Goal: Communication & Community: Answer question/provide support

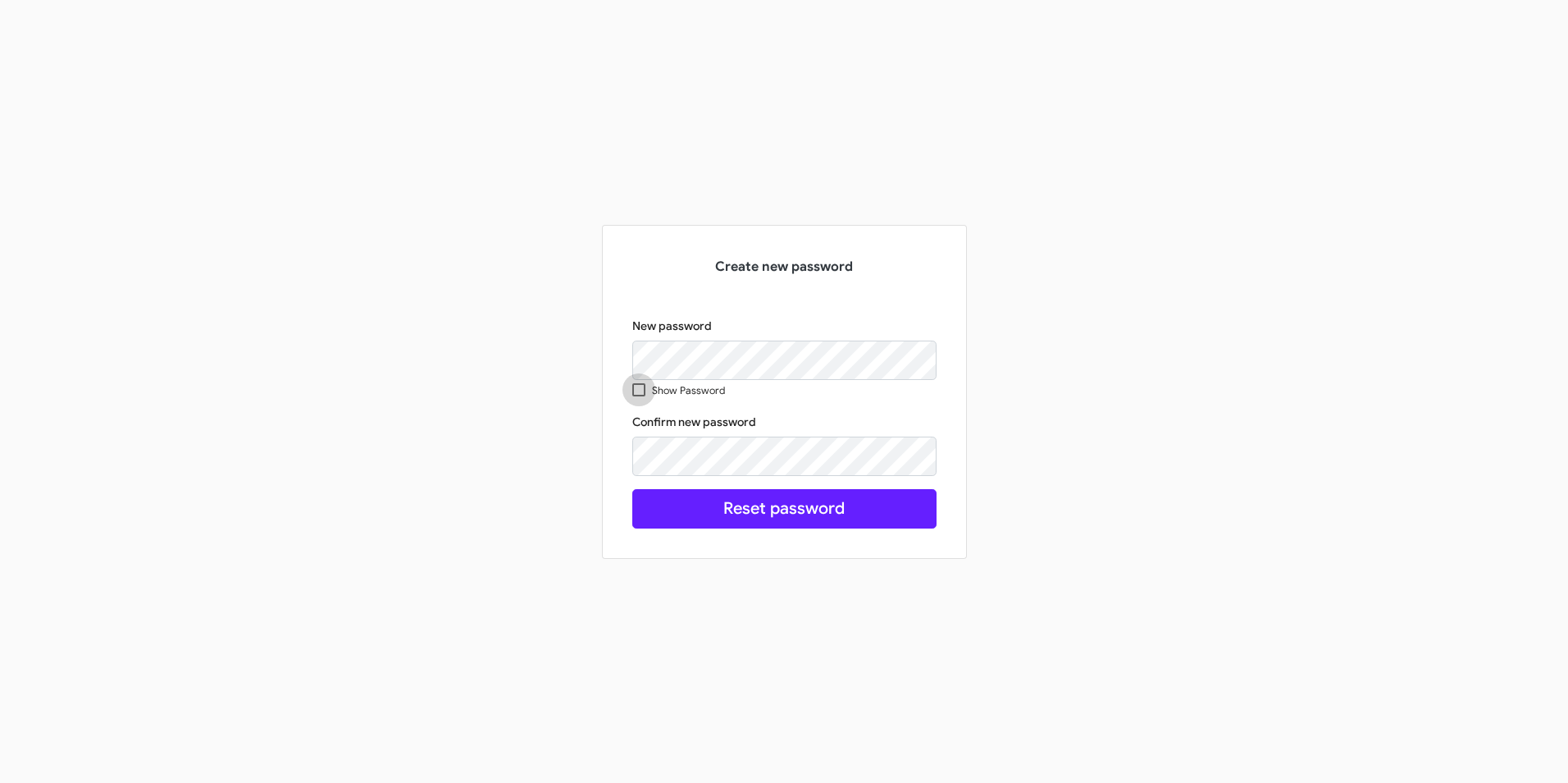
click at [638, 390] on span at bounding box center [638, 389] width 13 height 13
click at [638, 397] on input "Show Password" at bounding box center [638, 397] width 1 height 1
checkbox input "true"
click at [624, 352] on div "Create new password New password Show Password Confirm new password This field …" at bounding box center [784, 391] width 337 height 306
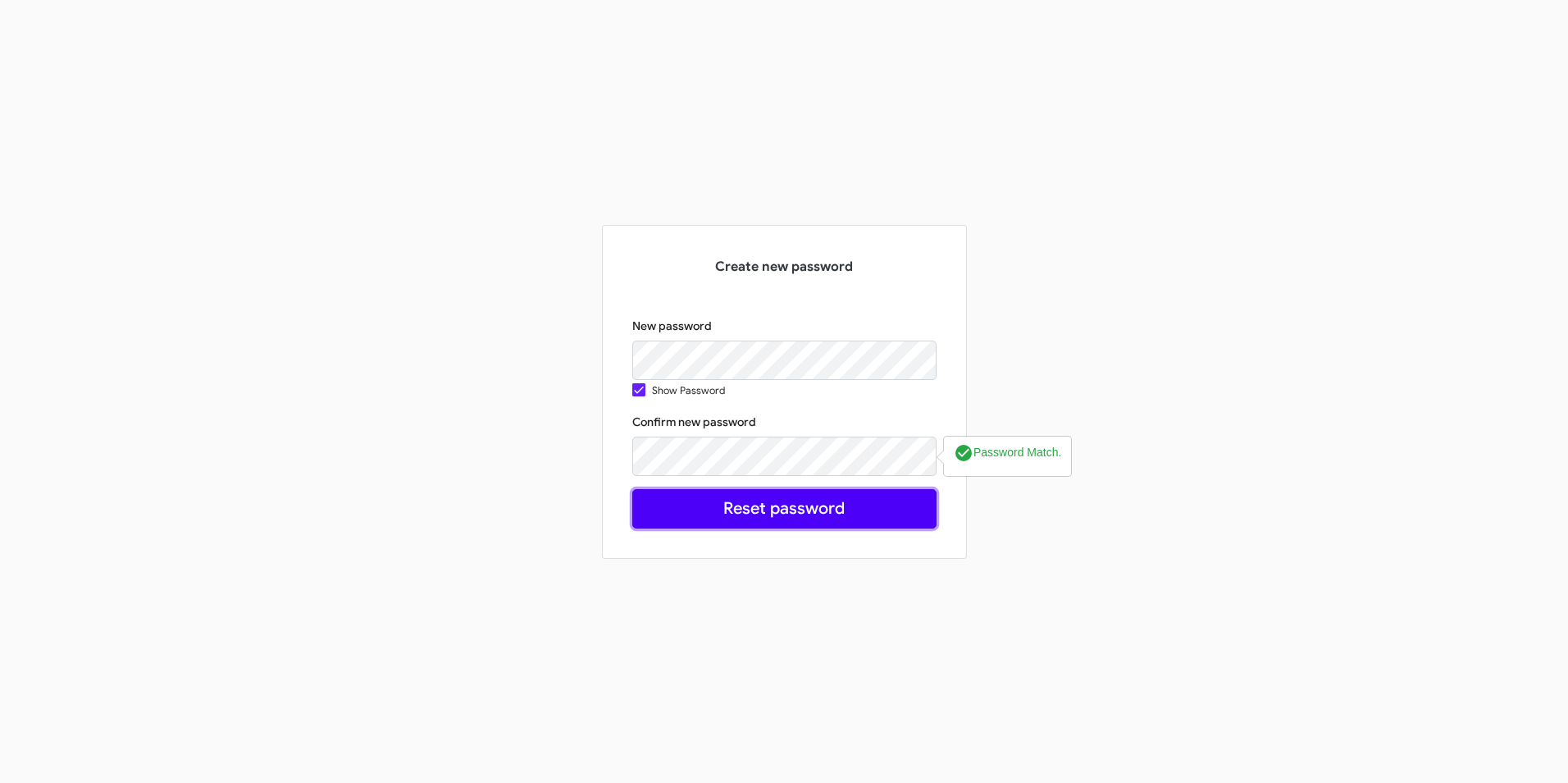
click at [737, 505] on button "Reset password" at bounding box center [784, 508] width 304 height 40
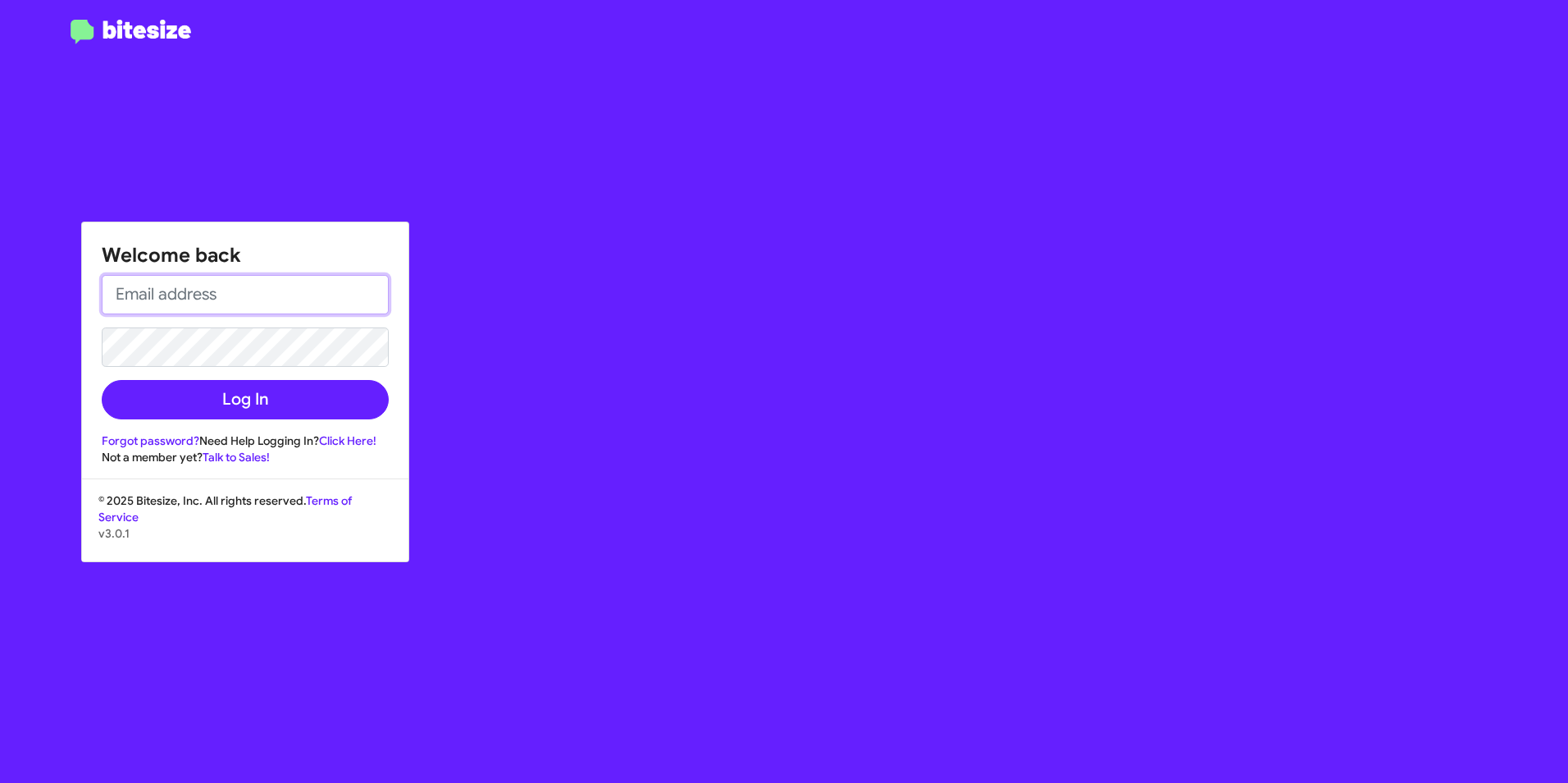
click at [185, 295] on input "email" at bounding box center [246, 294] width 287 height 40
type input "[DATE][EMAIL_ADDRESS][DATE][PERSON_NAME][DOMAIN_NAME]"
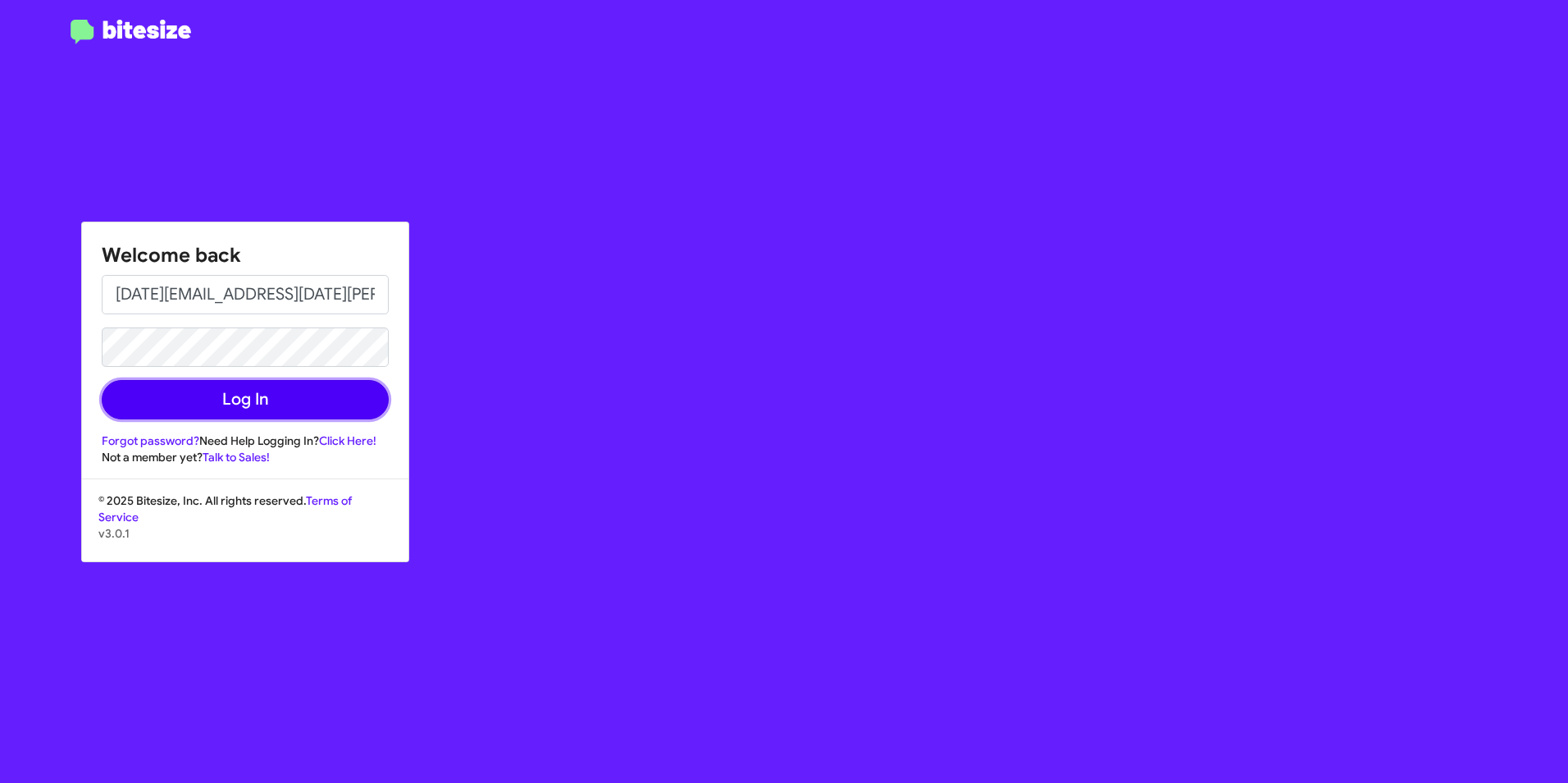
click at [299, 396] on button "Log In" at bounding box center [246, 399] width 287 height 40
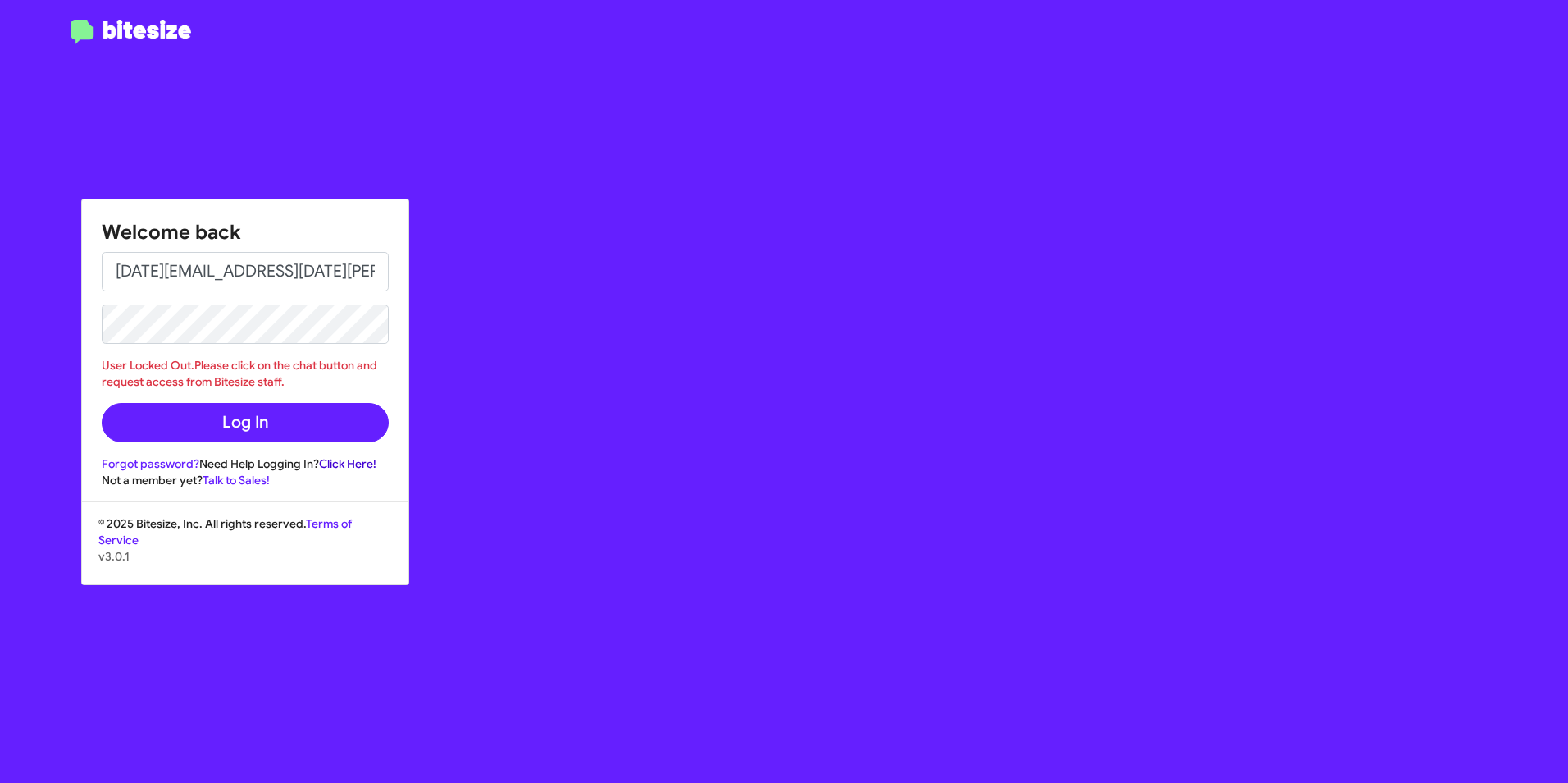
click at [360, 464] on link "Click Here!" at bounding box center [348, 464] width 57 height 15
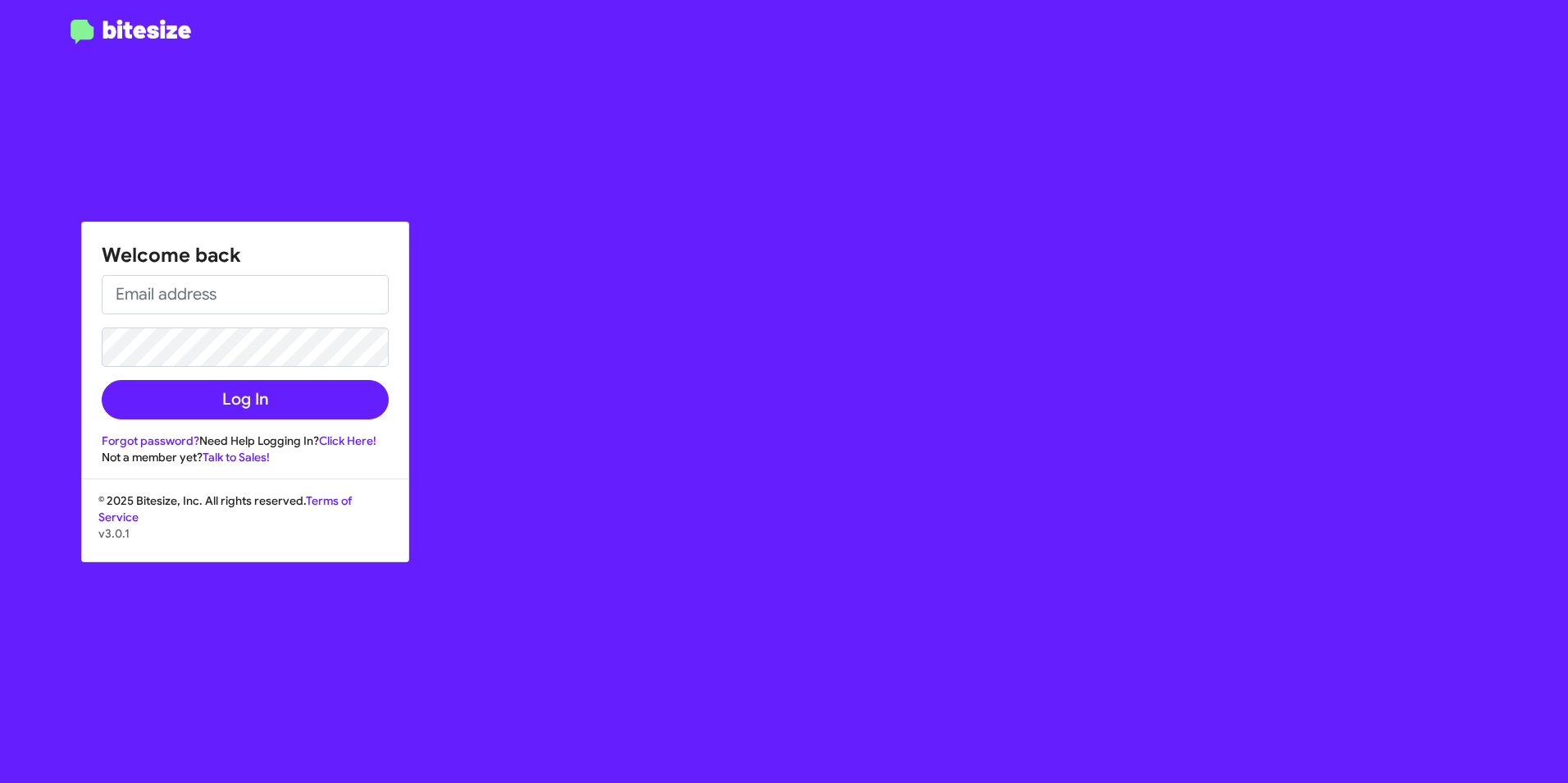
drag, startPoint x: 386, startPoint y: 169, endPoint x: 377, endPoint y: 203, distance: 35.2
click at [387, 170] on div "Welcome back Log In Forgot password? Need Help Logging In? Click Here! Not a me…" at bounding box center [914, 391] width 1306 height 783
click at [368, 268] on h1 "Welcome back" at bounding box center [246, 255] width 287 height 27
click at [207, 298] on input "email" at bounding box center [246, 294] width 287 height 40
type input "[DATE][EMAIL_ADDRESS][DATE][PERSON_NAME][DOMAIN_NAME]"
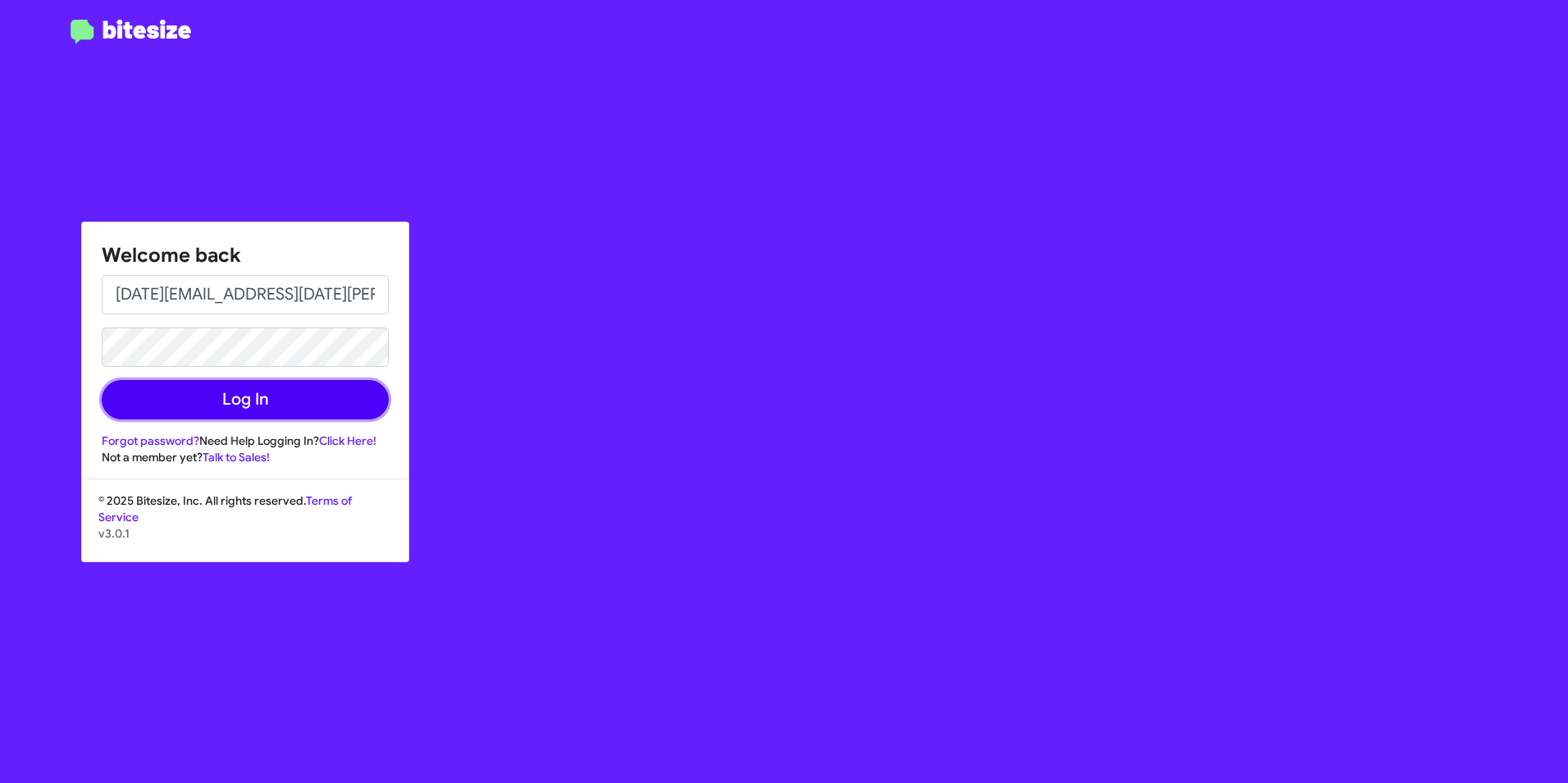
click at [322, 398] on button "Log In" at bounding box center [246, 399] width 287 height 40
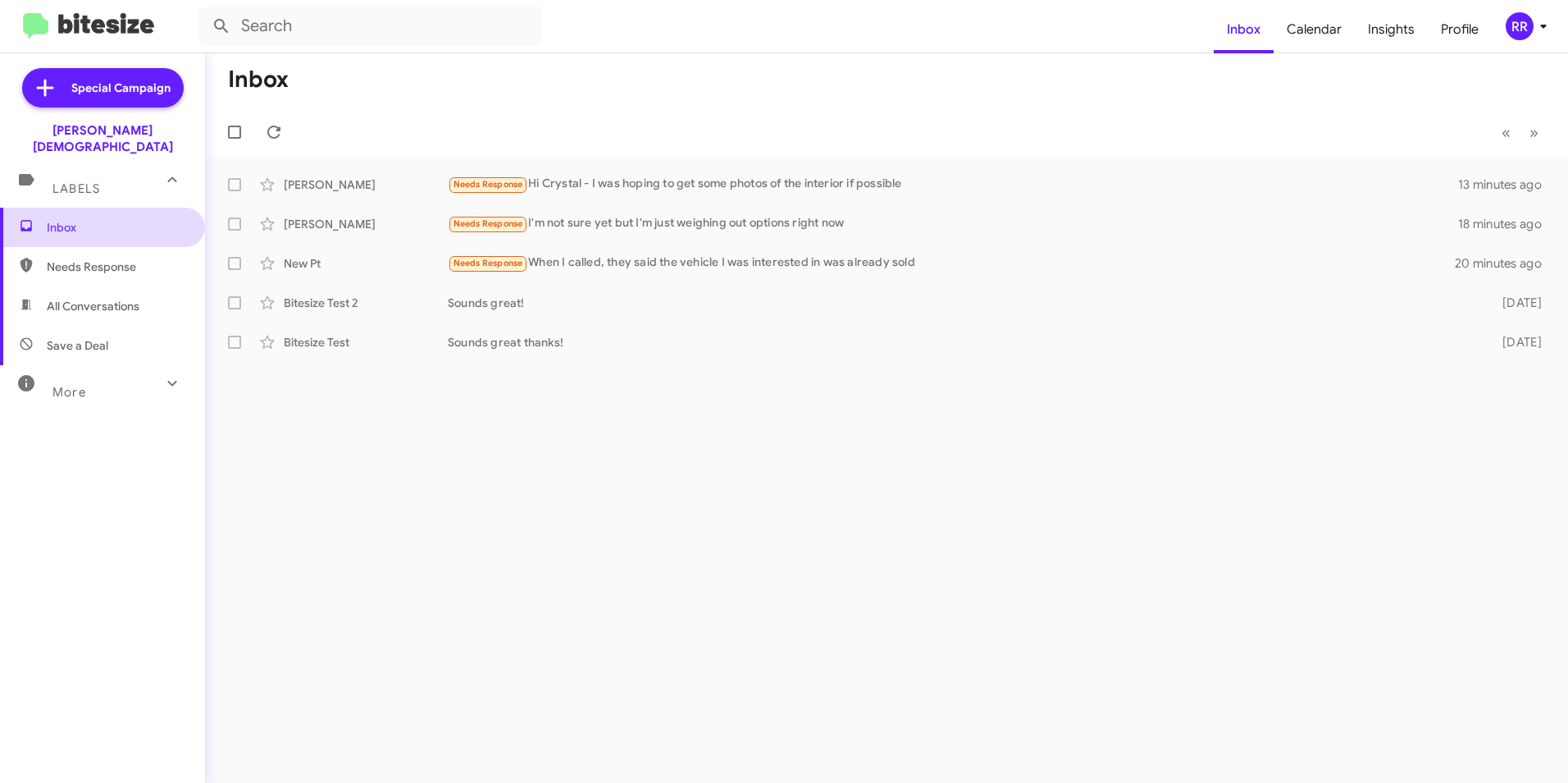
click at [63, 208] on span "Inbox" at bounding box center [102, 227] width 205 height 40
click at [94, 259] on span "Needs Response" at bounding box center [117, 267] width 140 height 17
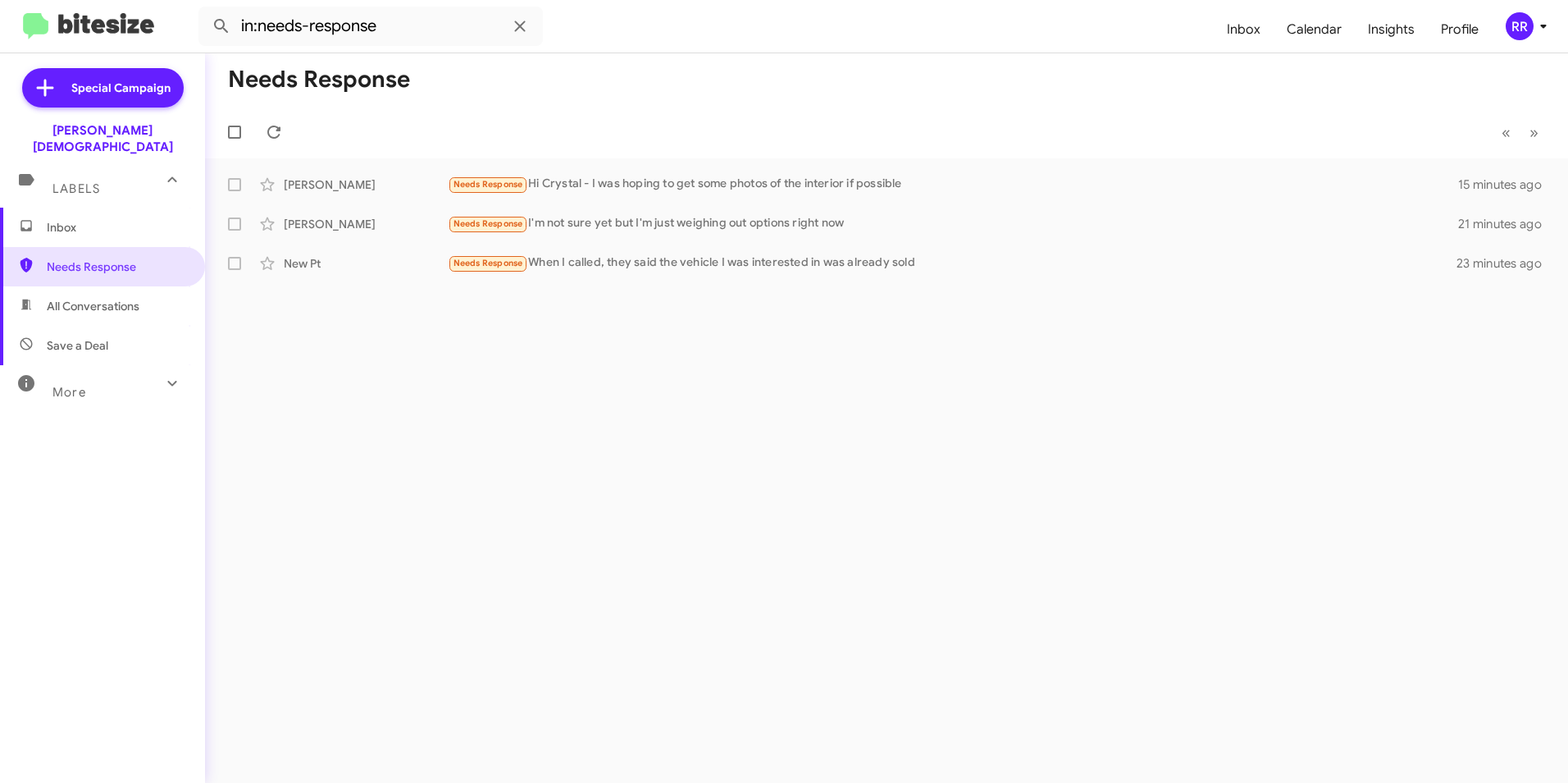
click at [979, 549] on div "Needs Response « Previous » Next Michael Biratsis Needs Response Hi Crystal - I…" at bounding box center [887, 418] width 1363 height 730
click at [584, 185] on div "Needs Response Hi Crystal - I was hoping to get some photos of the interior if …" at bounding box center [968, 184] width 1041 height 19
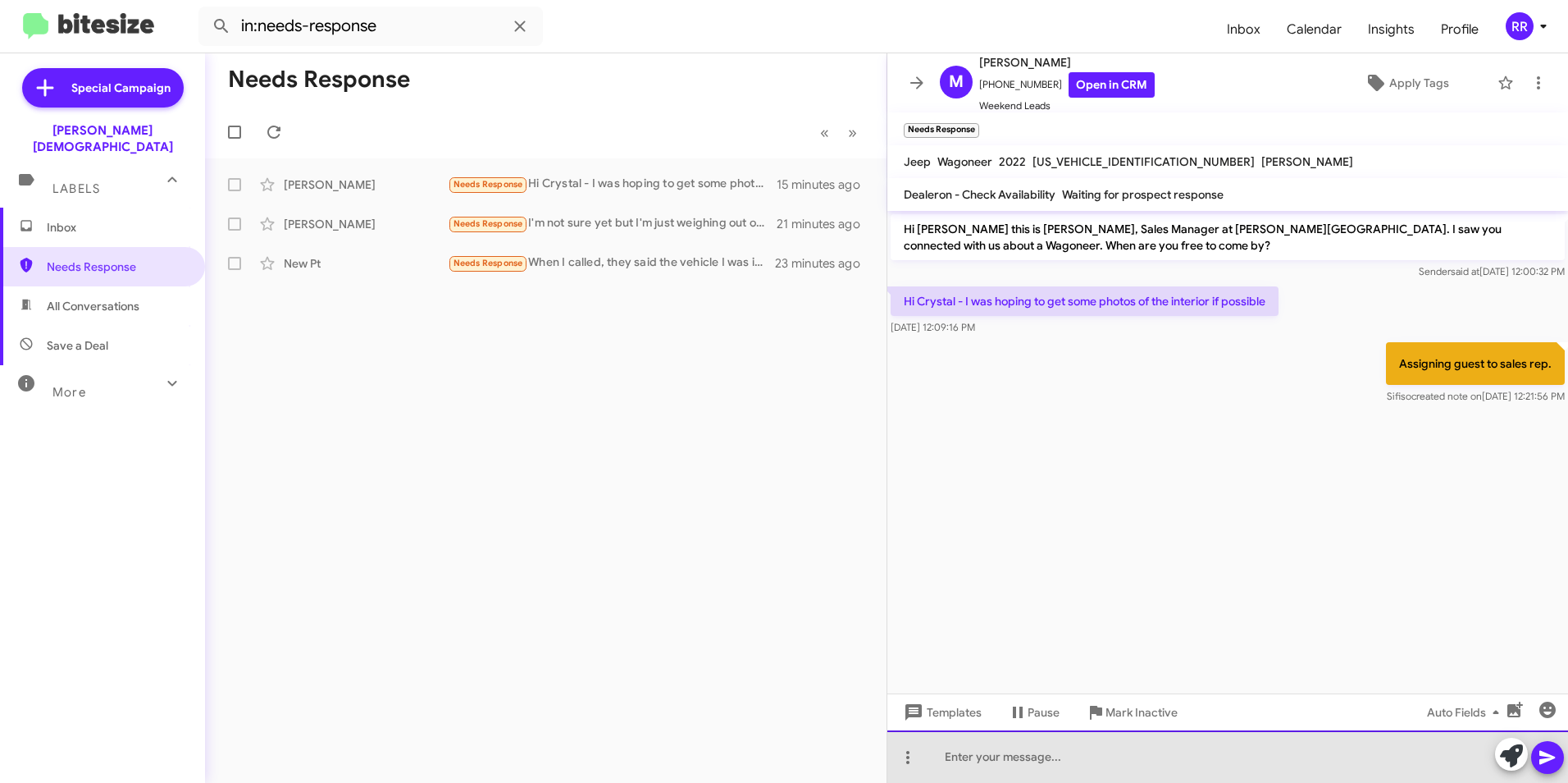
click at [1032, 757] on div at bounding box center [1228, 755] width 681 height 52
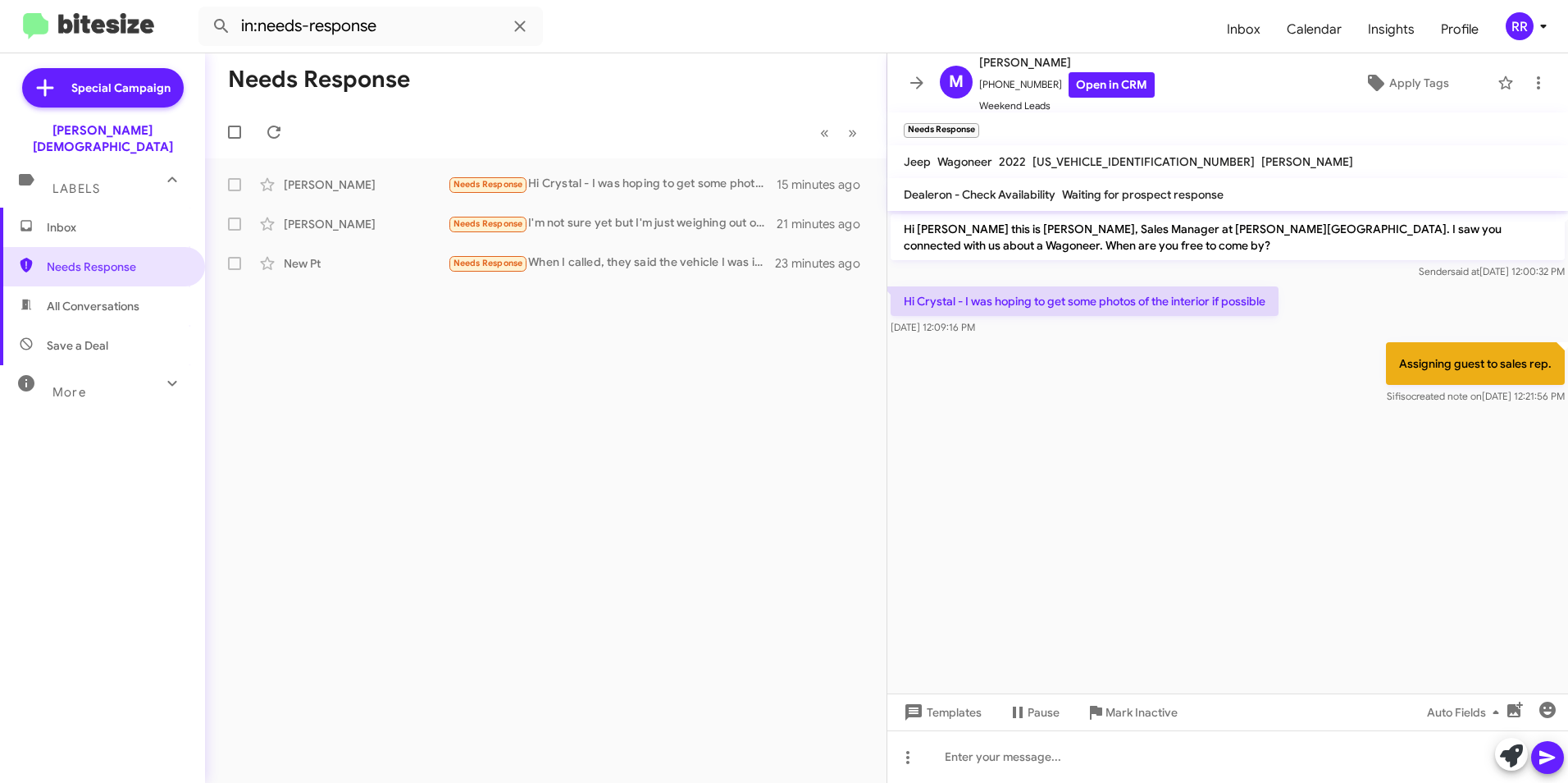
click at [701, 452] on div "Needs Response « Previous » Next Michael Biratsis Needs Response Hi Crystal - I…" at bounding box center [545, 418] width 681 height 730
click at [1012, 754] on div at bounding box center [1228, 755] width 681 height 52
click at [914, 79] on icon at bounding box center [916, 82] width 19 height 19
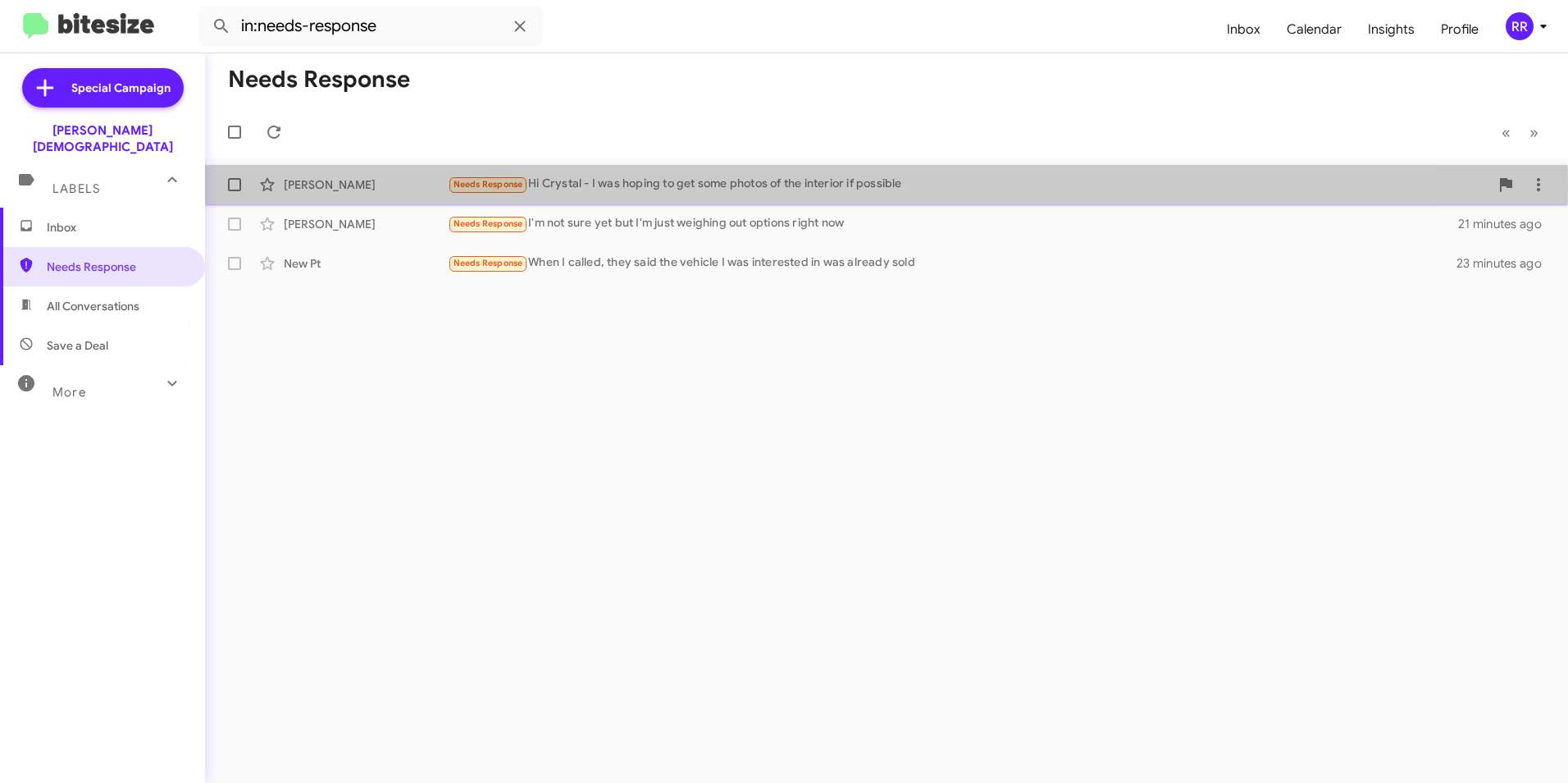
click at [357, 184] on div "Michael Biratsis" at bounding box center [365, 185] width 164 height 17
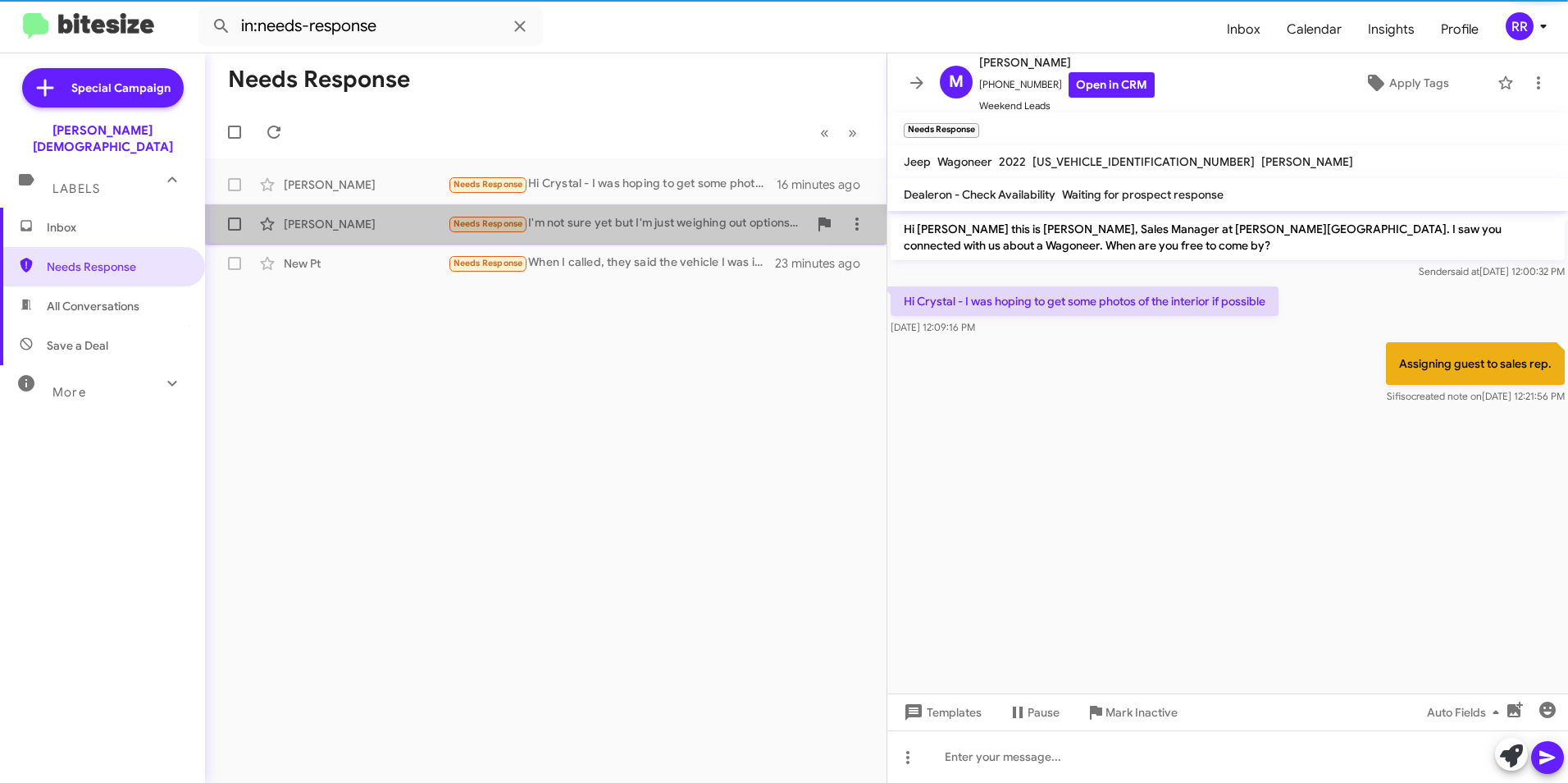
click at [337, 215] on div "Cheyenne Brinner" at bounding box center [365, 224] width 164 height 17
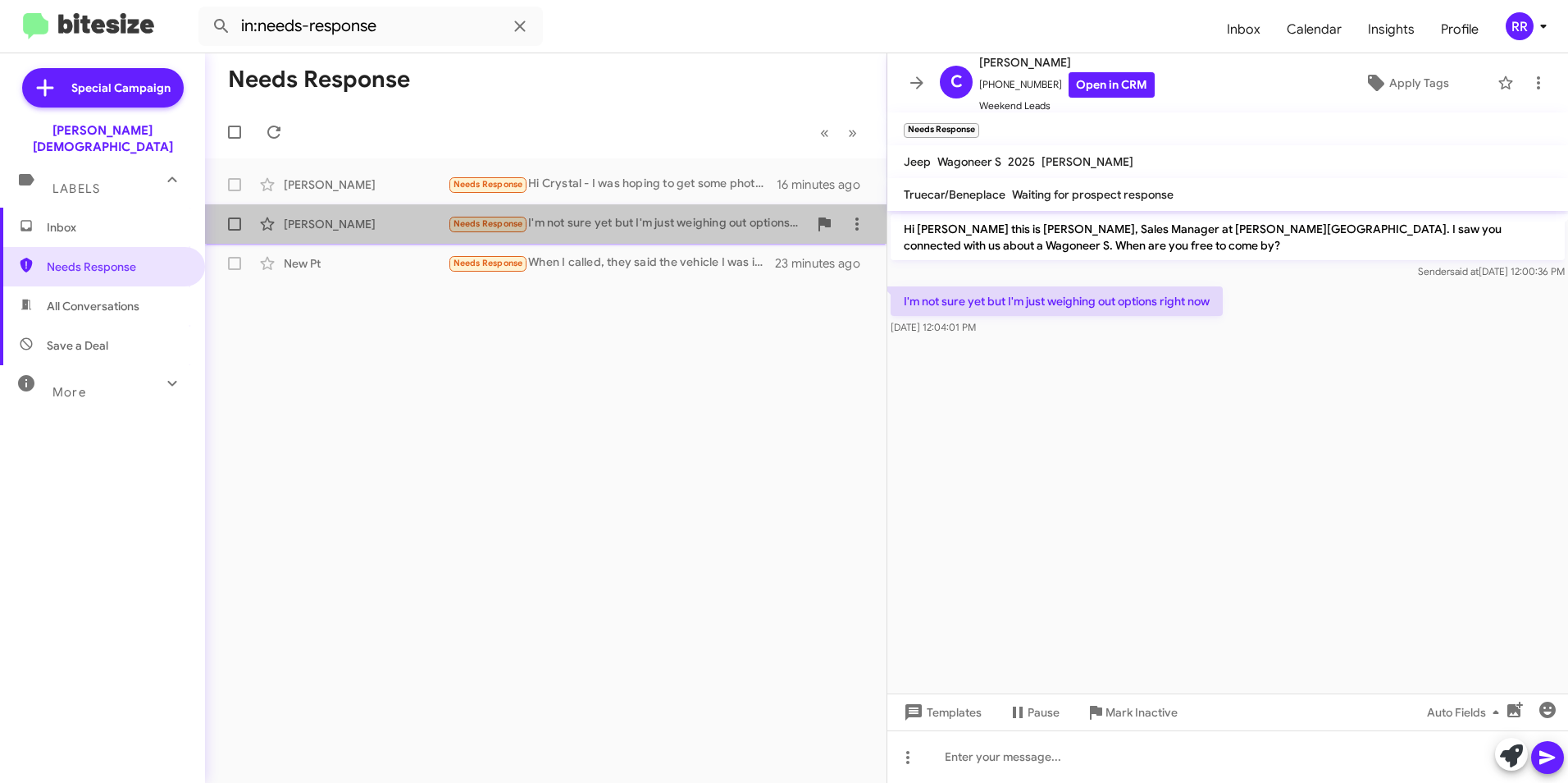
click at [348, 219] on div "Cheyenne Brinner" at bounding box center [365, 224] width 164 height 17
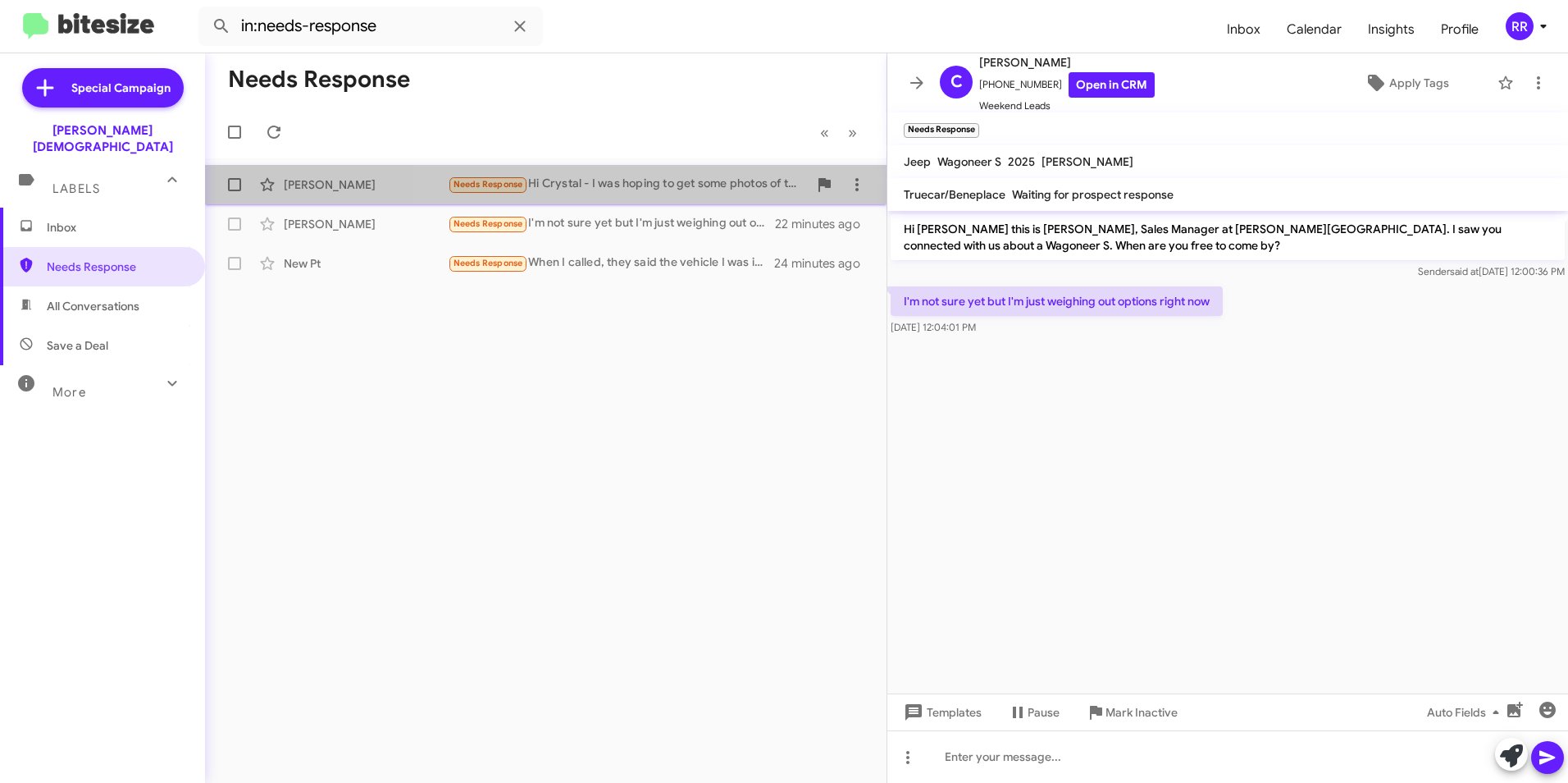
click at [647, 183] on div "Needs Response Hi Crystal - I was hoping to get some photos of the interior if …" at bounding box center [627, 184] width 360 height 19
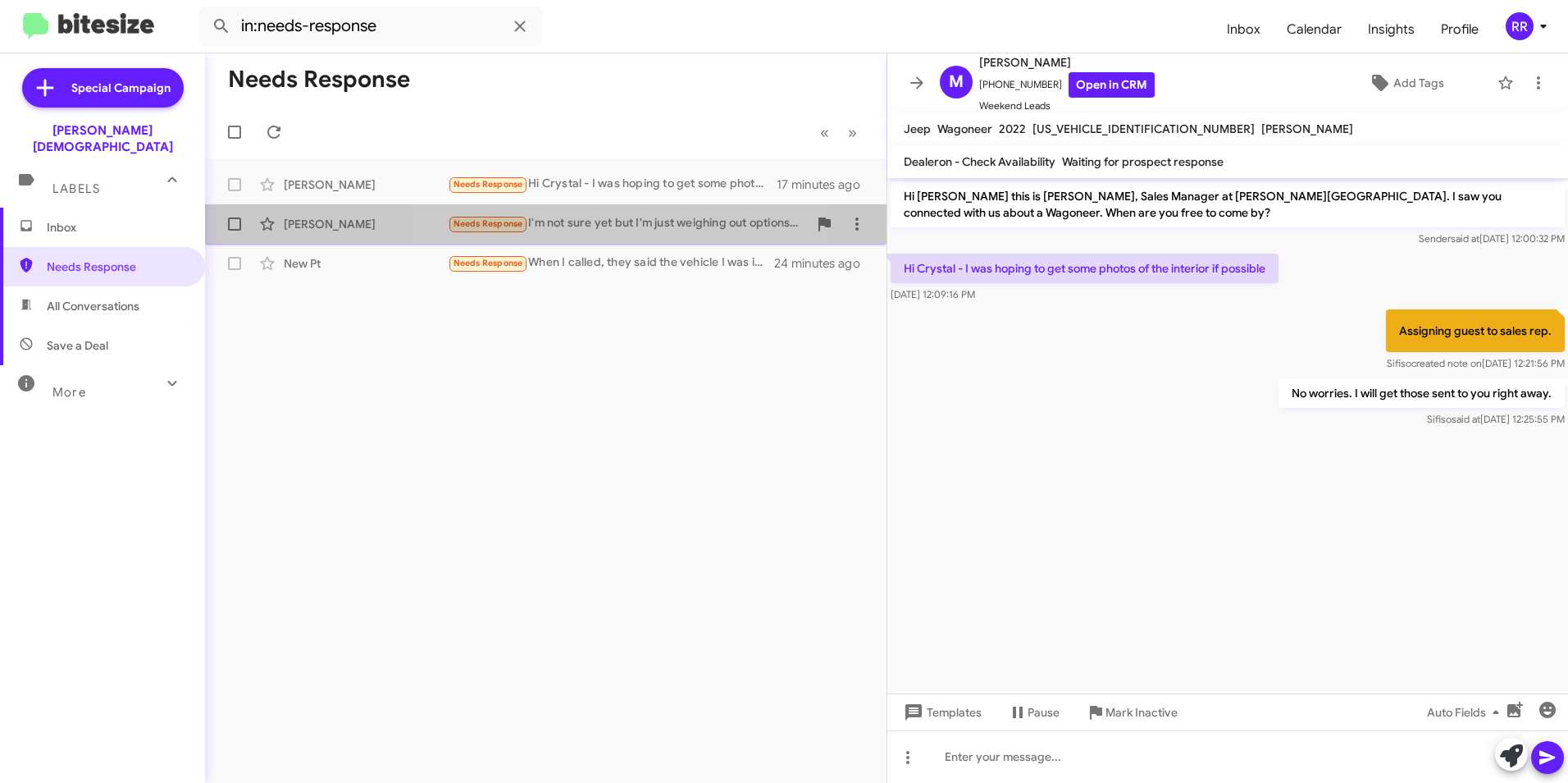
click at [564, 218] on div "Needs Response I'm not sure yet but I'm just weighing out options right now" at bounding box center [627, 224] width 360 height 19
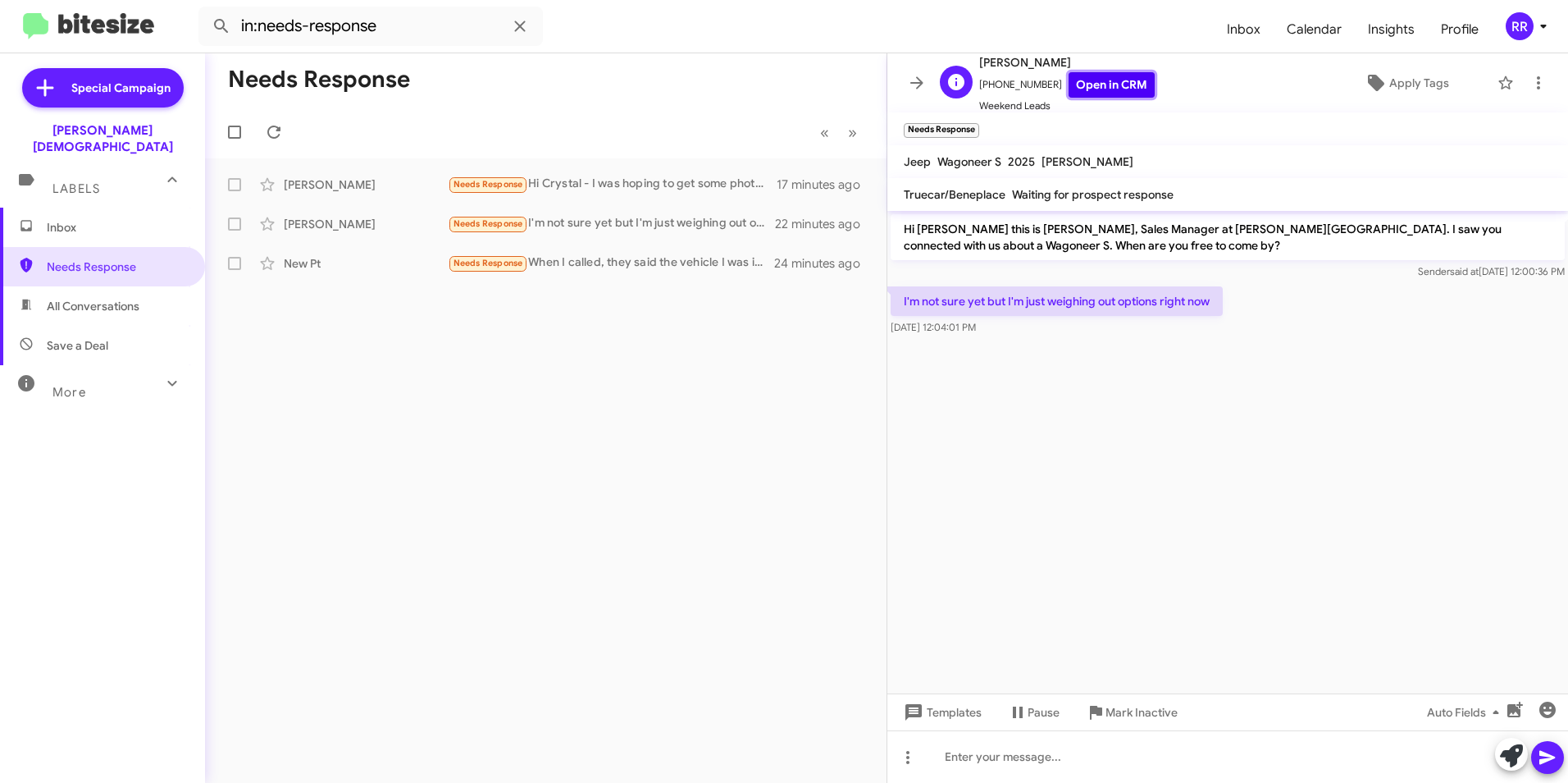
click at [1112, 83] on link "Open in CRM" at bounding box center [1112, 85] width 86 height 26
click at [912, 81] on icon at bounding box center [916, 82] width 19 height 19
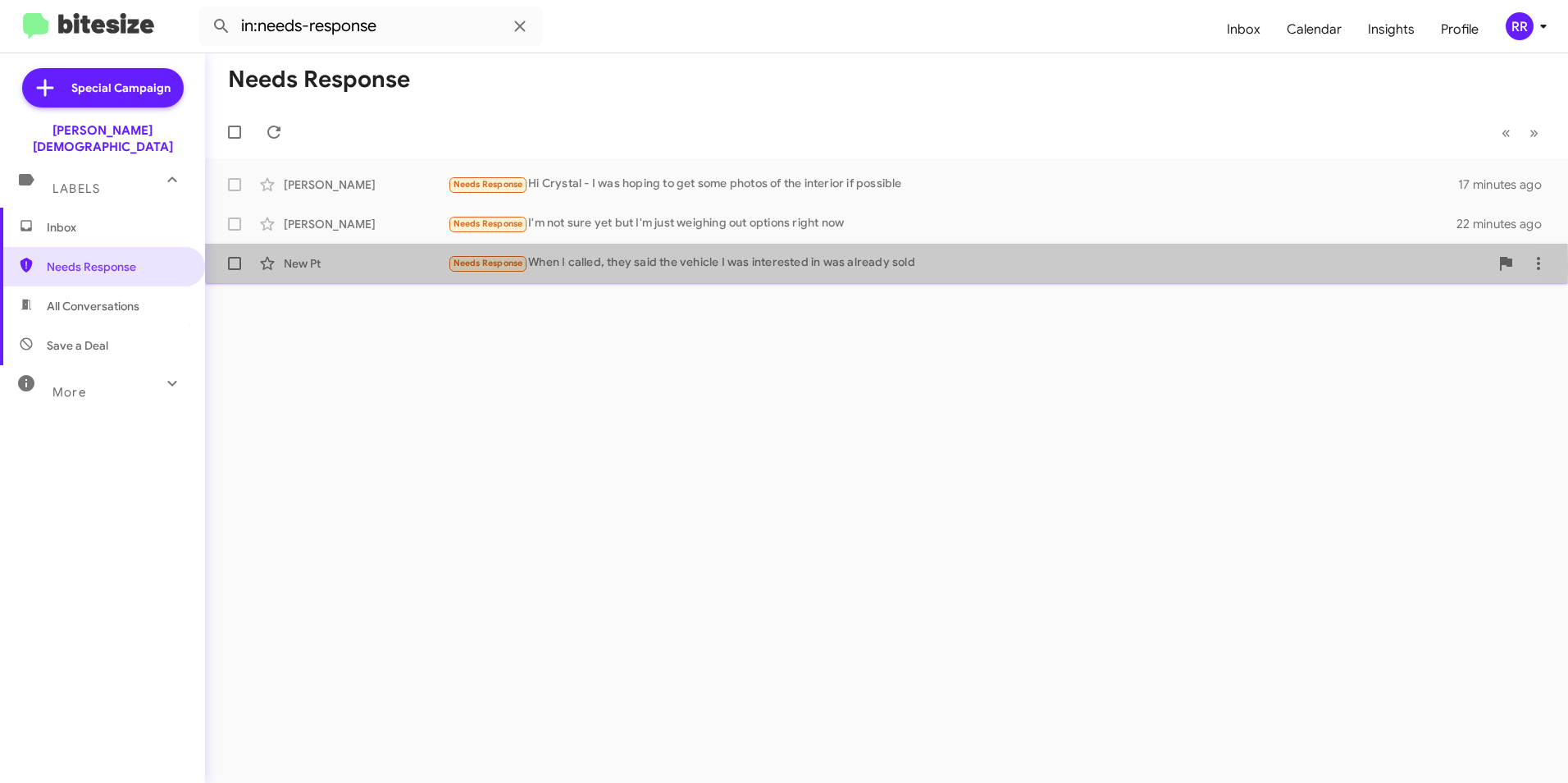
click at [302, 269] on div "New Pt" at bounding box center [365, 263] width 164 height 17
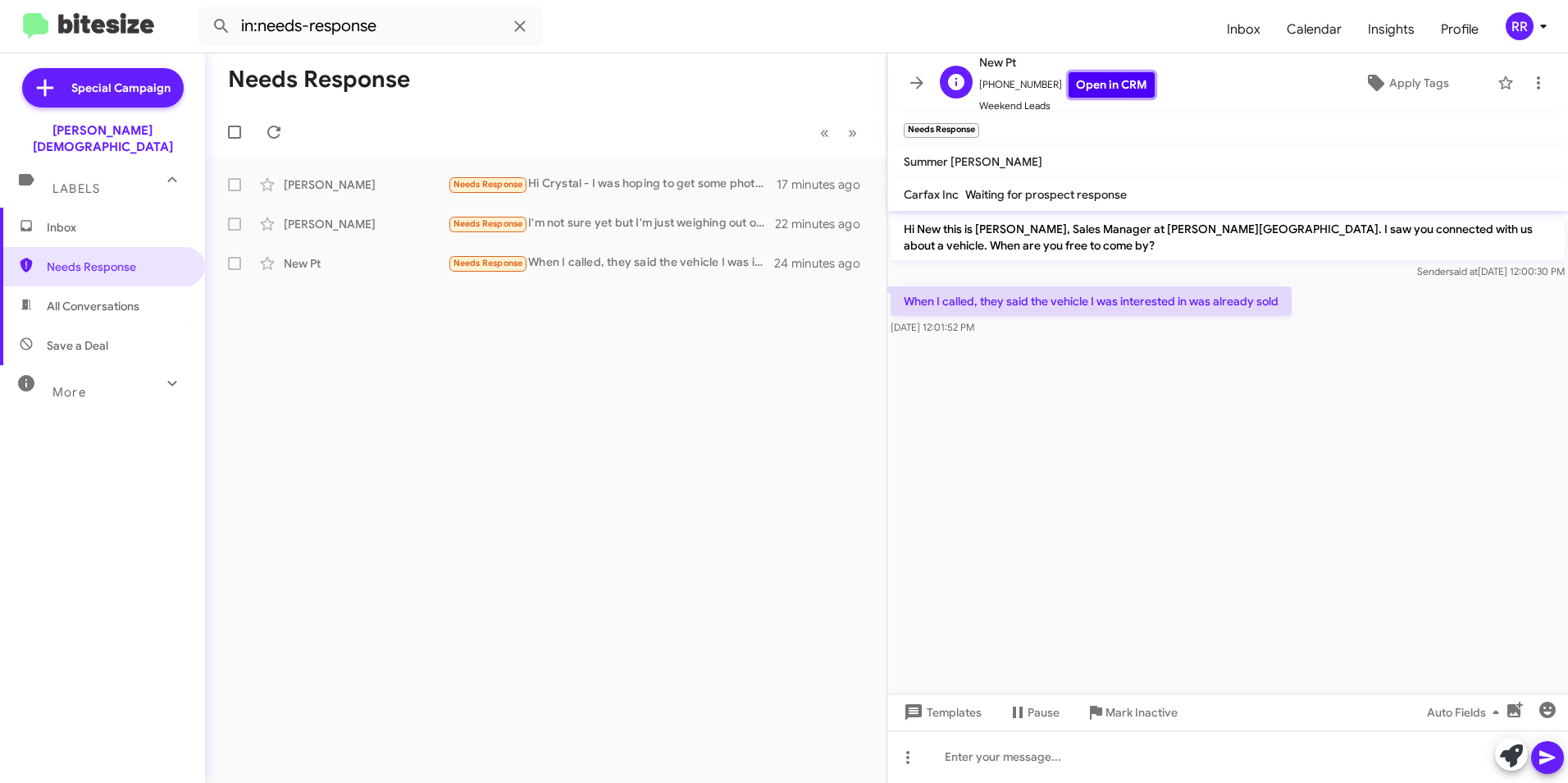
click at [1112, 75] on link "Open in CRM" at bounding box center [1112, 85] width 86 height 26
click at [107, 298] on span "All Conversations" at bounding box center [93, 306] width 93 height 17
type input "in:all-conversations"
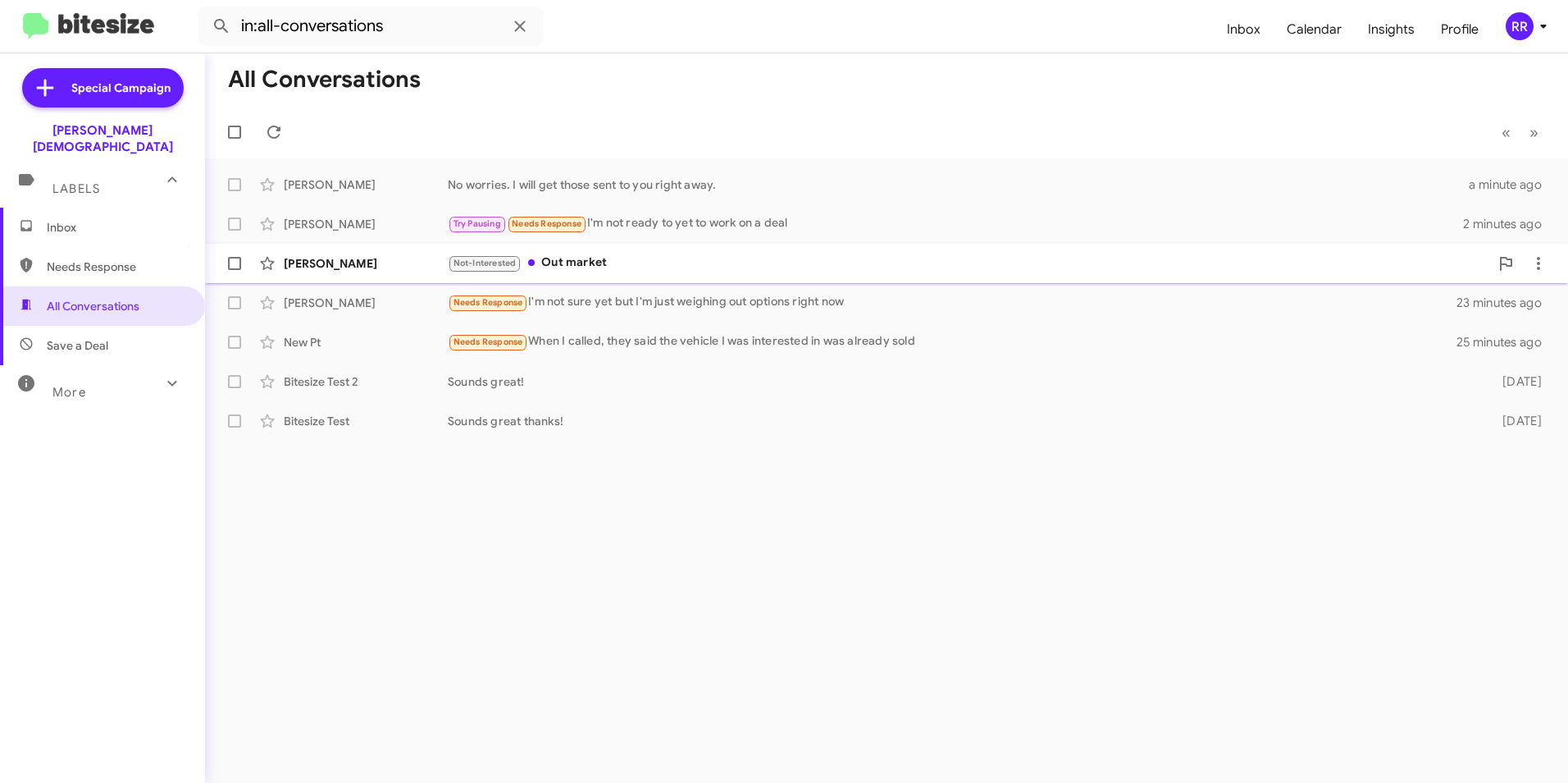
click at [321, 257] on div "Pablo Sepulveda" at bounding box center [365, 263] width 164 height 17
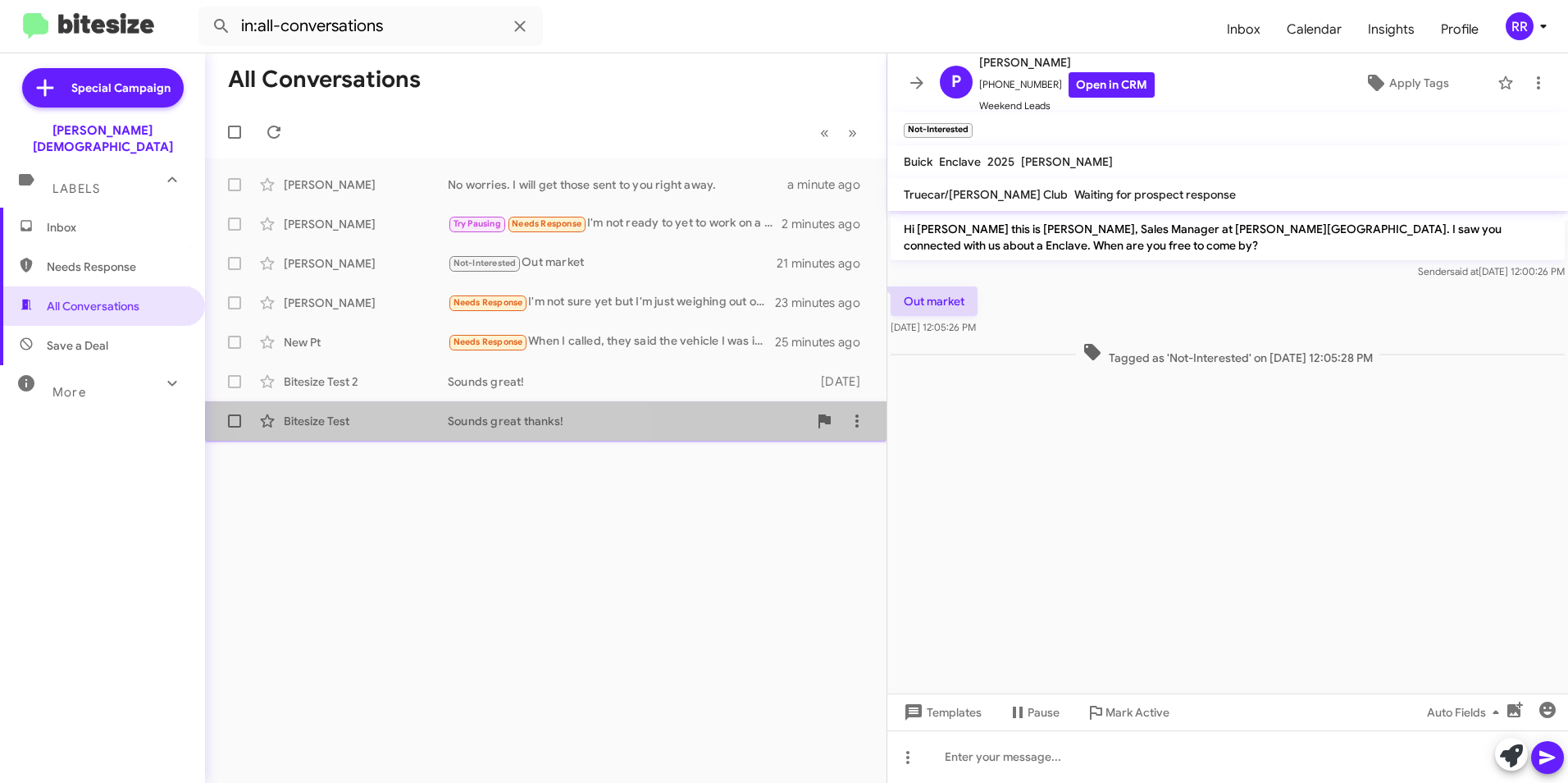
click at [456, 426] on div "Sounds great thanks!" at bounding box center [627, 420] width 360 height 17
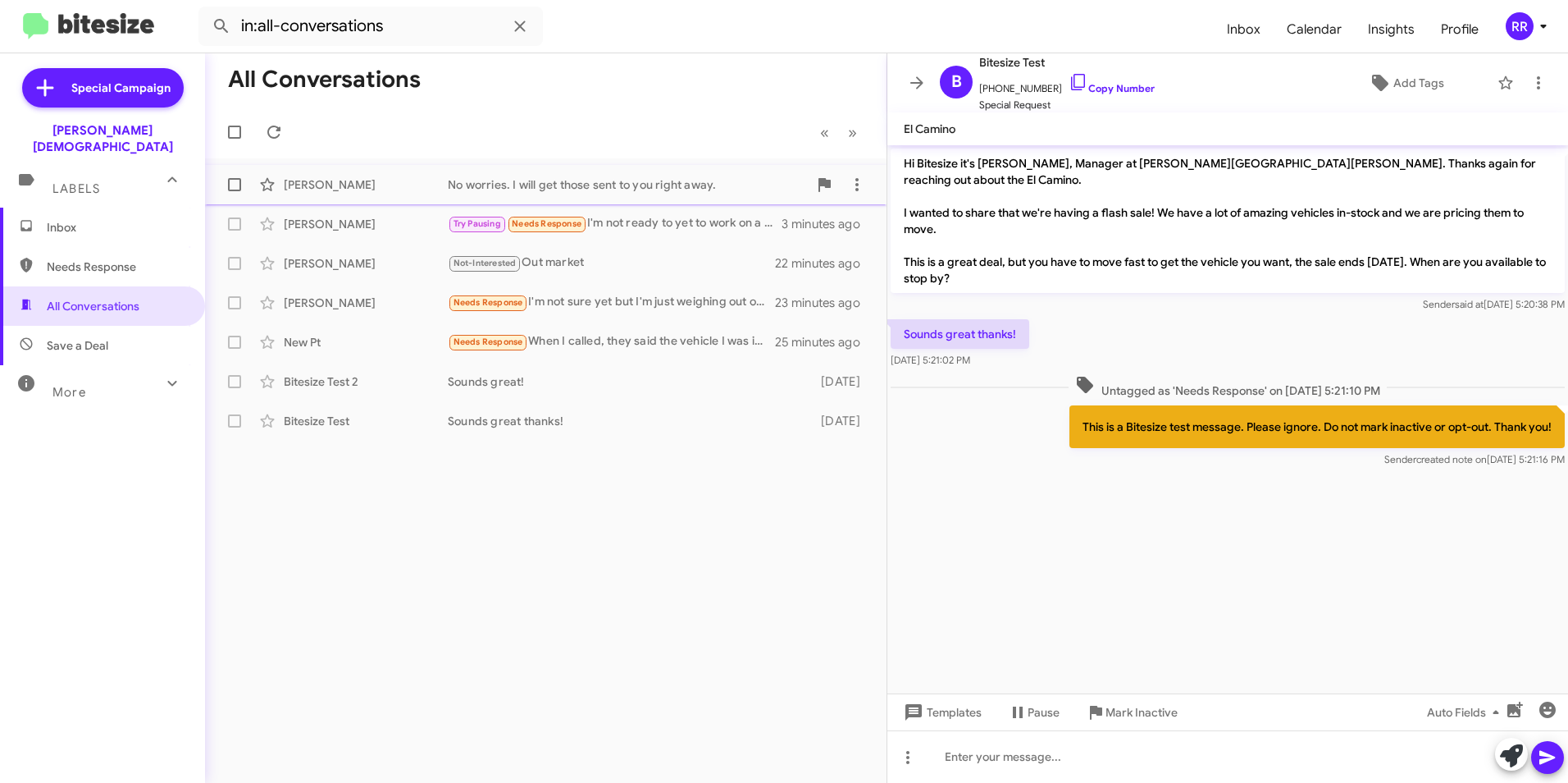
click at [367, 186] on div "Michael Biratsis" at bounding box center [365, 185] width 164 height 17
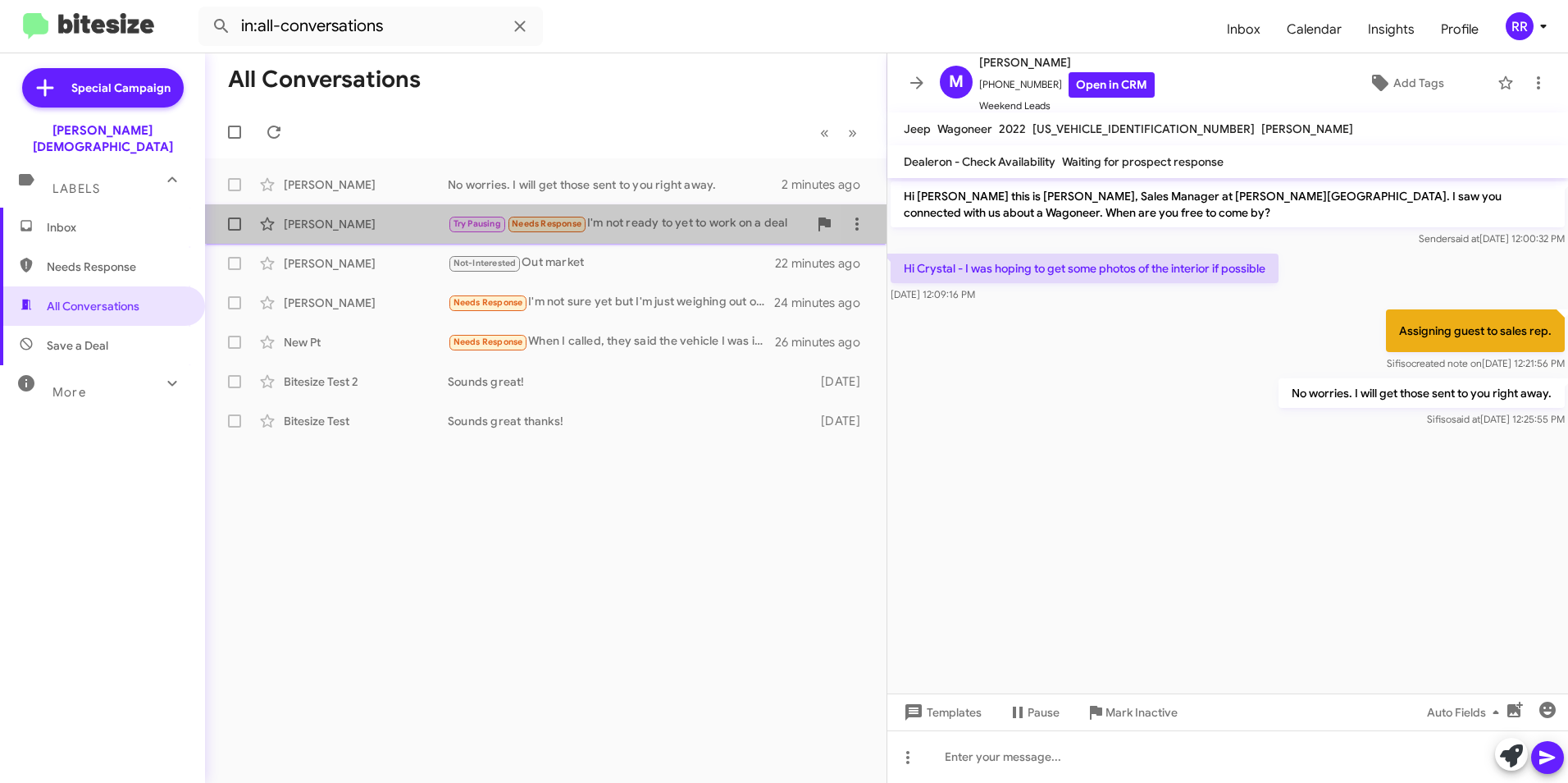
click at [343, 220] on div "Robert Pattermann" at bounding box center [365, 224] width 164 height 17
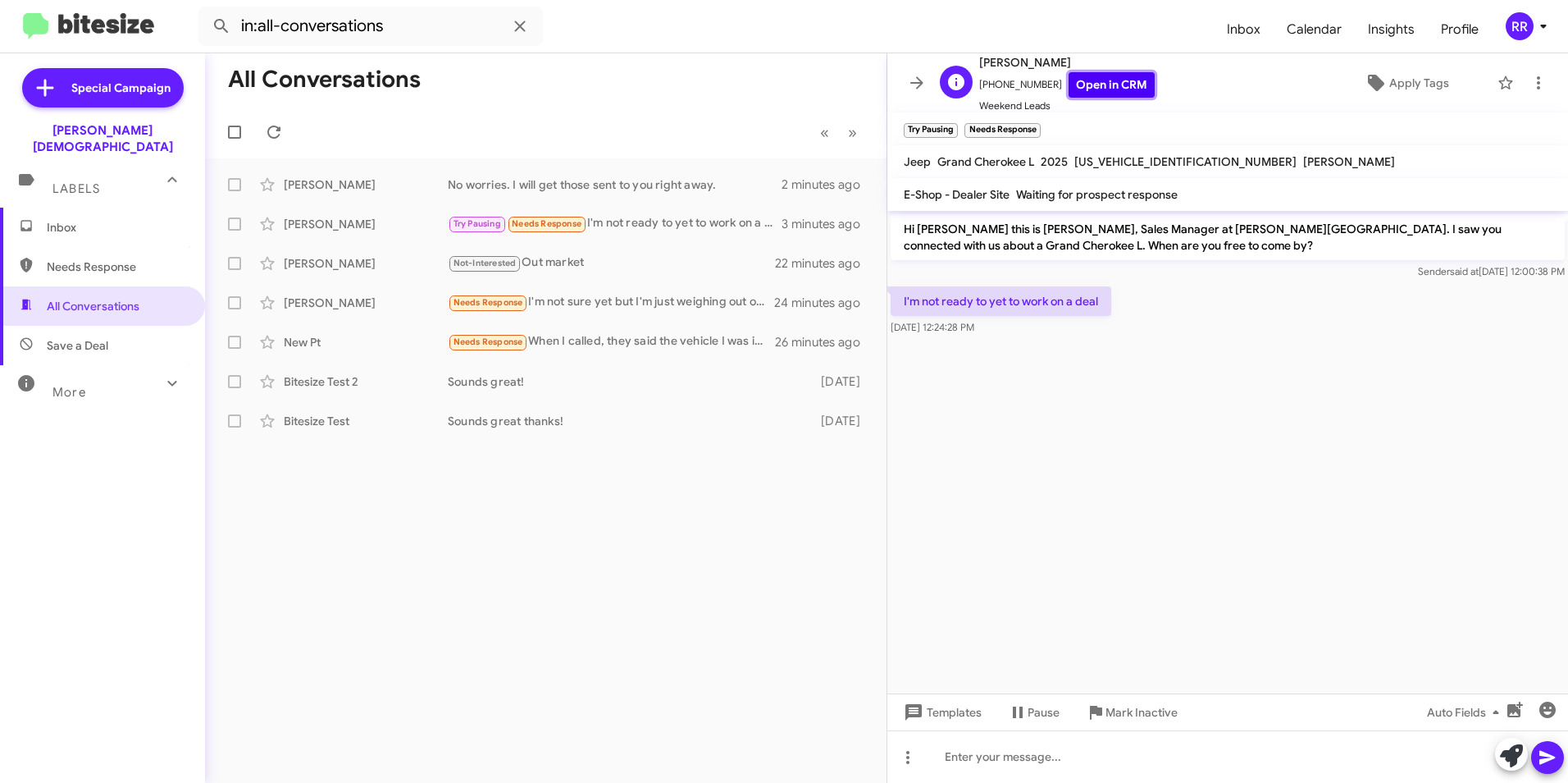
click at [1077, 79] on link "Open in CRM" at bounding box center [1112, 85] width 86 height 26
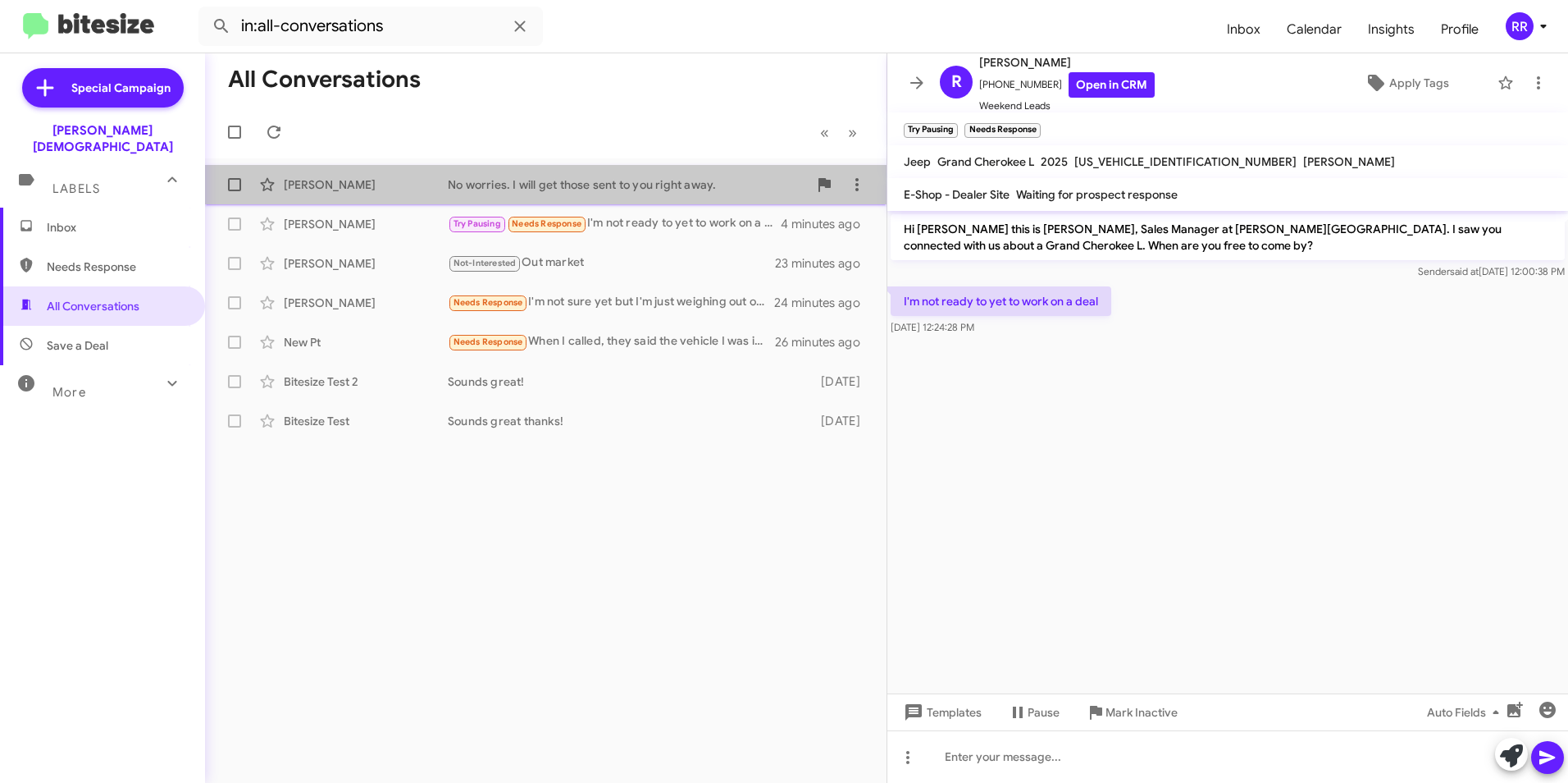
click at [348, 181] on div "Michael Biratsis" at bounding box center [365, 185] width 164 height 17
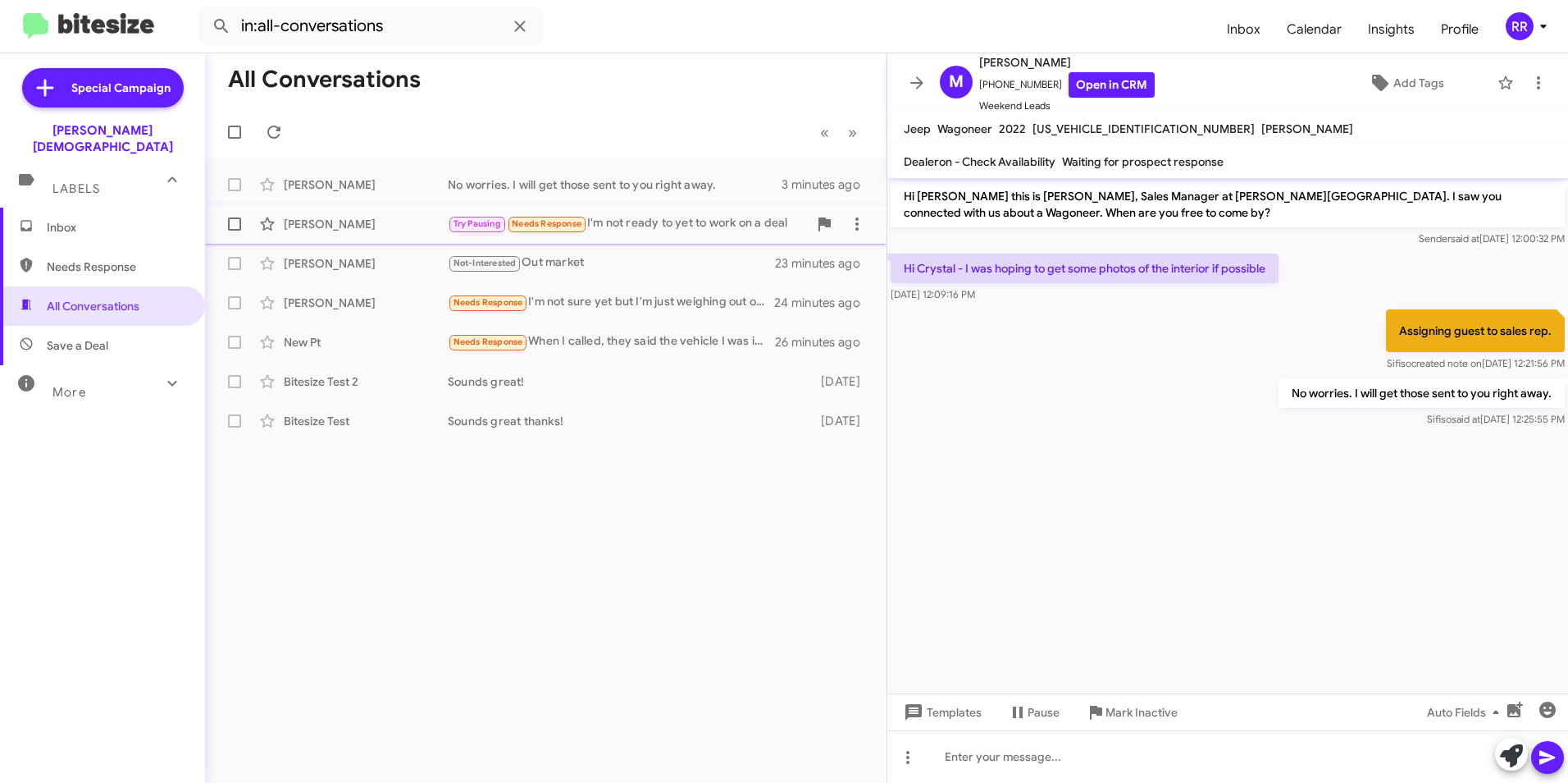
click at [648, 225] on div "Try Pausing Needs Response I'm not ready to yet to work on a deal" at bounding box center [627, 224] width 360 height 19
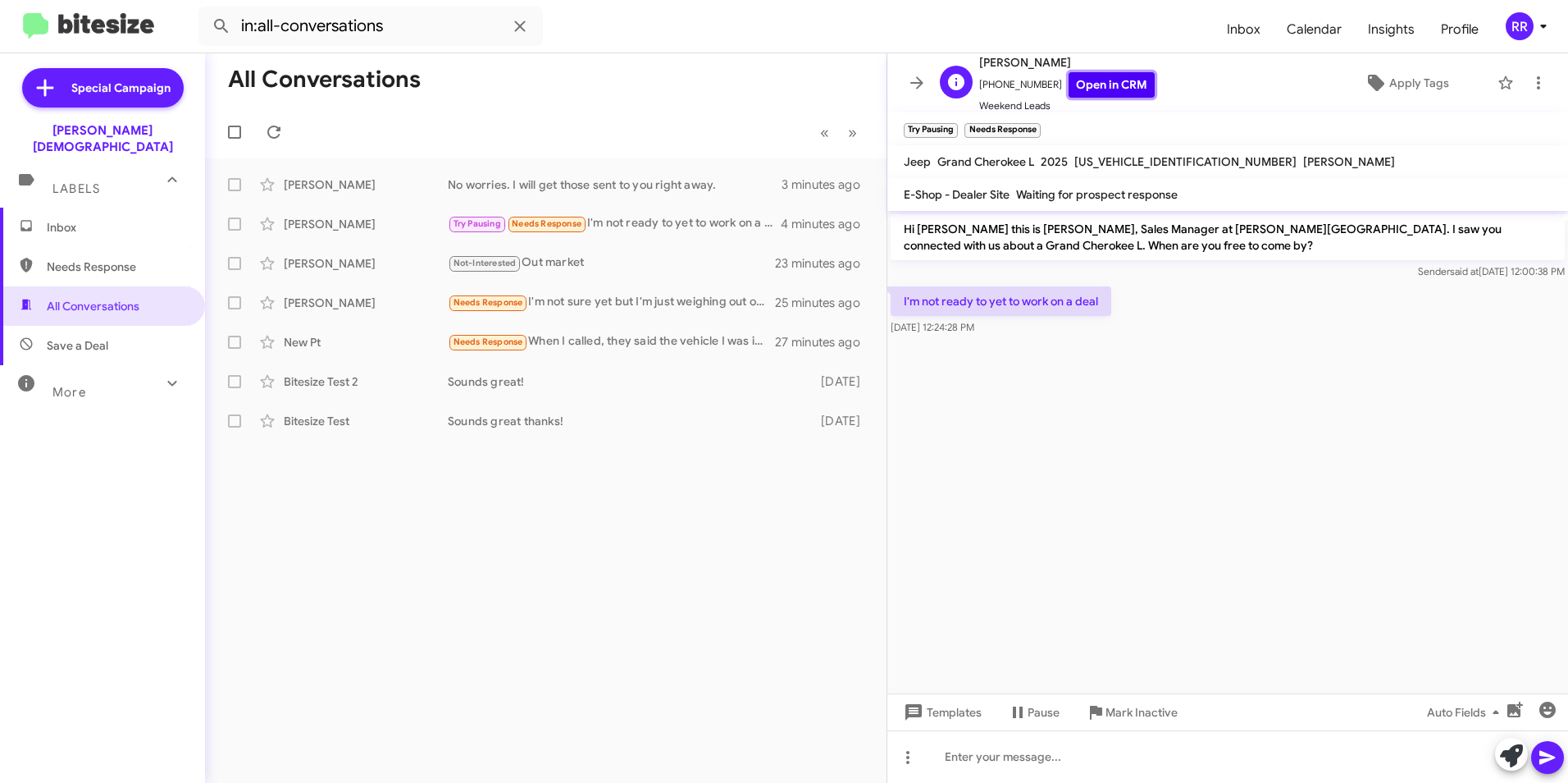
click at [1104, 75] on link "Open in CRM" at bounding box center [1112, 85] width 86 height 26
click at [905, 761] on icon at bounding box center [907, 756] width 19 height 19
click at [940, 711] on button "note" at bounding box center [942, 714] width 102 height 40
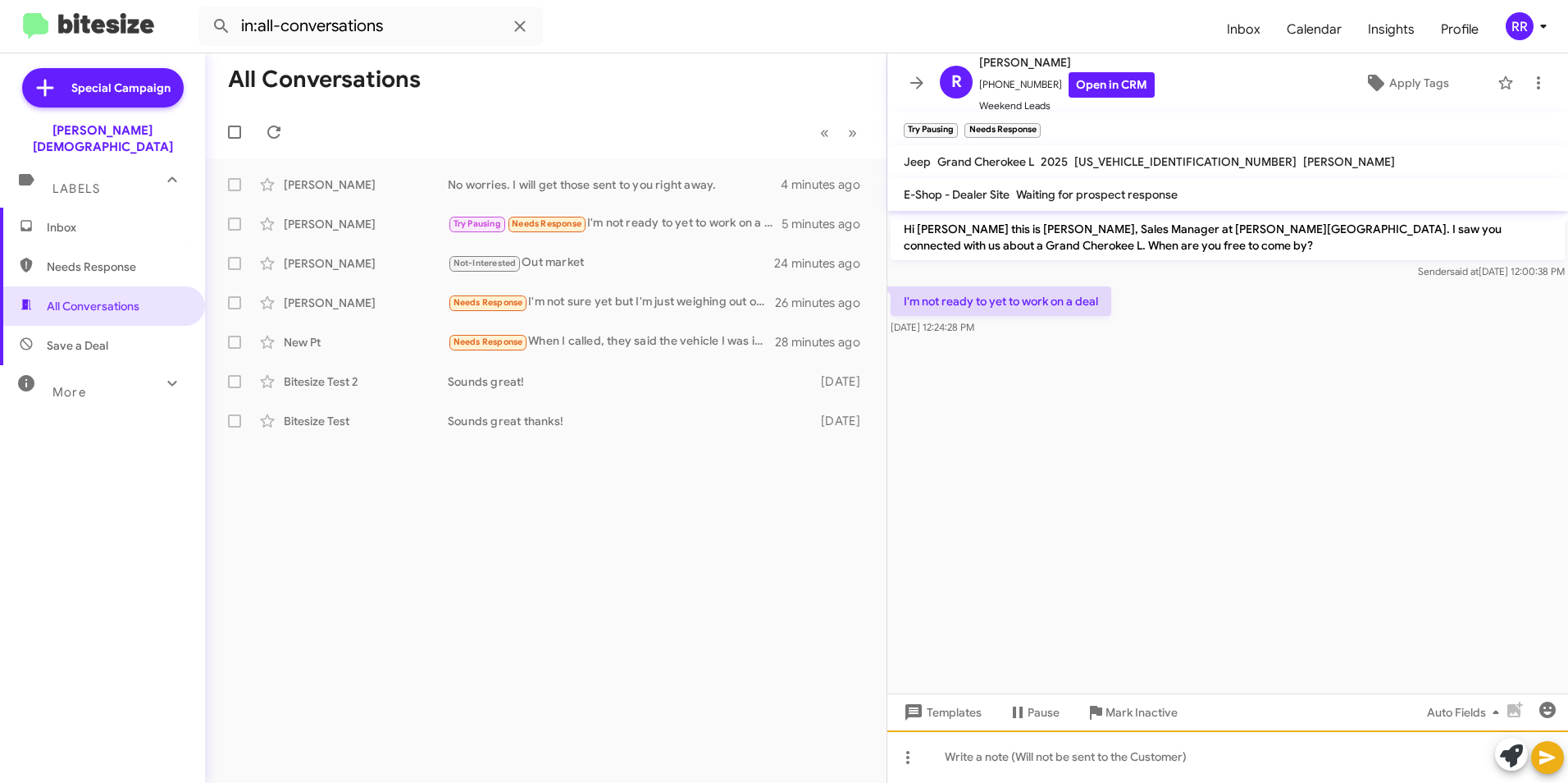
click at [973, 755] on div at bounding box center [1228, 755] width 681 height 52
click at [1551, 763] on icon at bounding box center [1547, 756] width 19 height 19
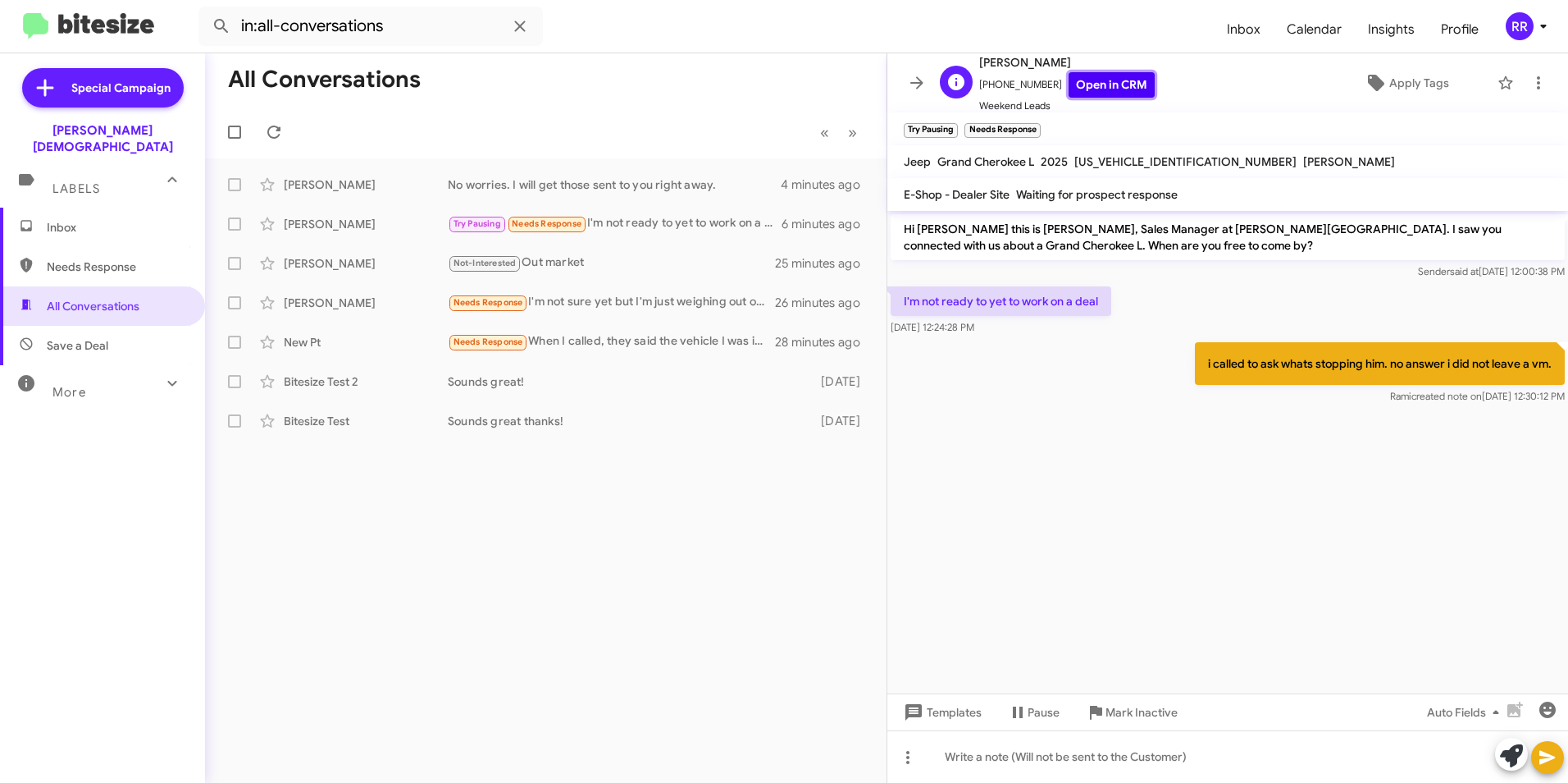
click at [1105, 78] on link "Open in CRM" at bounding box center [1112, 85] width 86 height 26
click at [337, 217] on div "Robert Pattermann" at bounding box center [365, 224] width 164 height 17
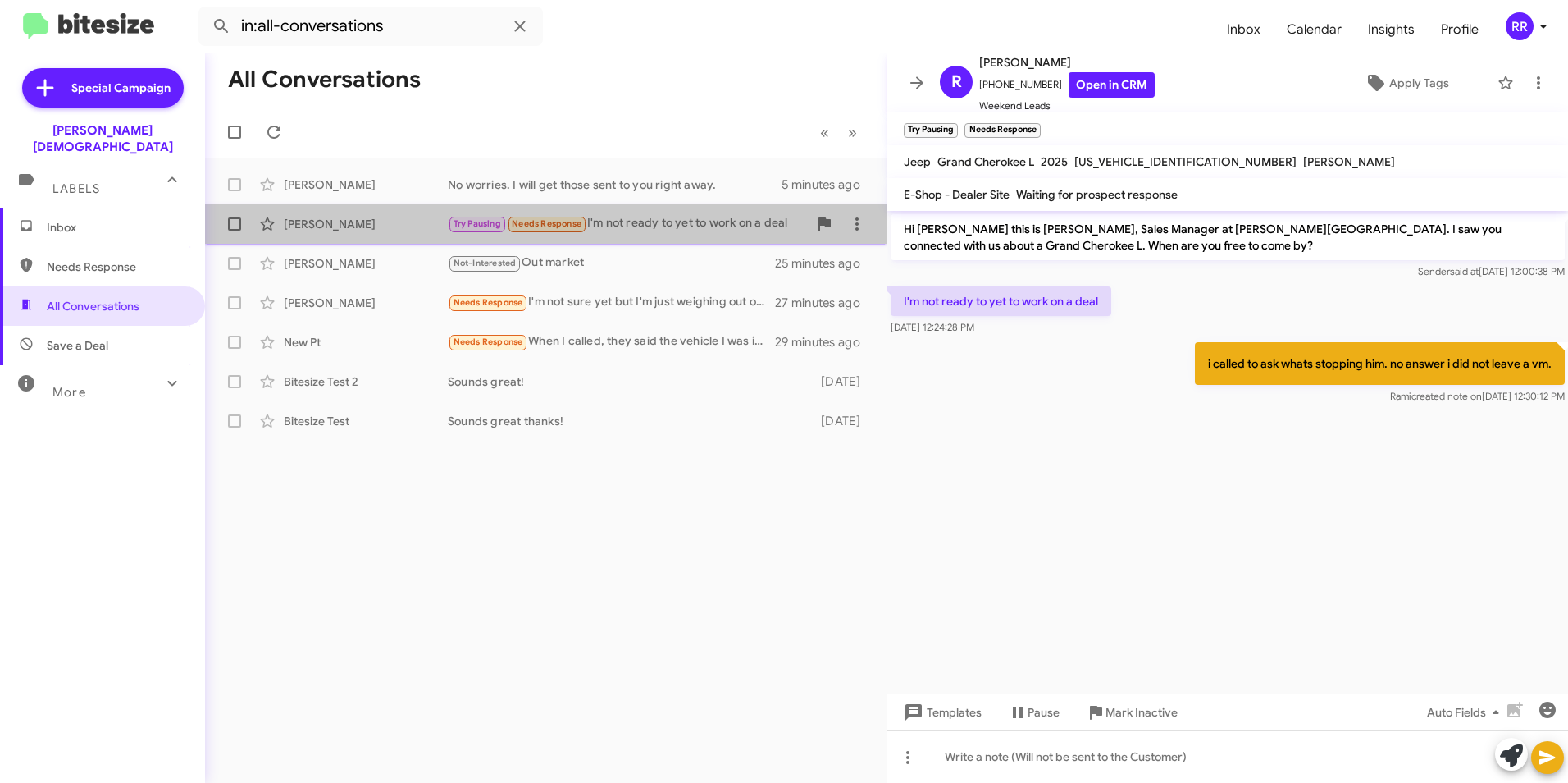
click at [361, 220] on div "Robert Pattermann" at bounding box center [365, 224] width 164 height 17
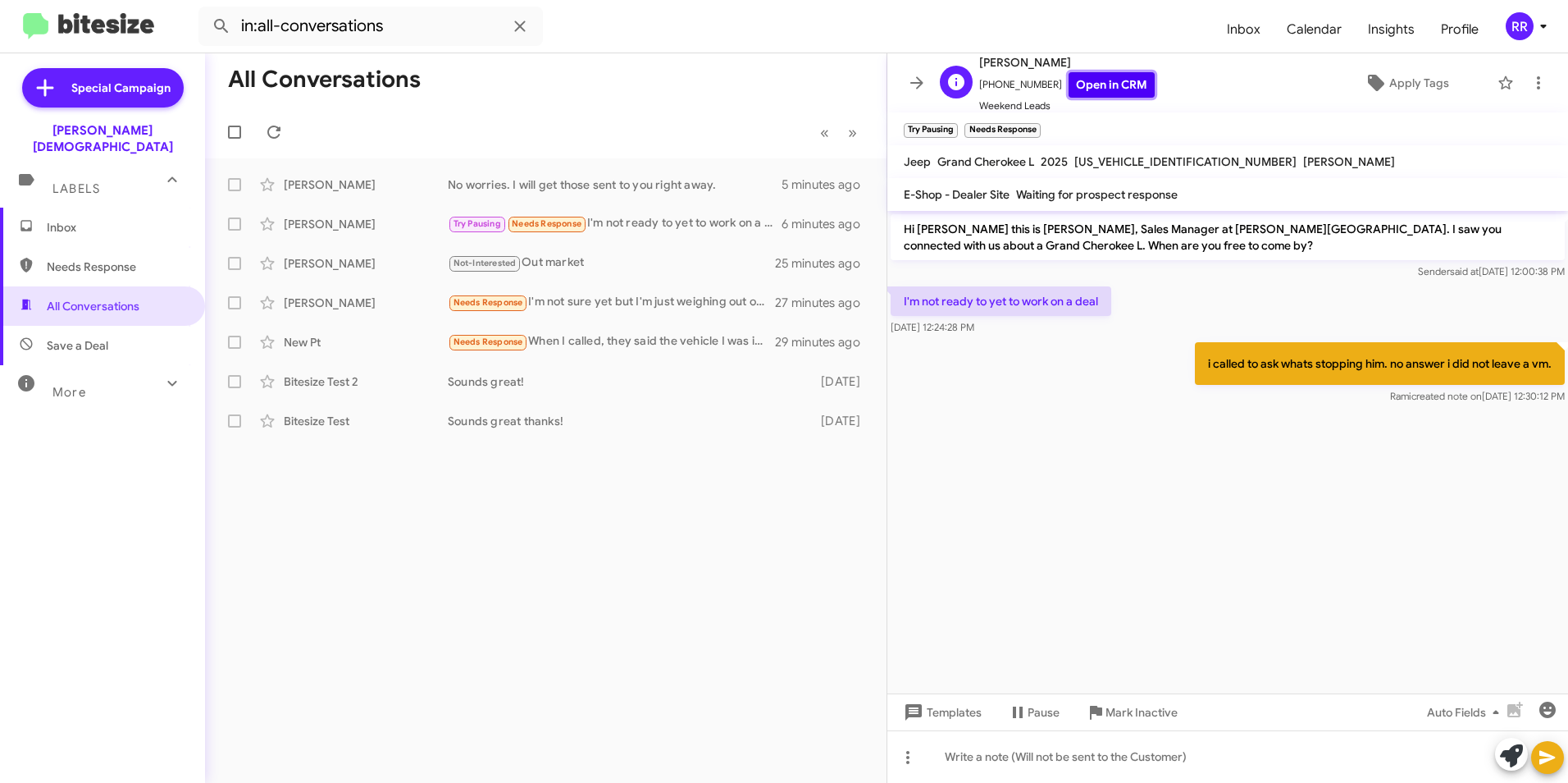
click at [1095, 87] on link "Open in CRM" at bounding box center [1112, 85] width 86 height 26
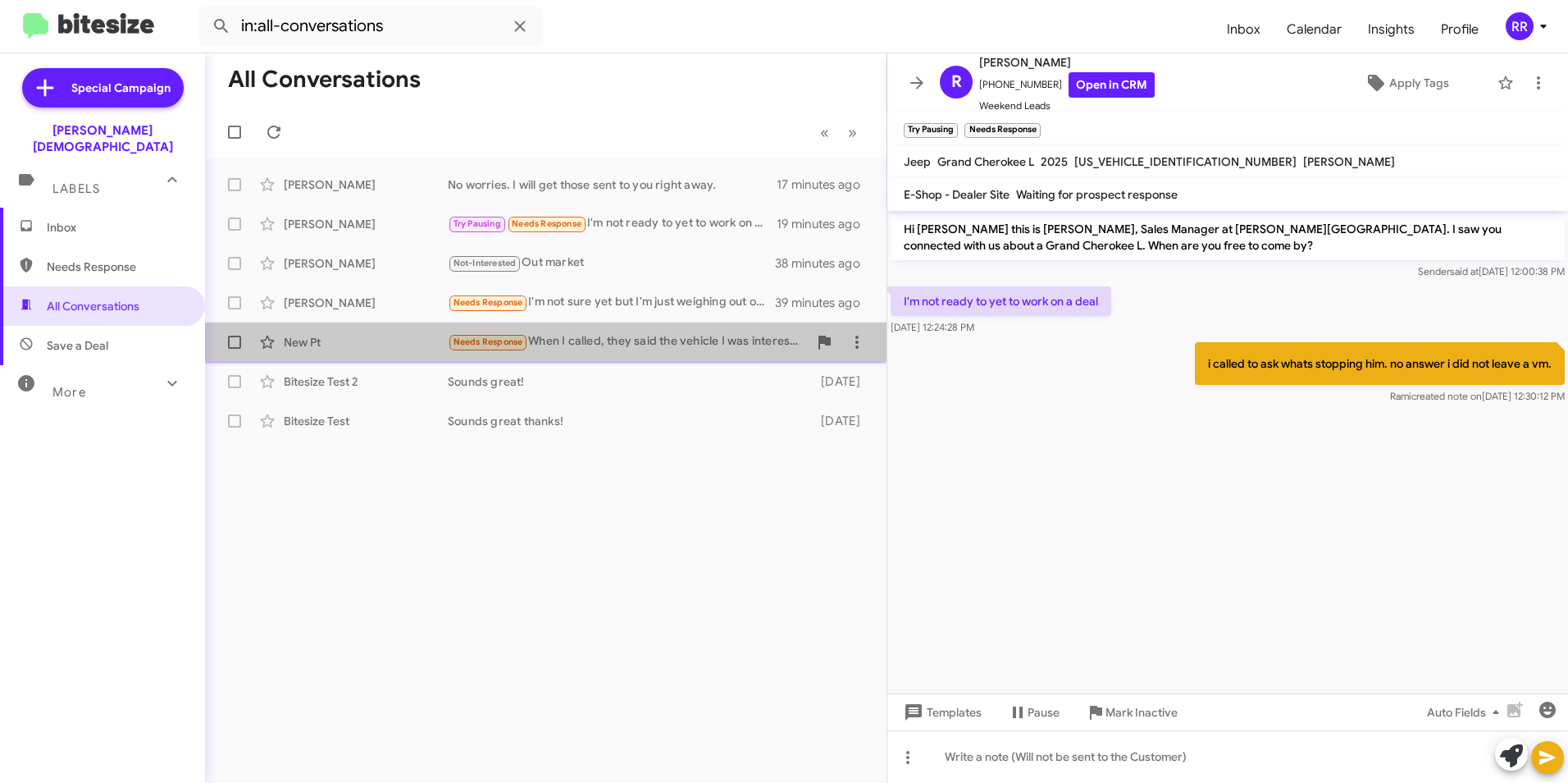
click at [303, 347] on div "New Pt" at bounding box center [365, 342] width 164 height 17
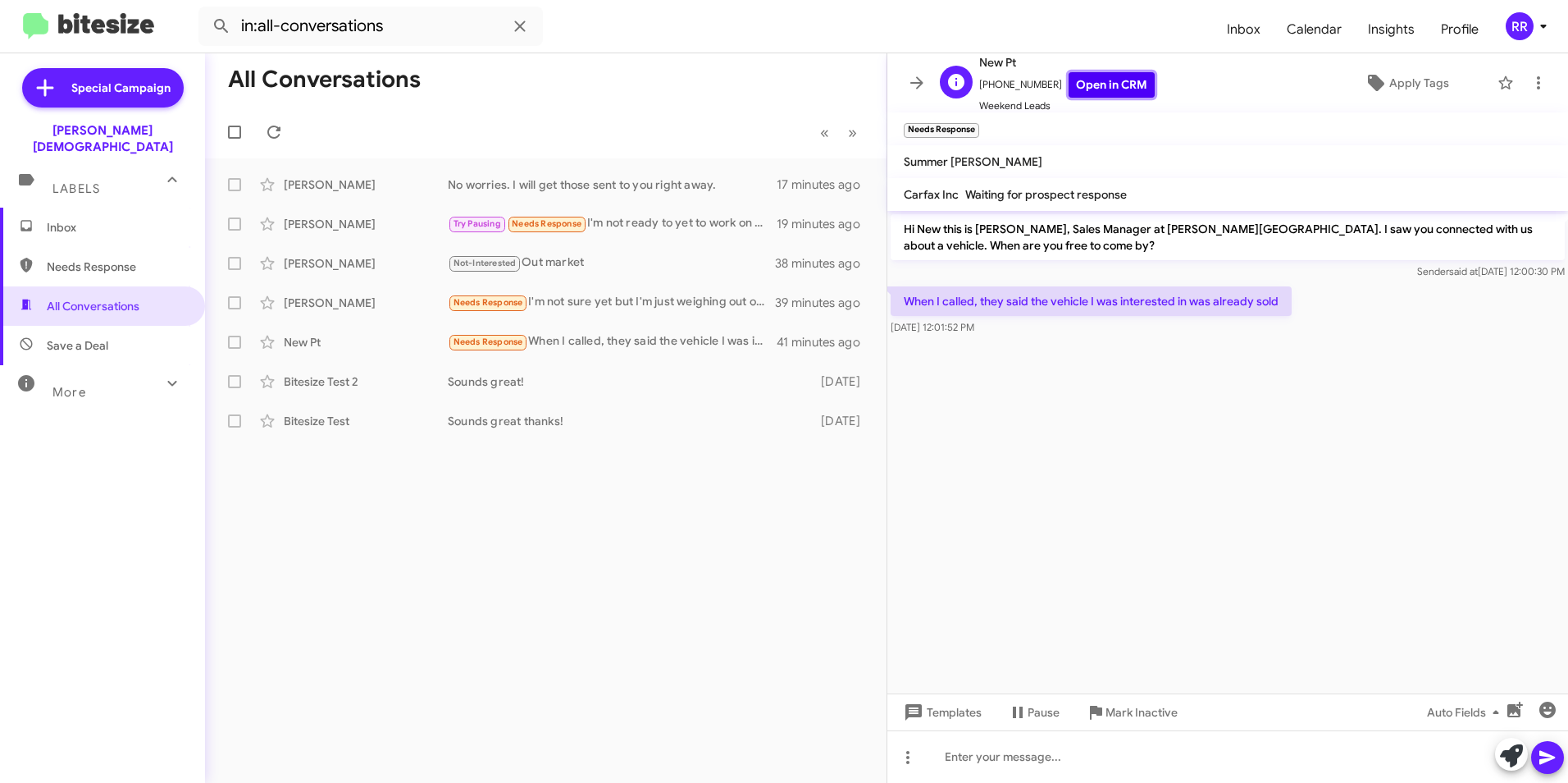
click at [1093, 87] on link "Open in CRM" at bounding box center [1112, 85] width 86 height 26
click at [1025, 760] on div at bounding box center [1228, 755] width 681 height 52
click at [1539, 759] on icon at bounding box center [1546, 757] width 16 height 14
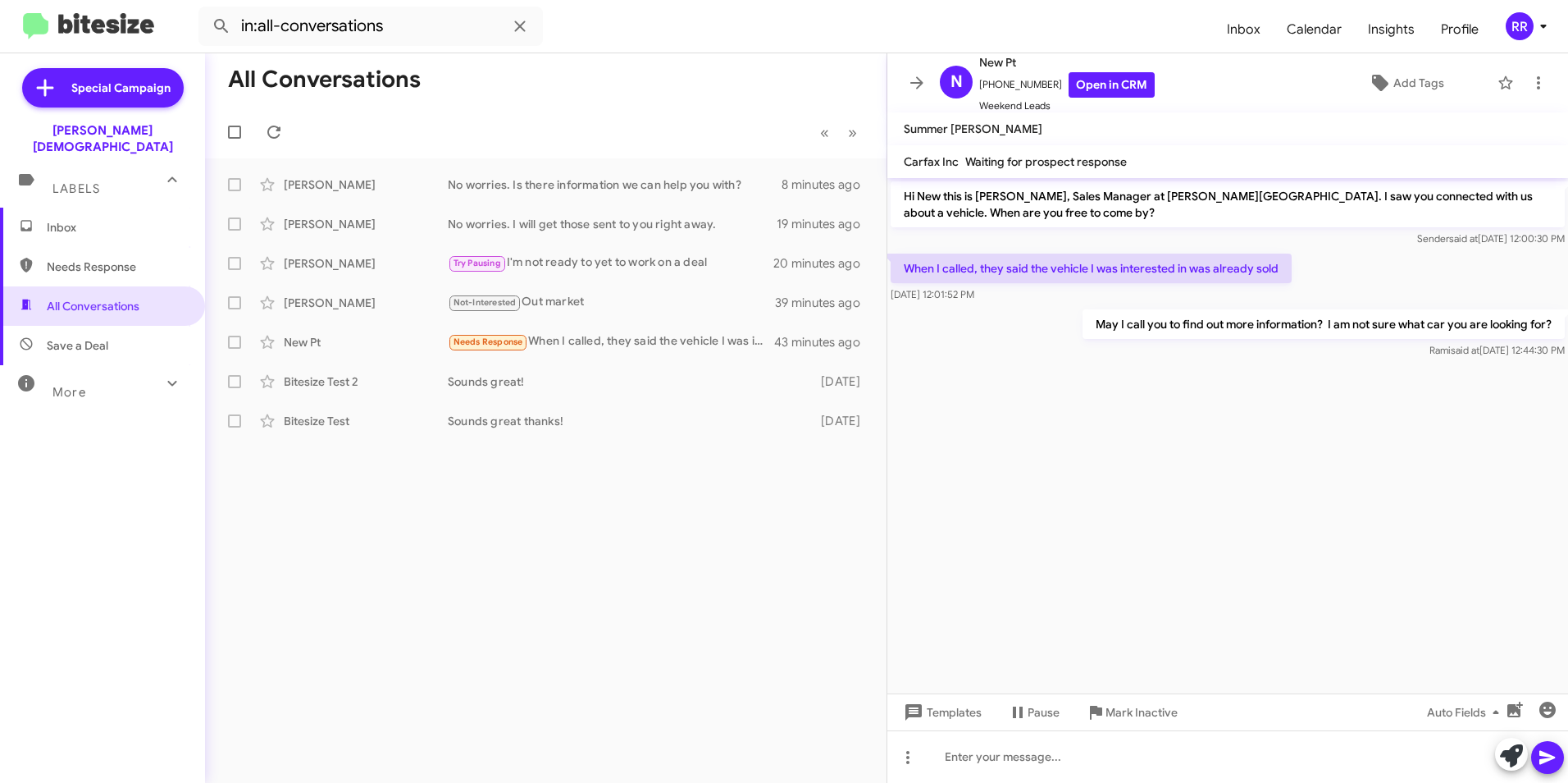
click at [94, 259] on span "Needs Response" at bounding box center [117, 267] width 140 height 17
type input "in:needs-response"
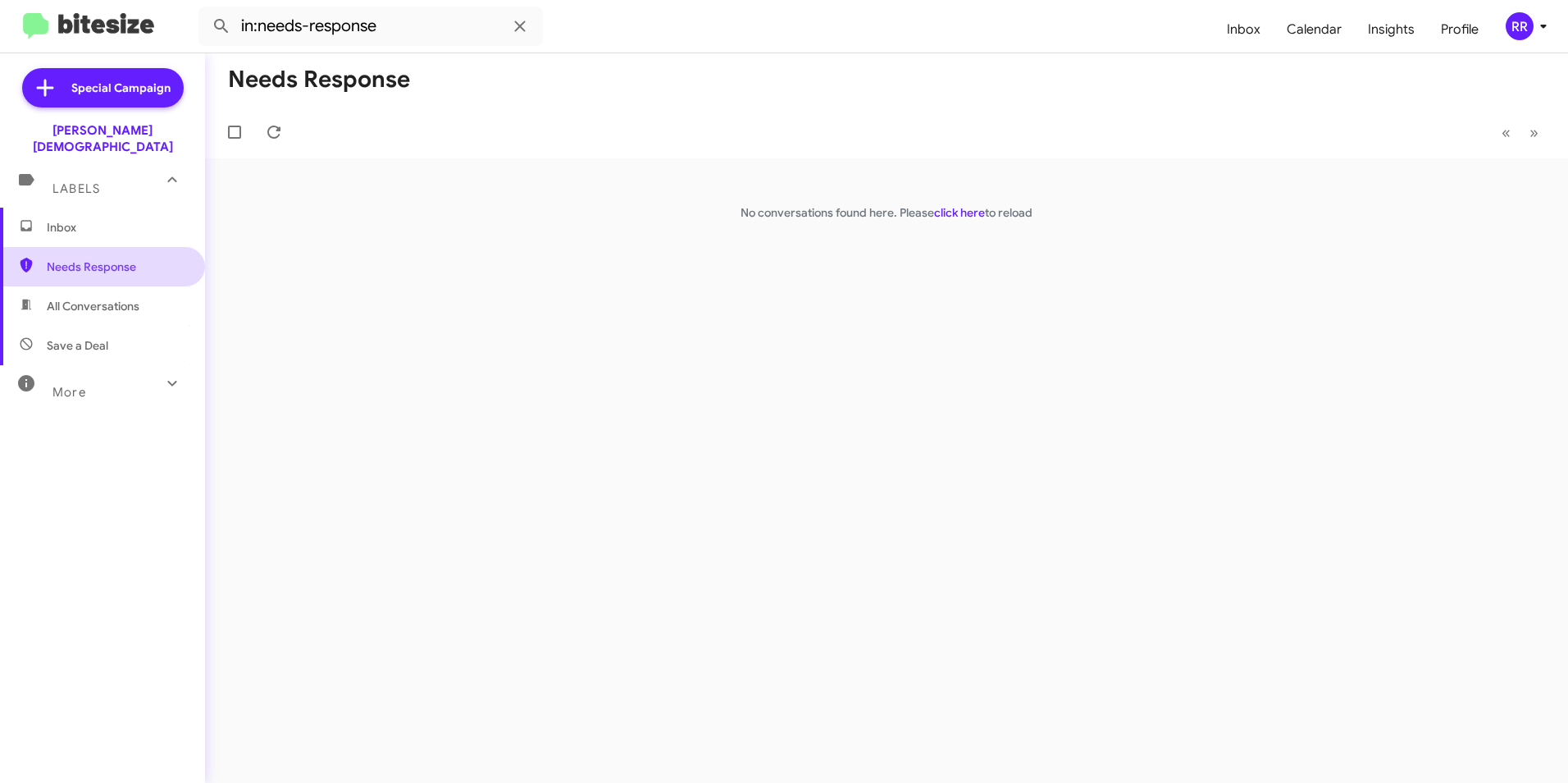
click at [79, 259] on span "Needs Response" at bounding box center [117, 267] width 140 height 17
click at [76, 219] on span "Inbox" at bounding box center [117, 227] width 140 height 17
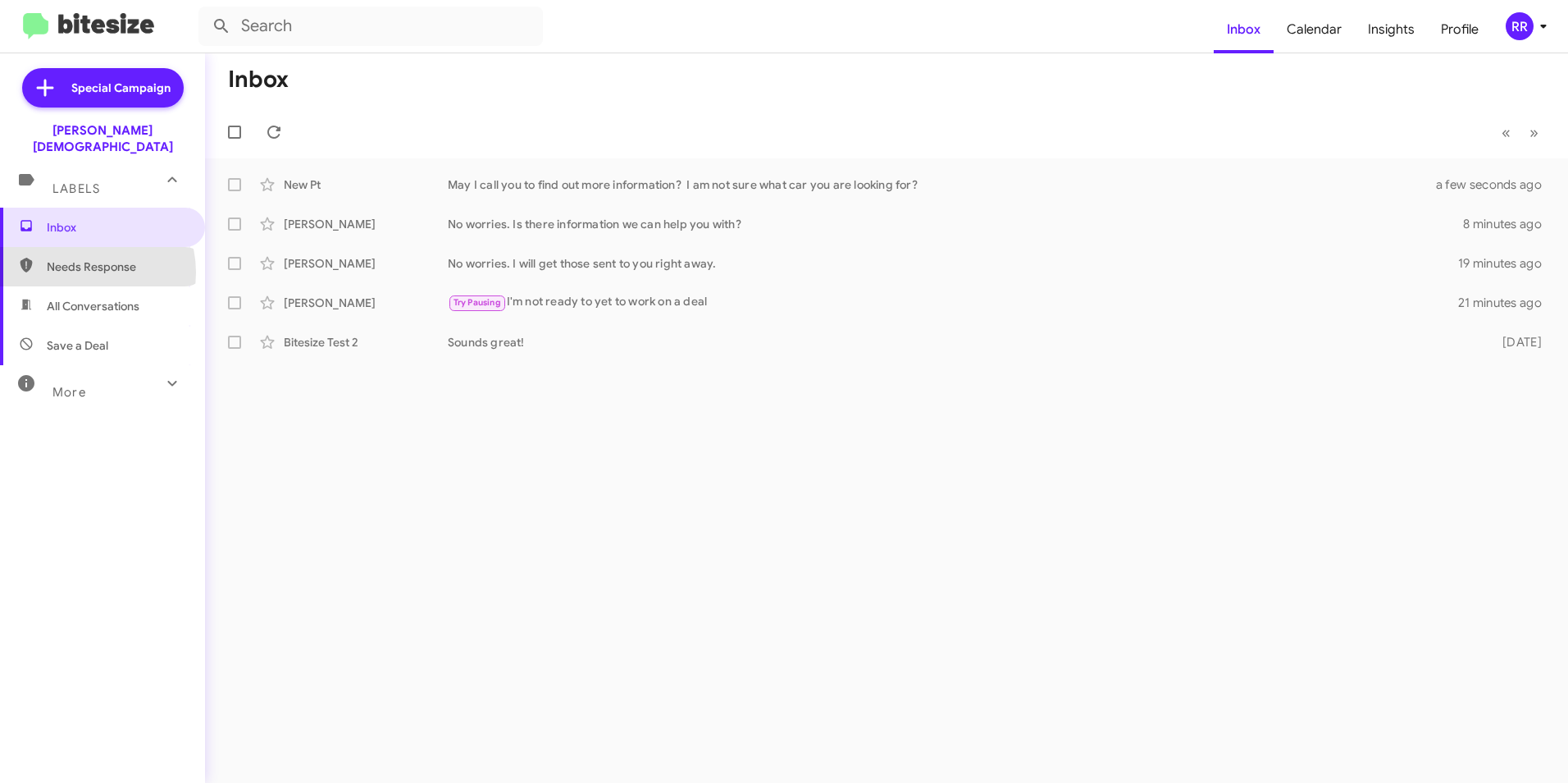
click at [86, 259] on span "Needs Response" at bounding box center [117, 267] width 140 height 17
type input "in:needs-response"
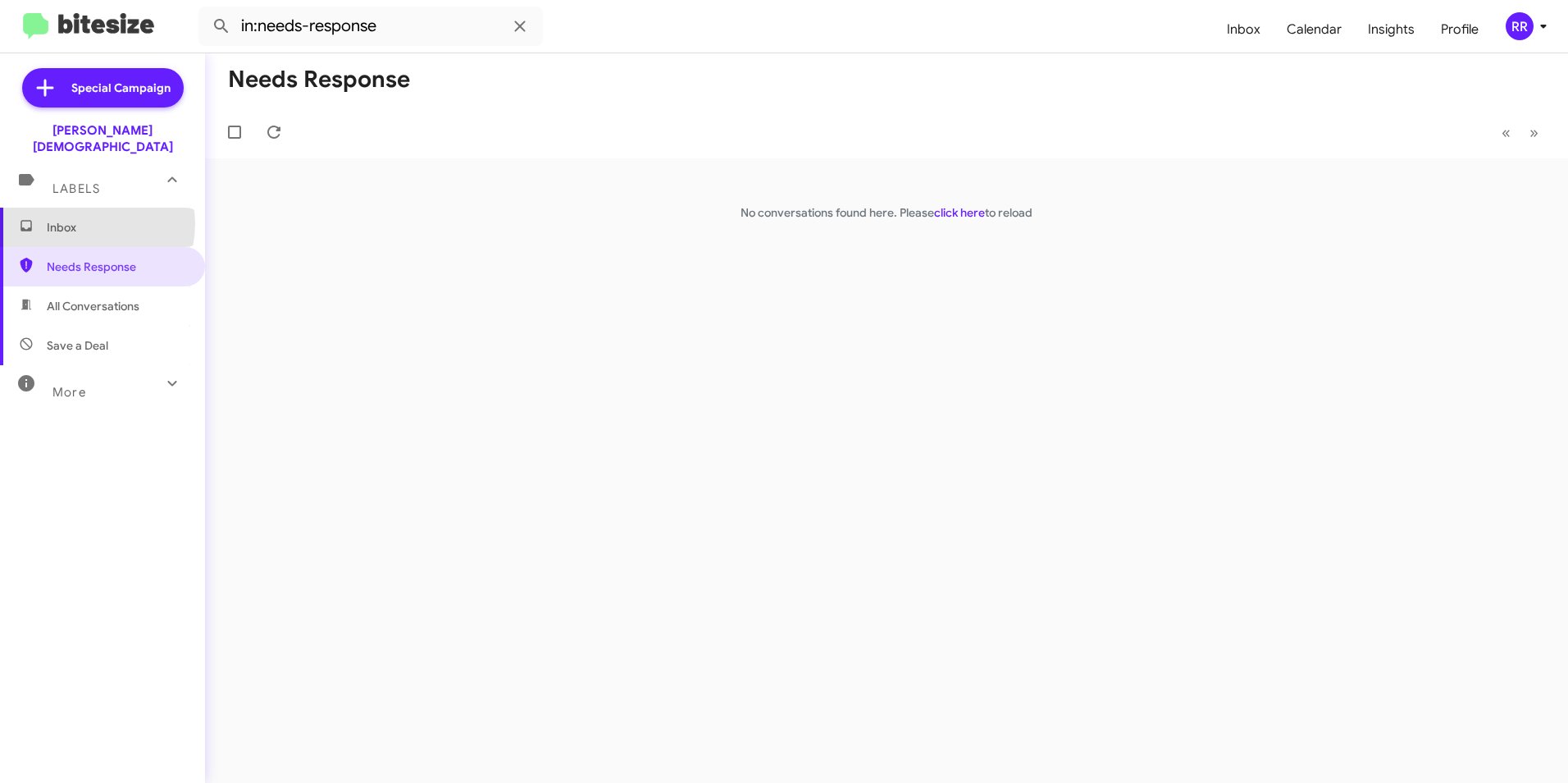
click at [88, 219] on span "Inbox" at bounding box center [117, 227] width 140 height 17
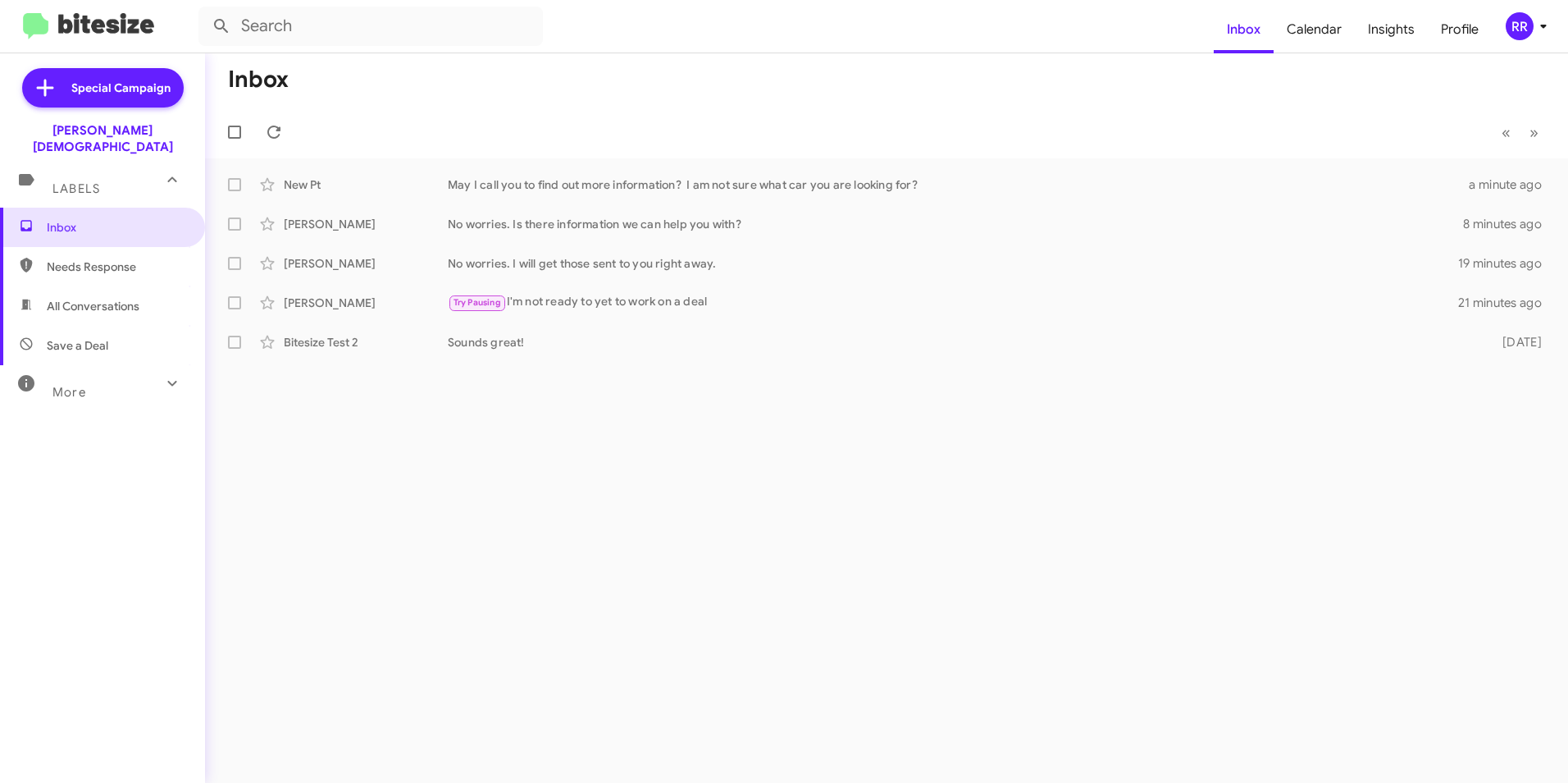
click at [67, 259] on span "Needs Response" at bounding box center [117, 267] width 140 height 17
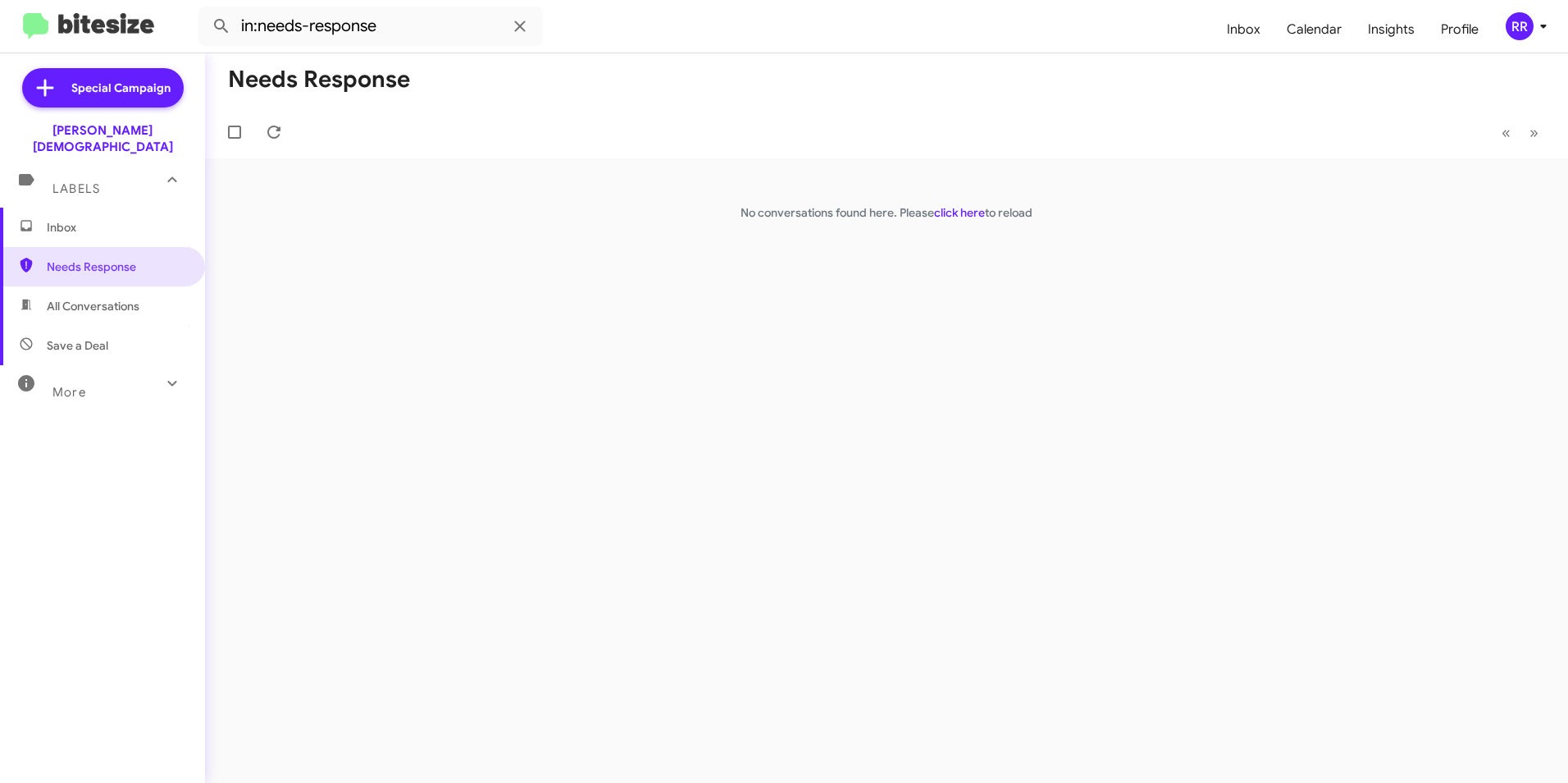
click at [118, 298] on span "All Conversations" at bounding box center [93, 306] width 93 height 17
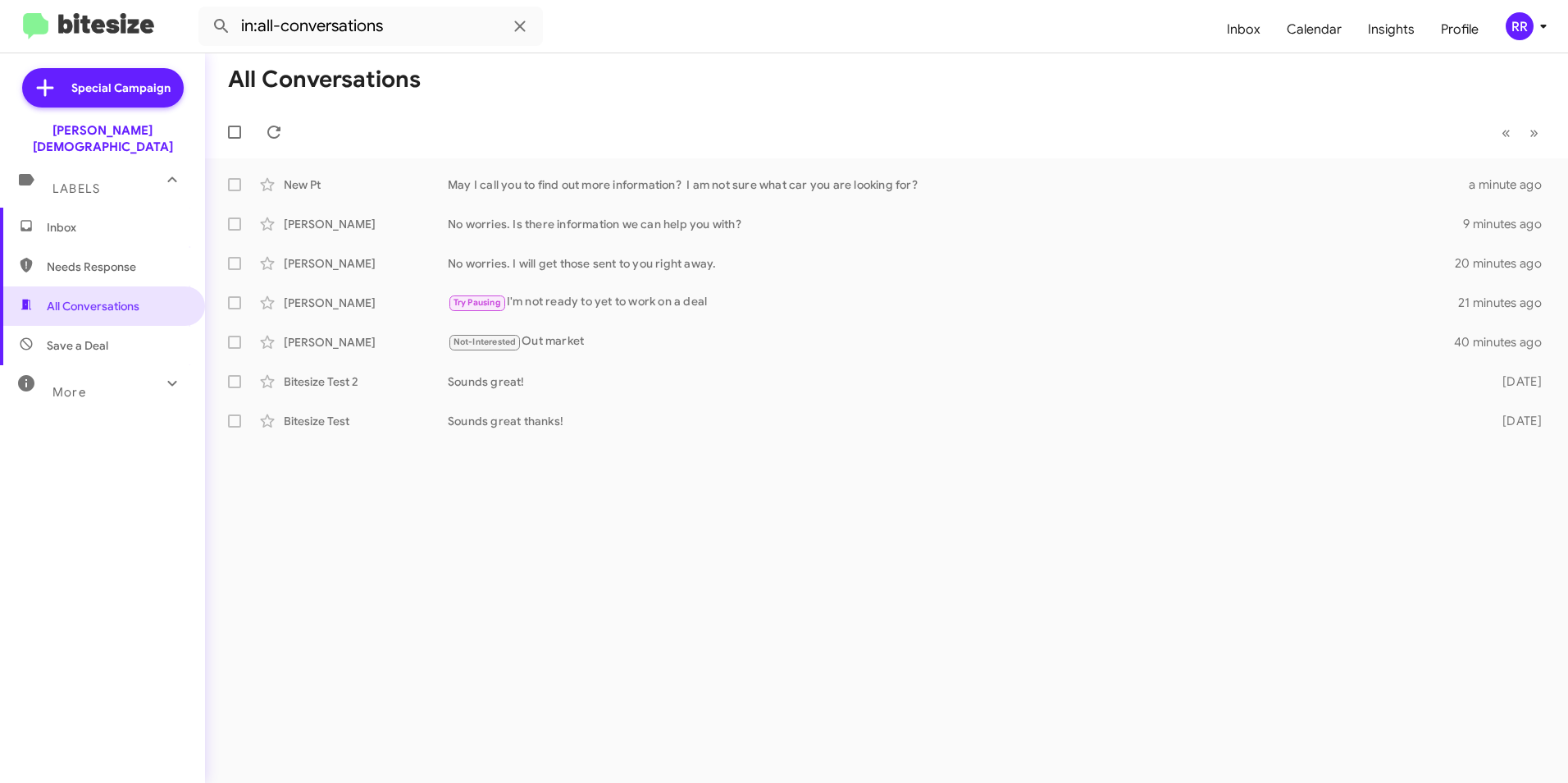
click at [130, 259] on span "Needs Response" at bounding box center [117, 267] width 140 height 17
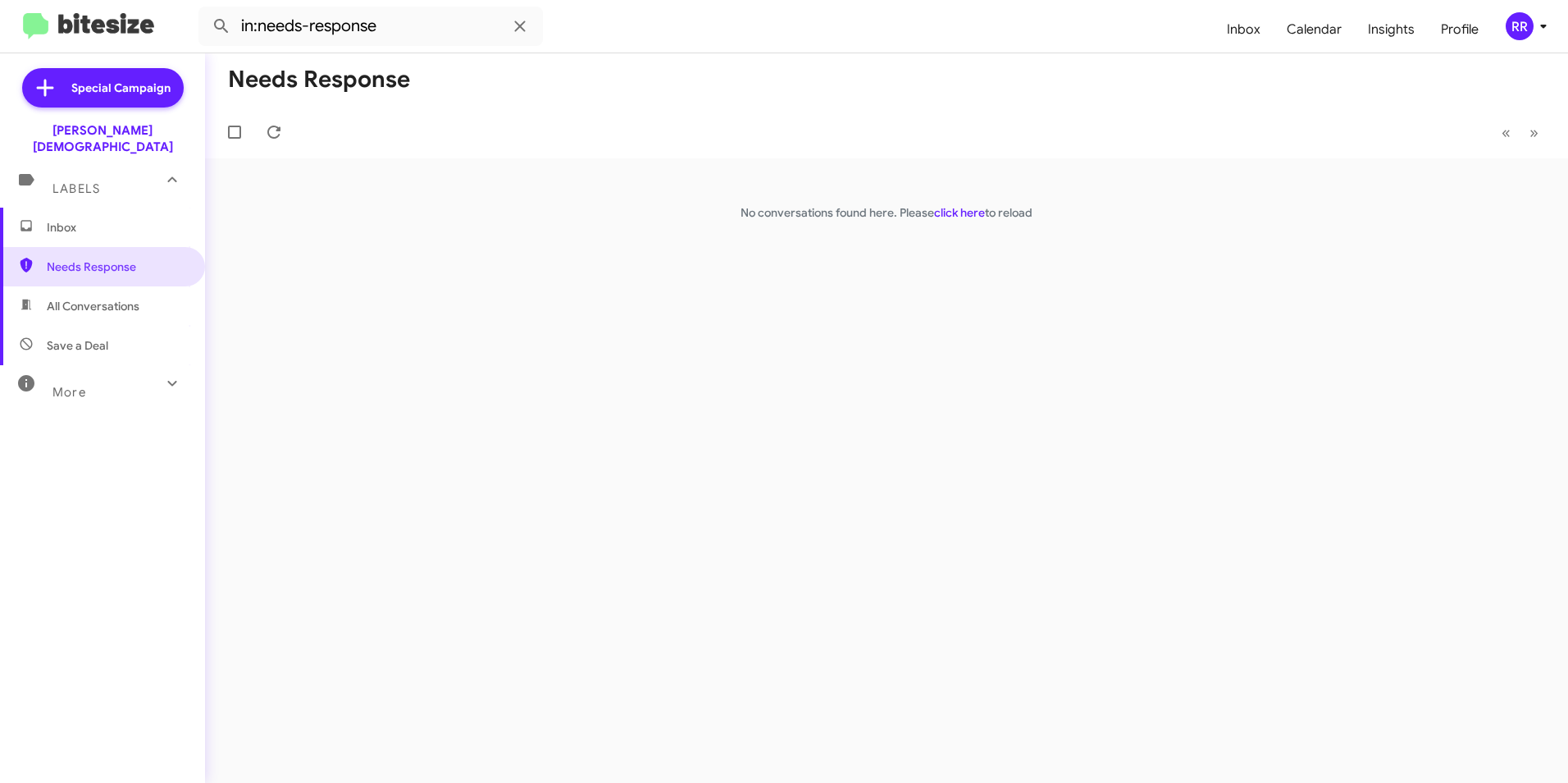
click at [104, 298] on span "All Conversations" at bounding box center [93, 306] width 93 height 17
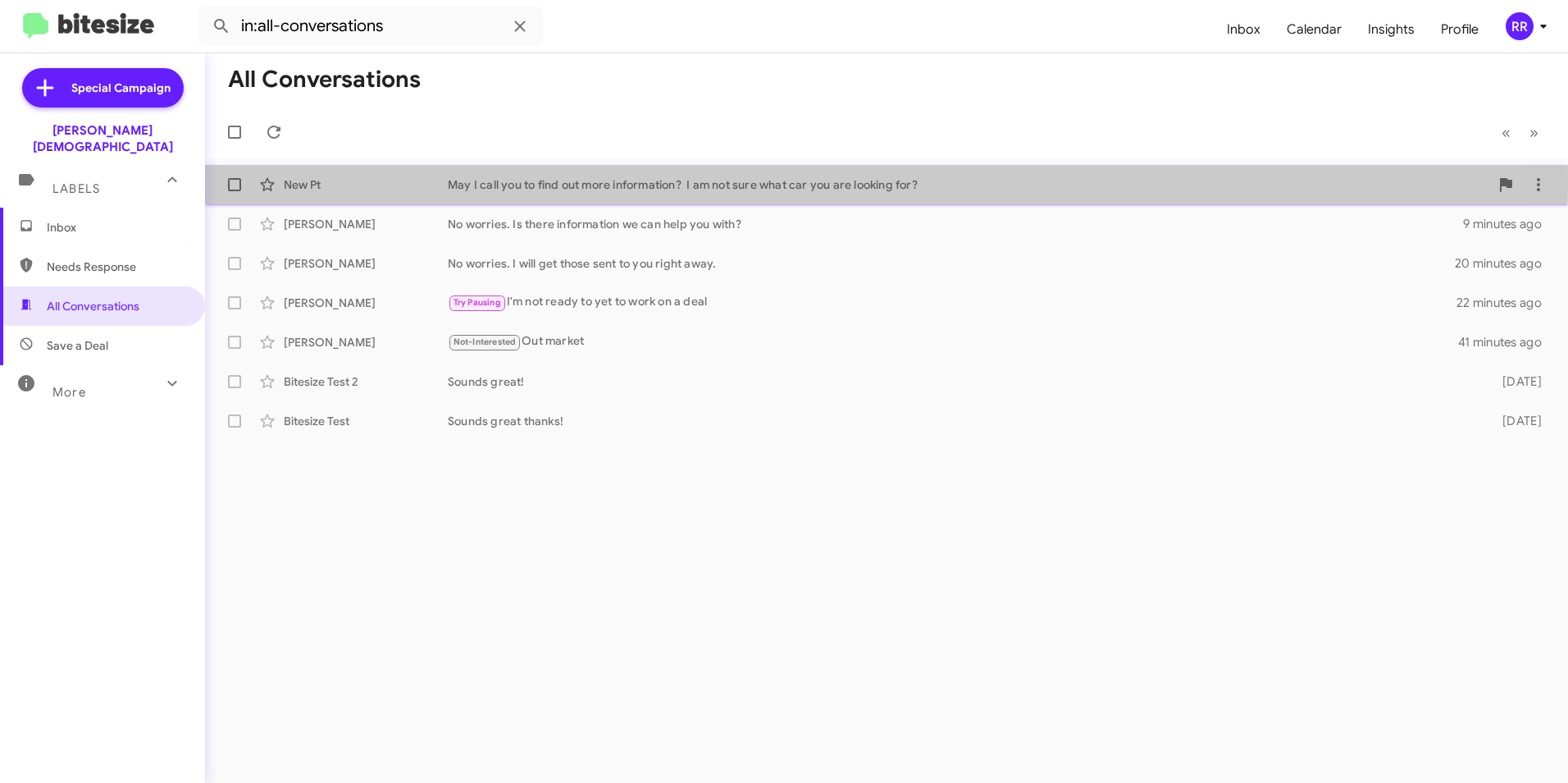
click at [297, 184] on div "New Pt" at bounding box center [365, 185] width 164 height 17
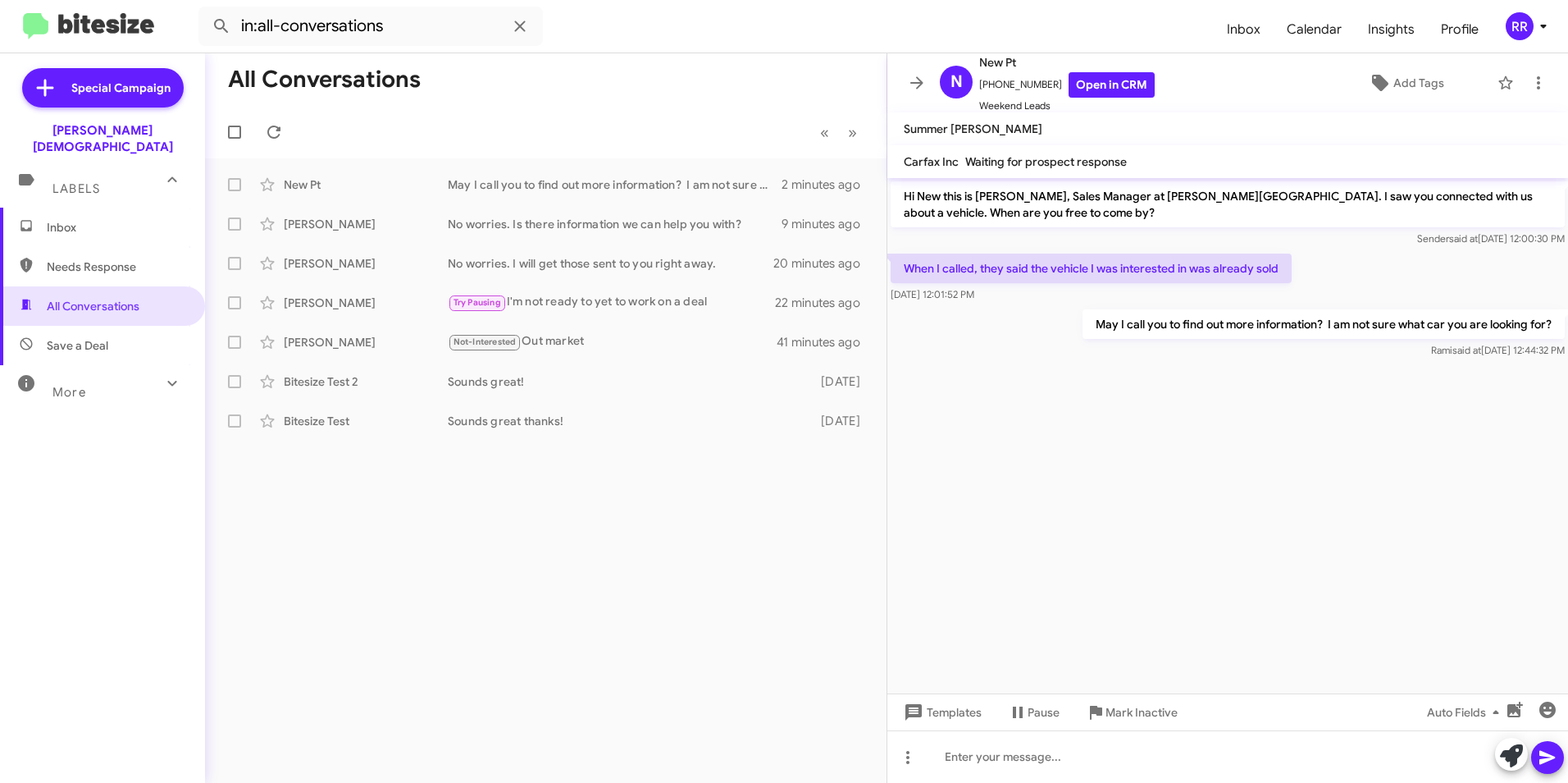
click at [79, 259] on span "Needs Response" at bounding box center [117, 267] width 140 height 17
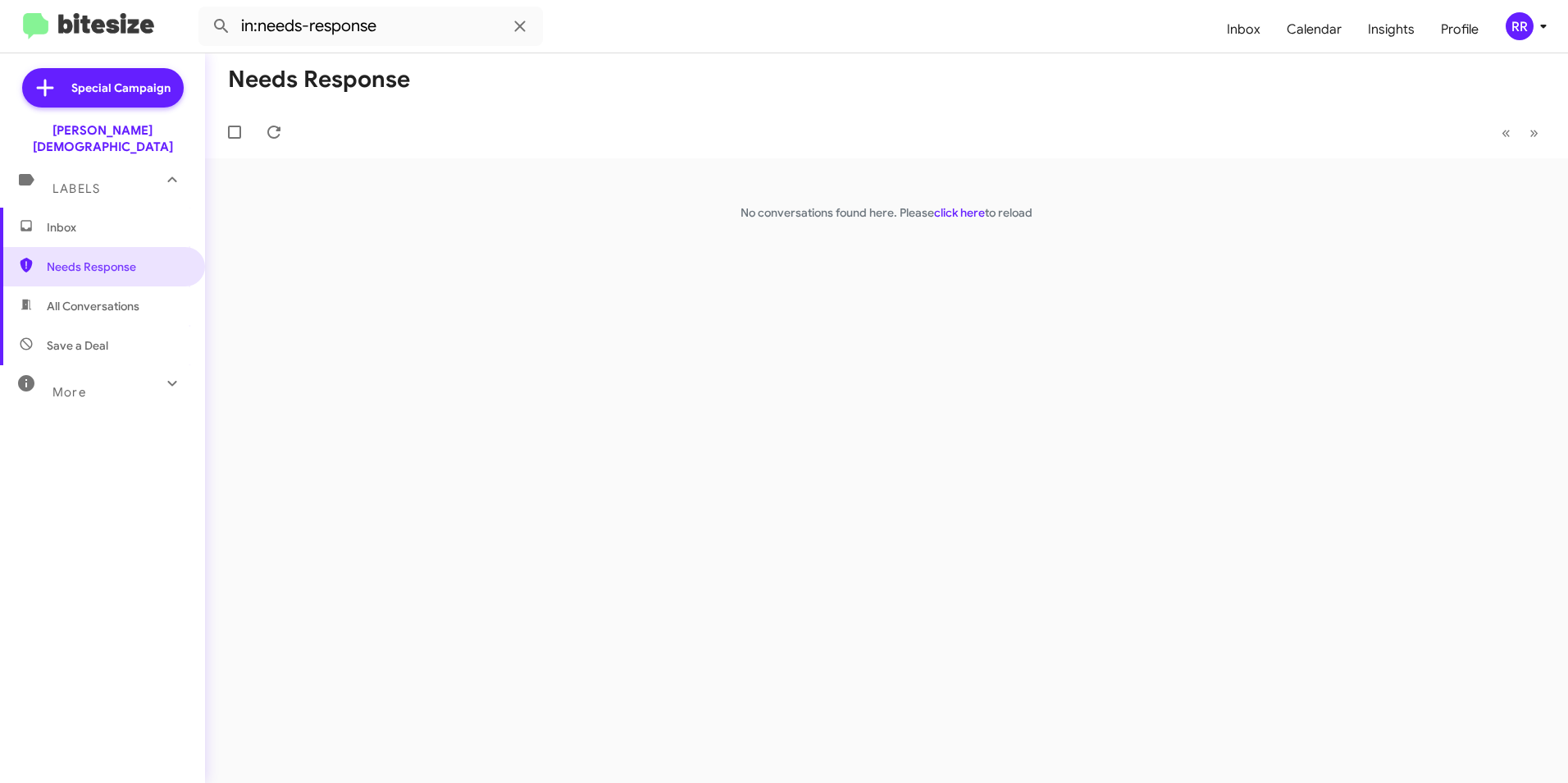
click at [59, 298] on span "All Conversations" at bounding box center [93, 306] width 93 height 17
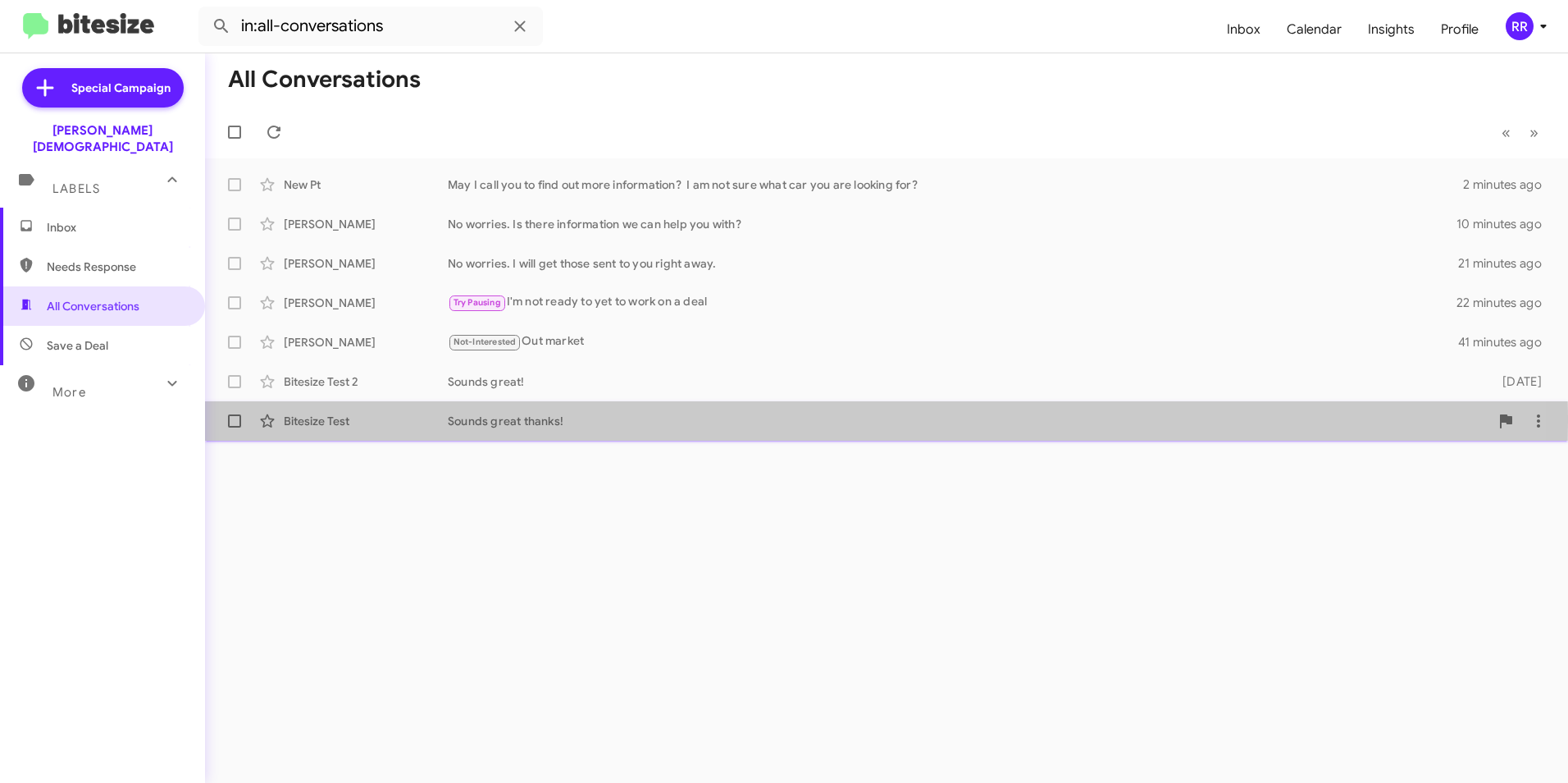
click at [306, 420] on div "Bitesize Test" at bounding box center [365, 420] width 164 height 17
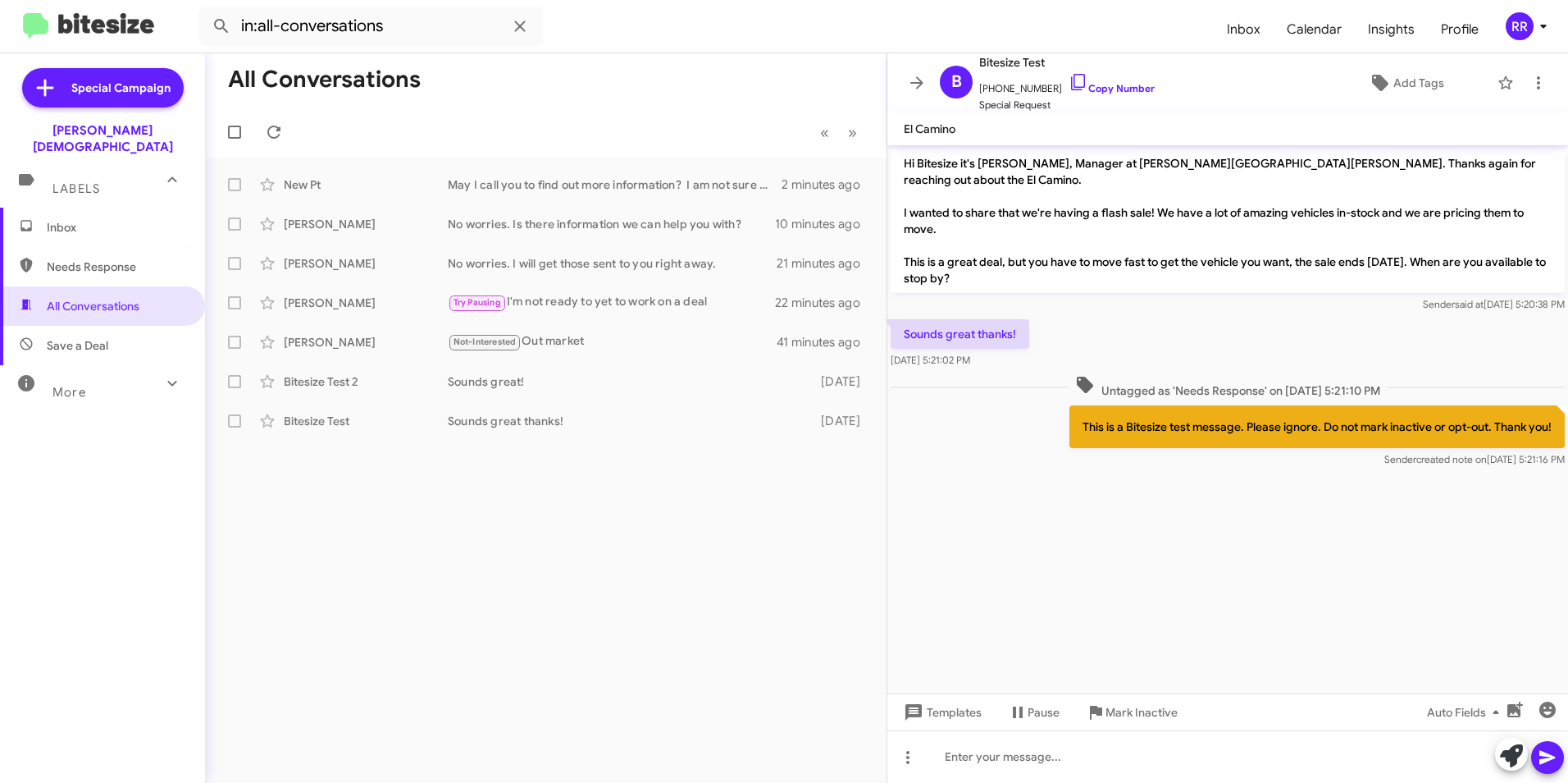
click at [62, 261] on span "Needs Response" at bounding box center [102, 266] width 205 height 40
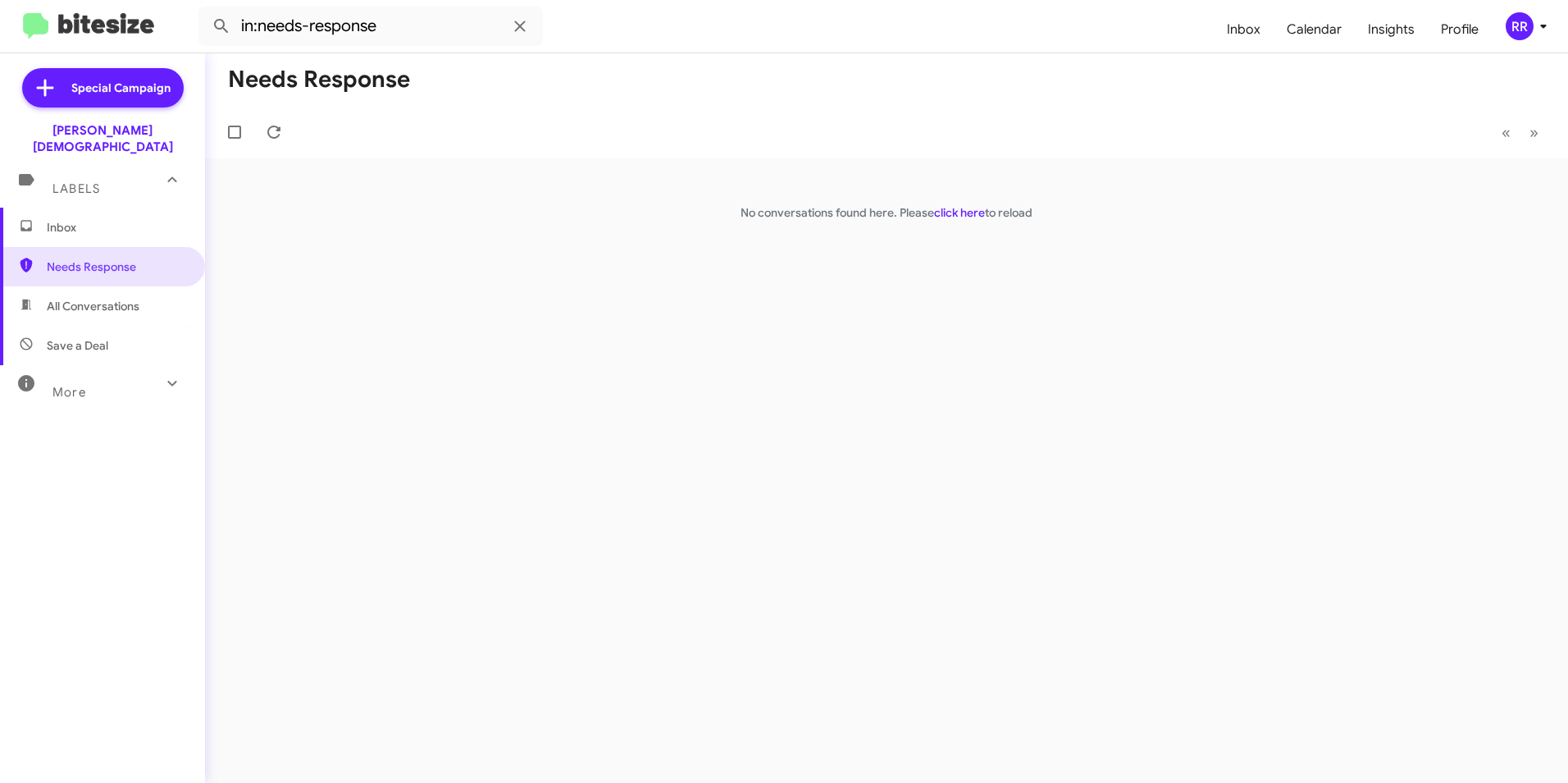
click at [61, 298] on span "All Conversations" at bounding box center [93, 306] width 93 height 17
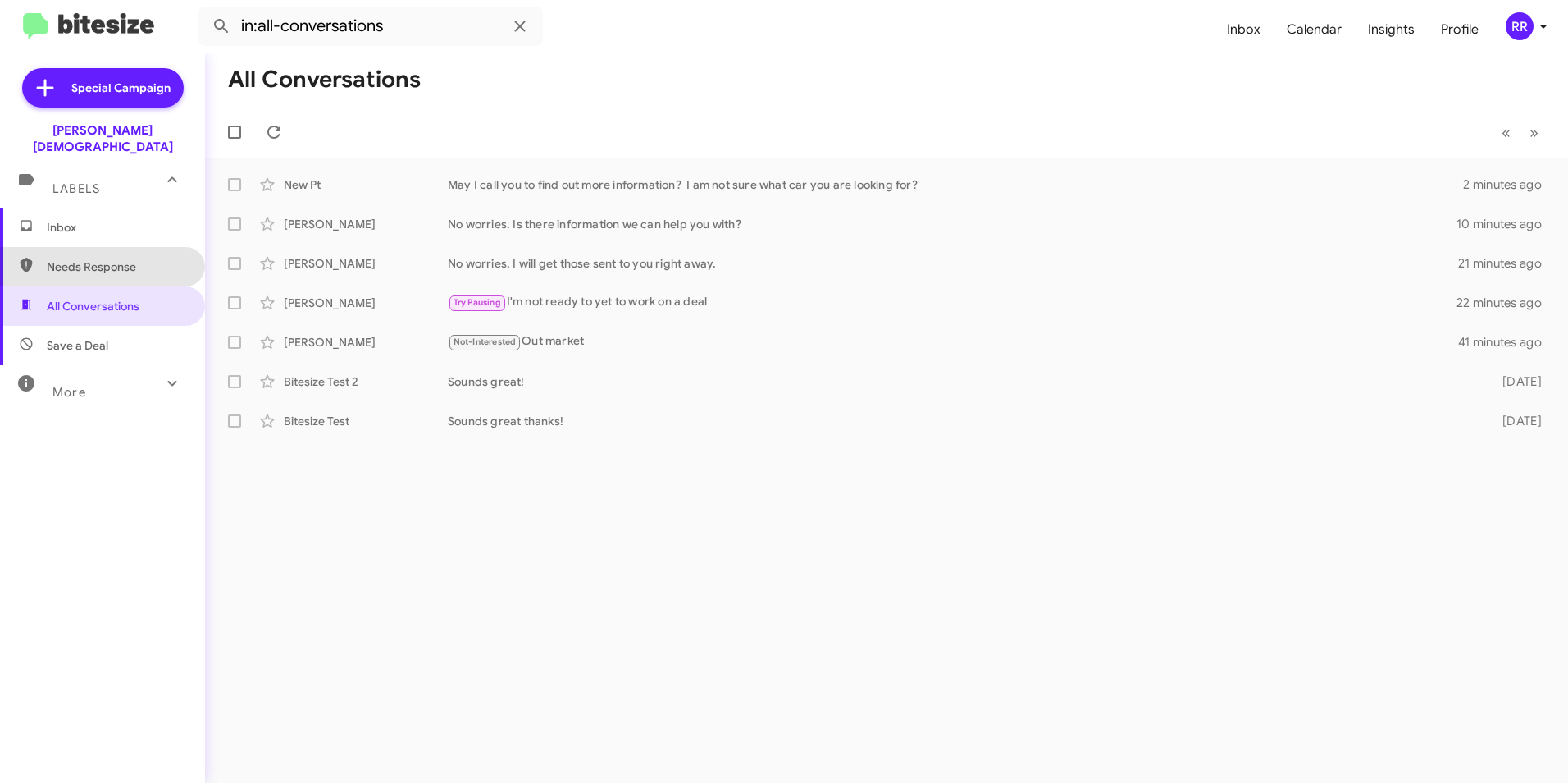
click at [119, 259] on span "Needs Response" at bounding box center [117, 267] width 140 height 17
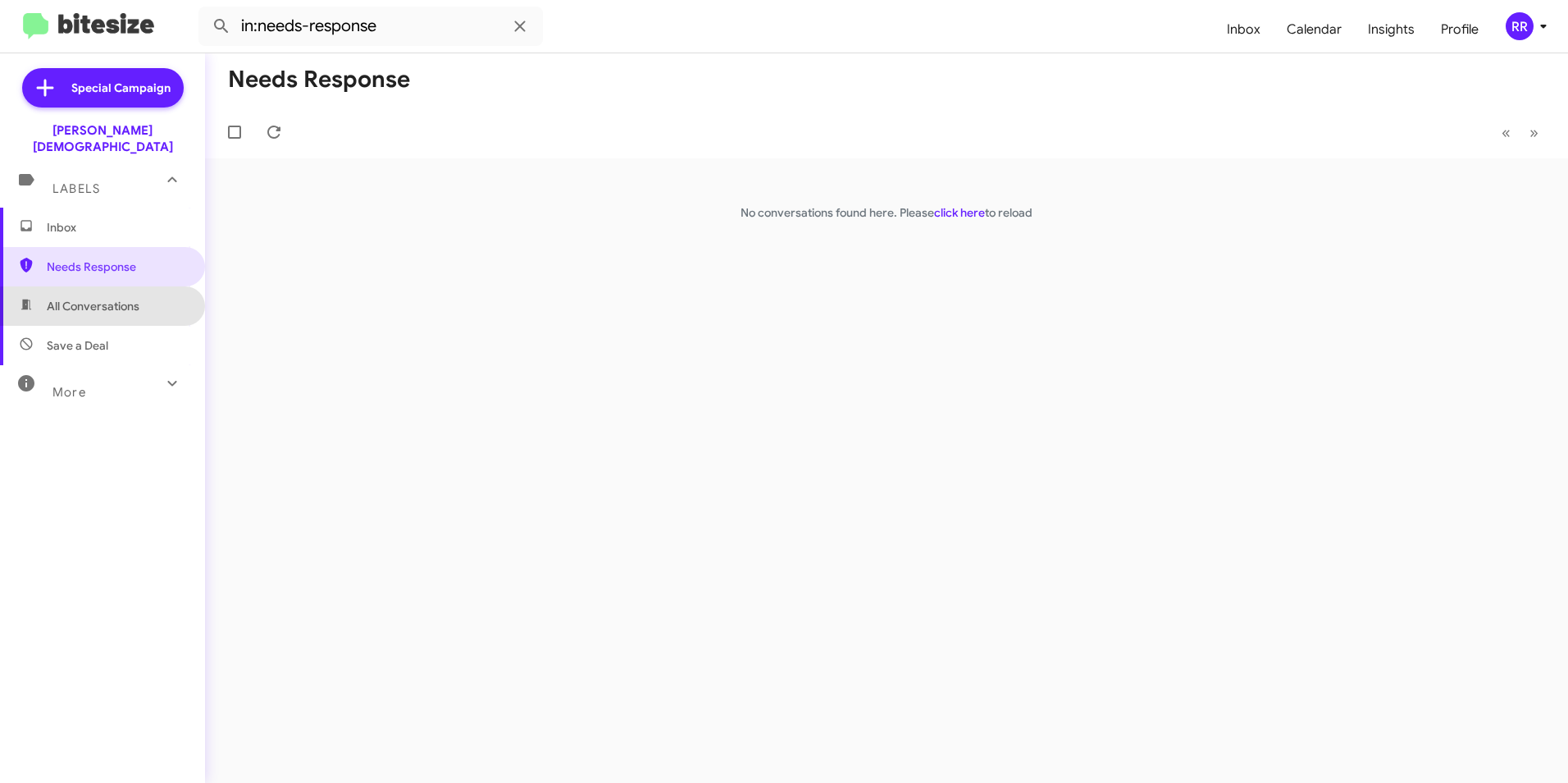
click at [118, 298] on span "All Conversations" at bounding box center [93, 306] width 93 height 17
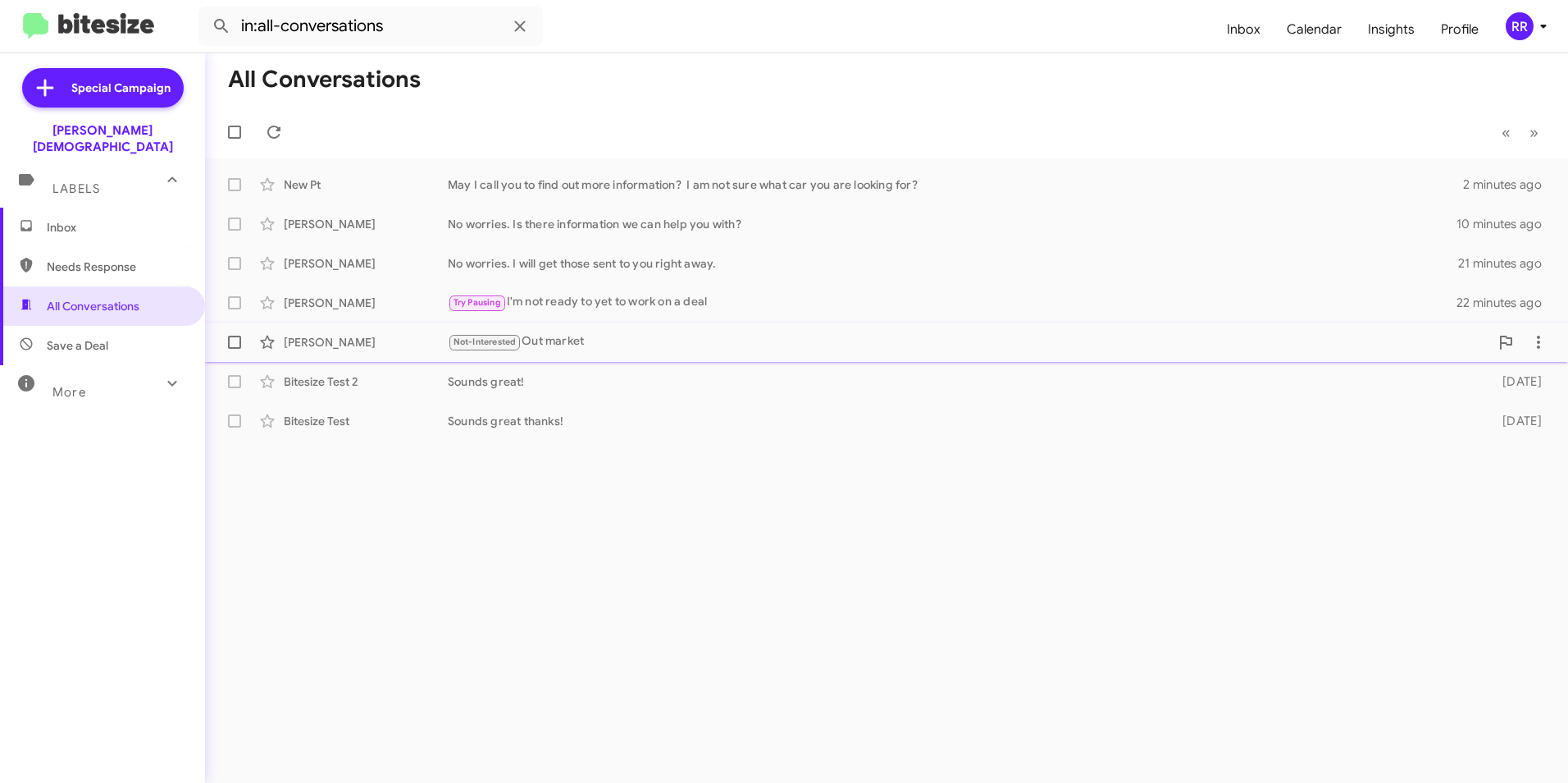
click at [561, 337] on div "Not-Interested Out market" at bounding box center [968, 341] width 1041 height 19
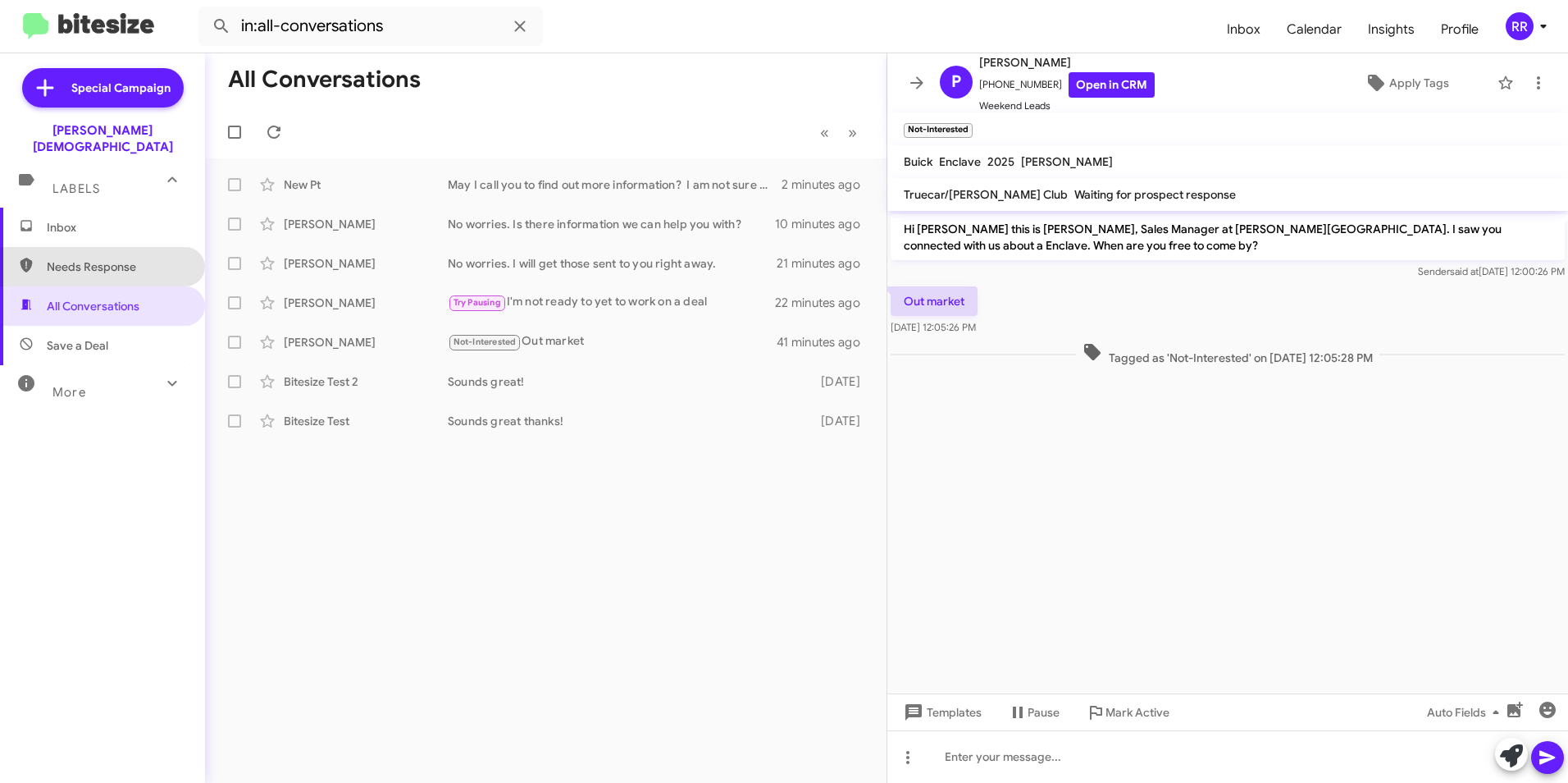
click at [124, 259] on span "Needs Response" at bounding box center [117, 267] width 140 height 17
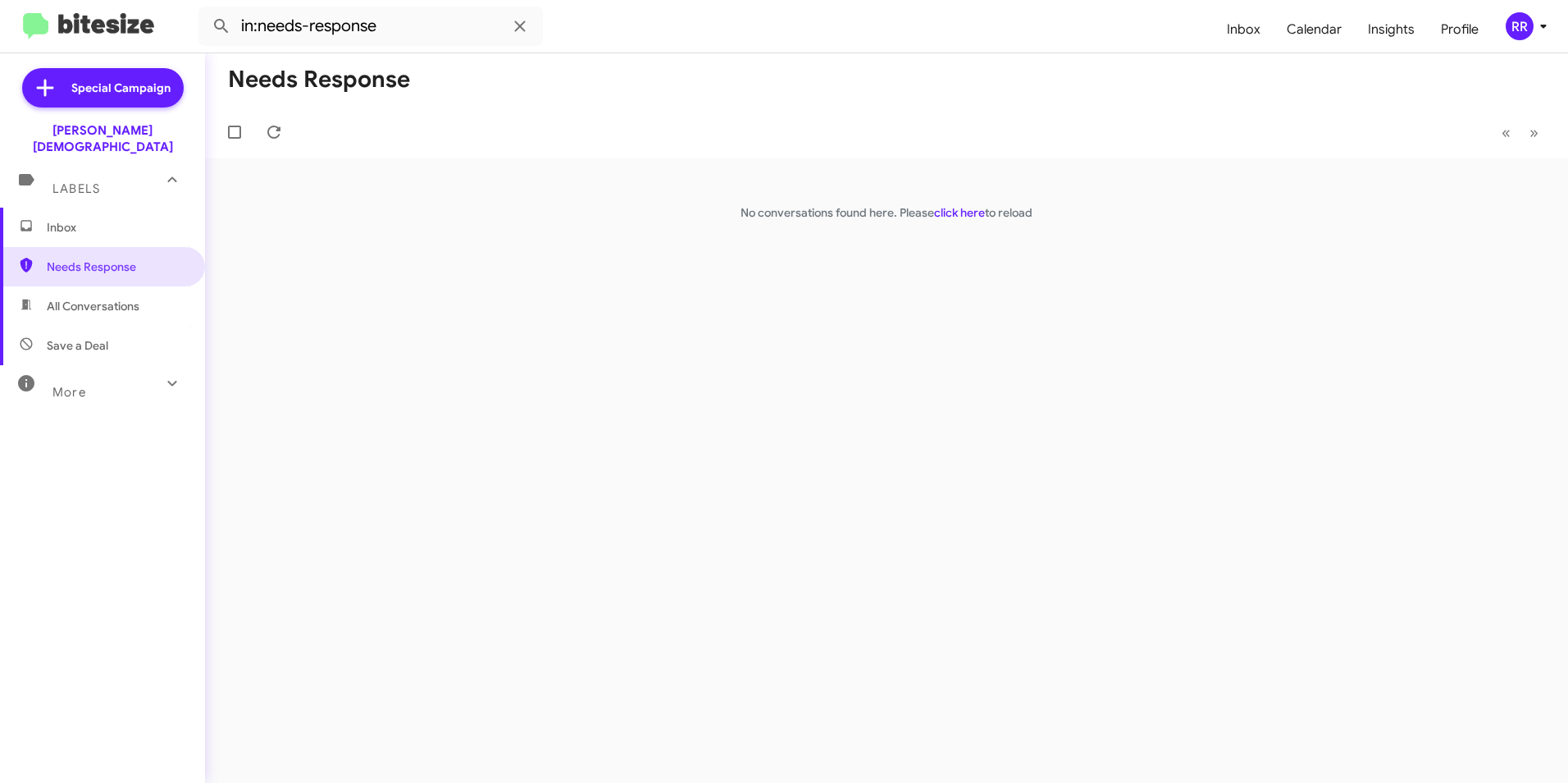
click at [1001, 252] on div "Needs Response « Previous » Next No conversations found here. Please click here…" at bounding box center [887, 418] width 1363 height 730
click at [1001, 251] on div "Needs Response « Previous » Next No conversations found here. Please click here…" at bounding box center [887, 418] width 1363 height 730
click at [1001, 250] on div "Needs Response « Previous » Next No conversations found here. Please click here…" at bounding box center [887, 418] width 1363 height 730
click at [315, 246] on div "Needs Response « Previous » Next No conversations found here. Please click here…" at bounding box center [887, 418] width 1363 height 730
click at [60, 298] on span "All Conversations" at bounding box center [93, 306] width 93 height 17
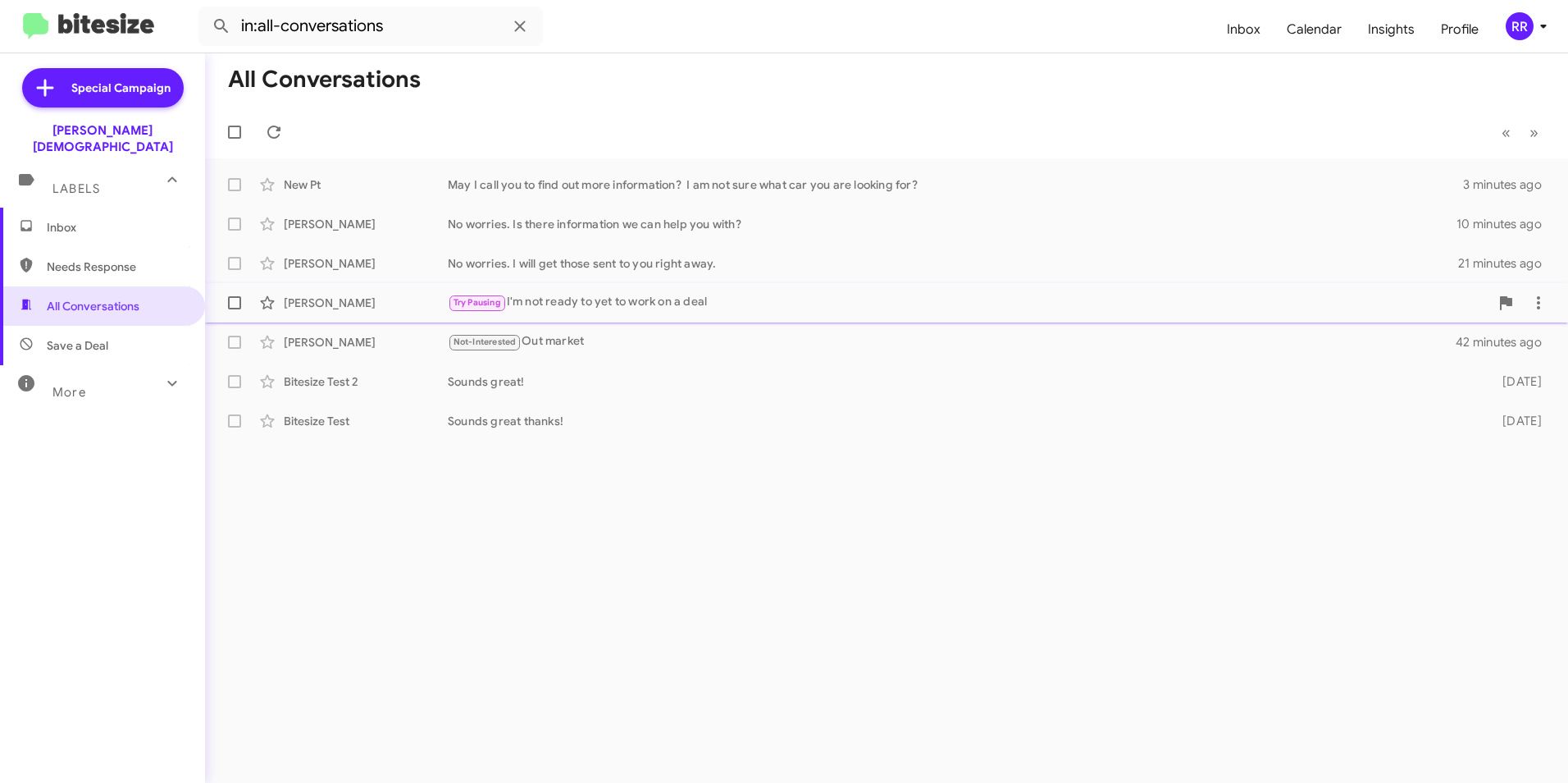
click at [752, 286] on div "Robert Pattermann Try Pausing I'm not ready to yet to work on a deal 23 minutes…" at bounding box center [886, 303] width 1336 height 33
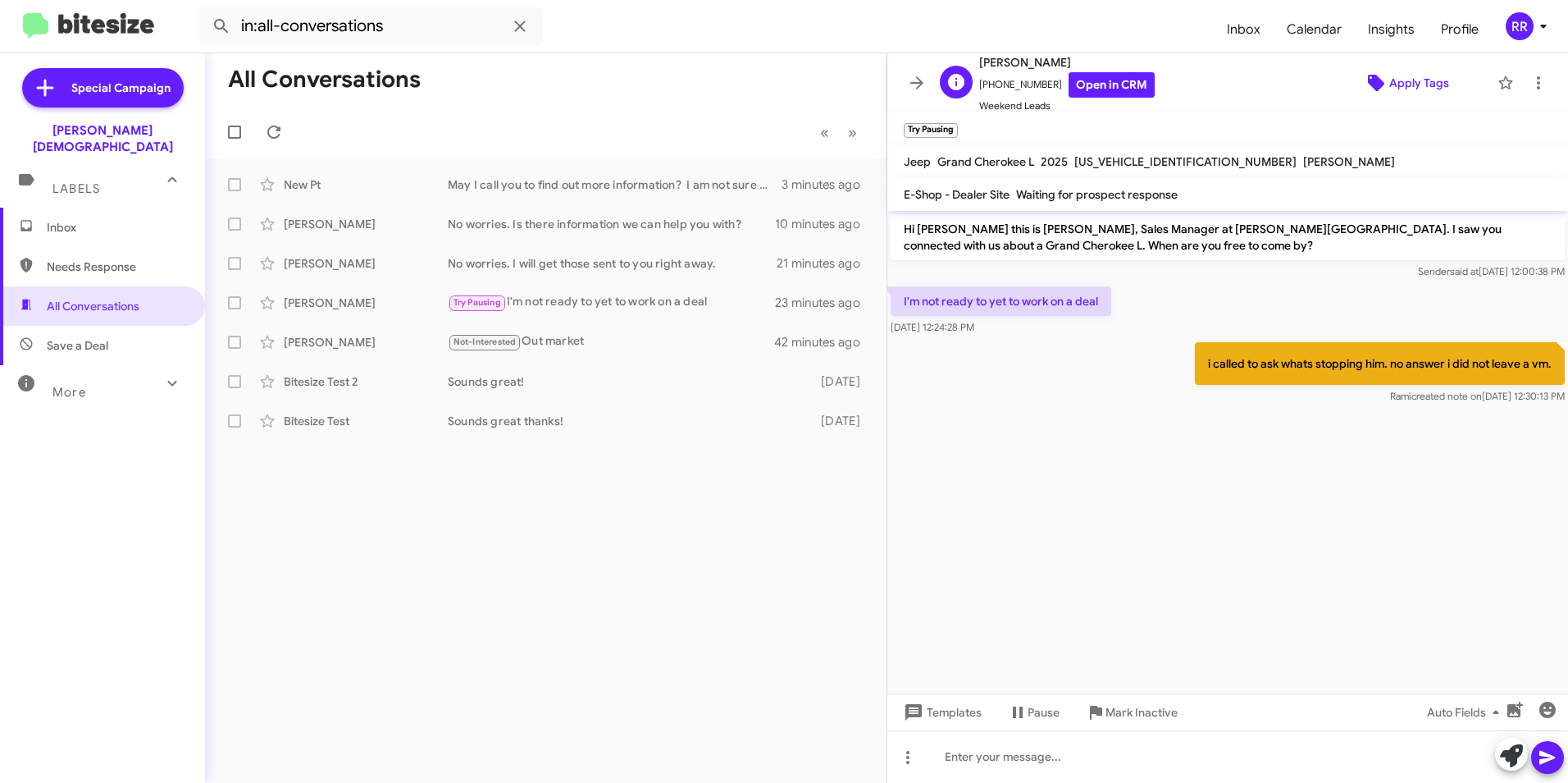
click at [1395, 87] on span "Apply Tags" at bounding box center [1418, 83] width 60 height 29
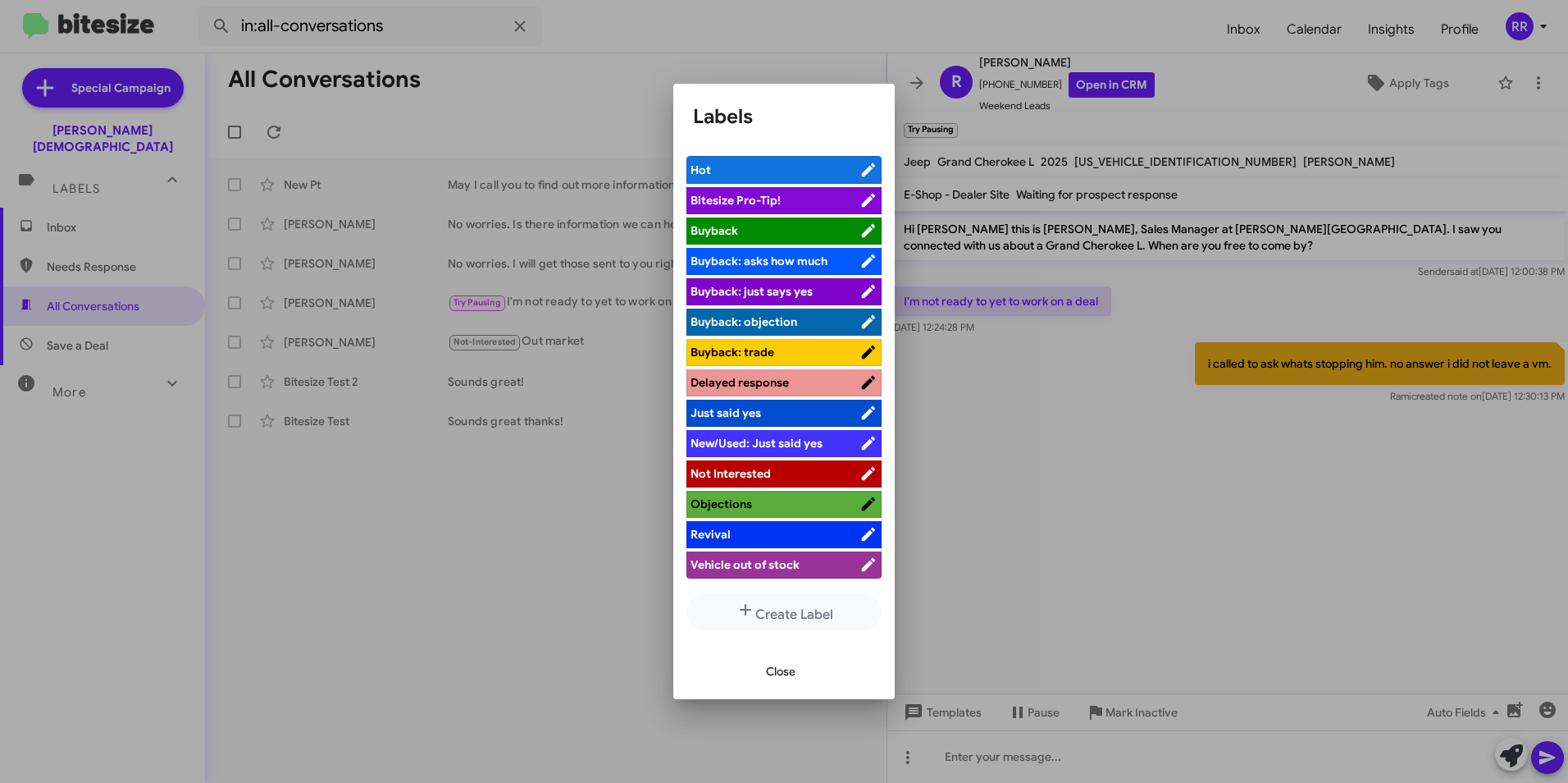
click at [1024, 508] on div at bounding box center [784, 391] width 1568 height 783
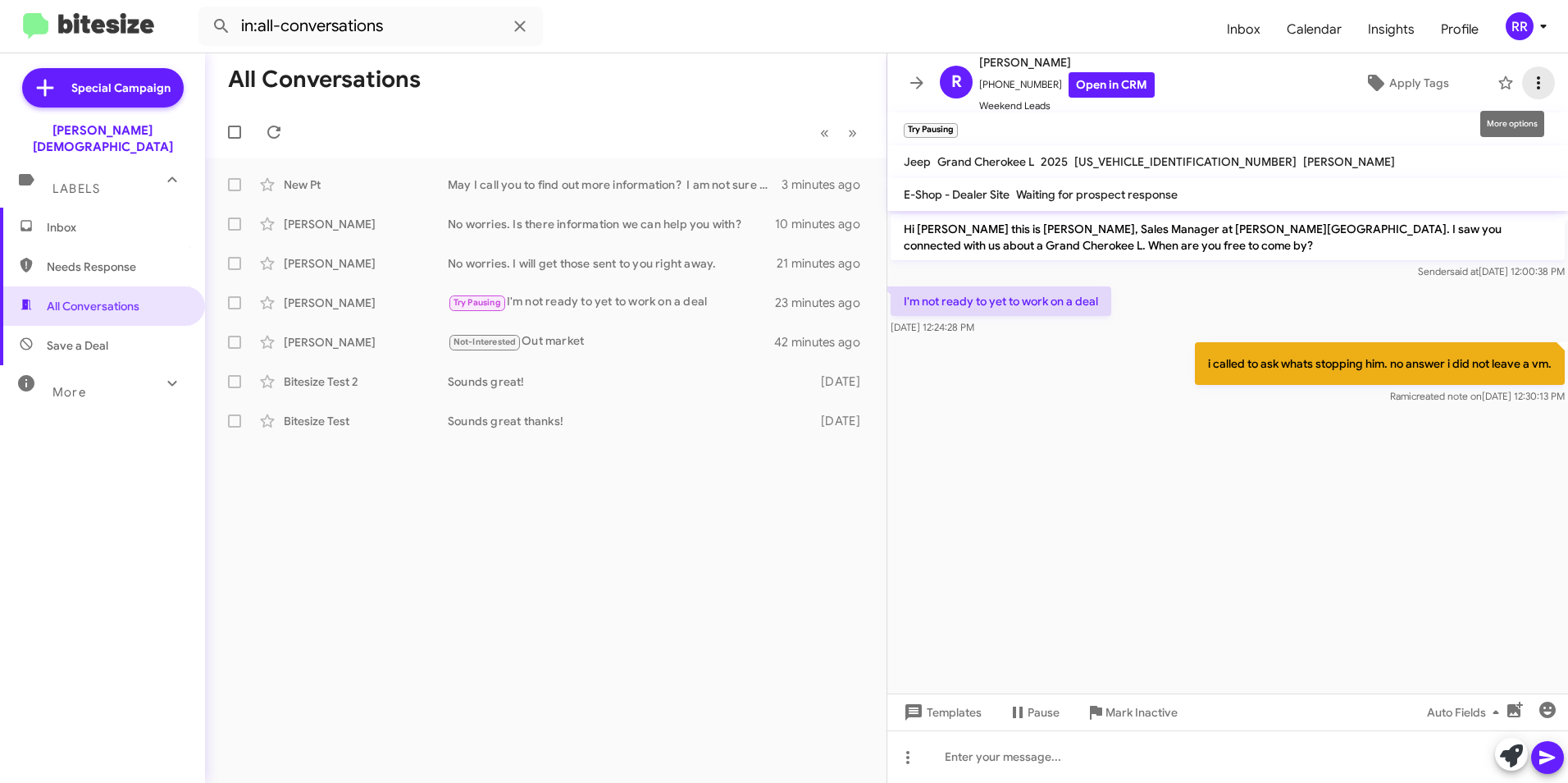
click at [1529, 84] on icon at bounding box center [1538, 82] width 19 height 19
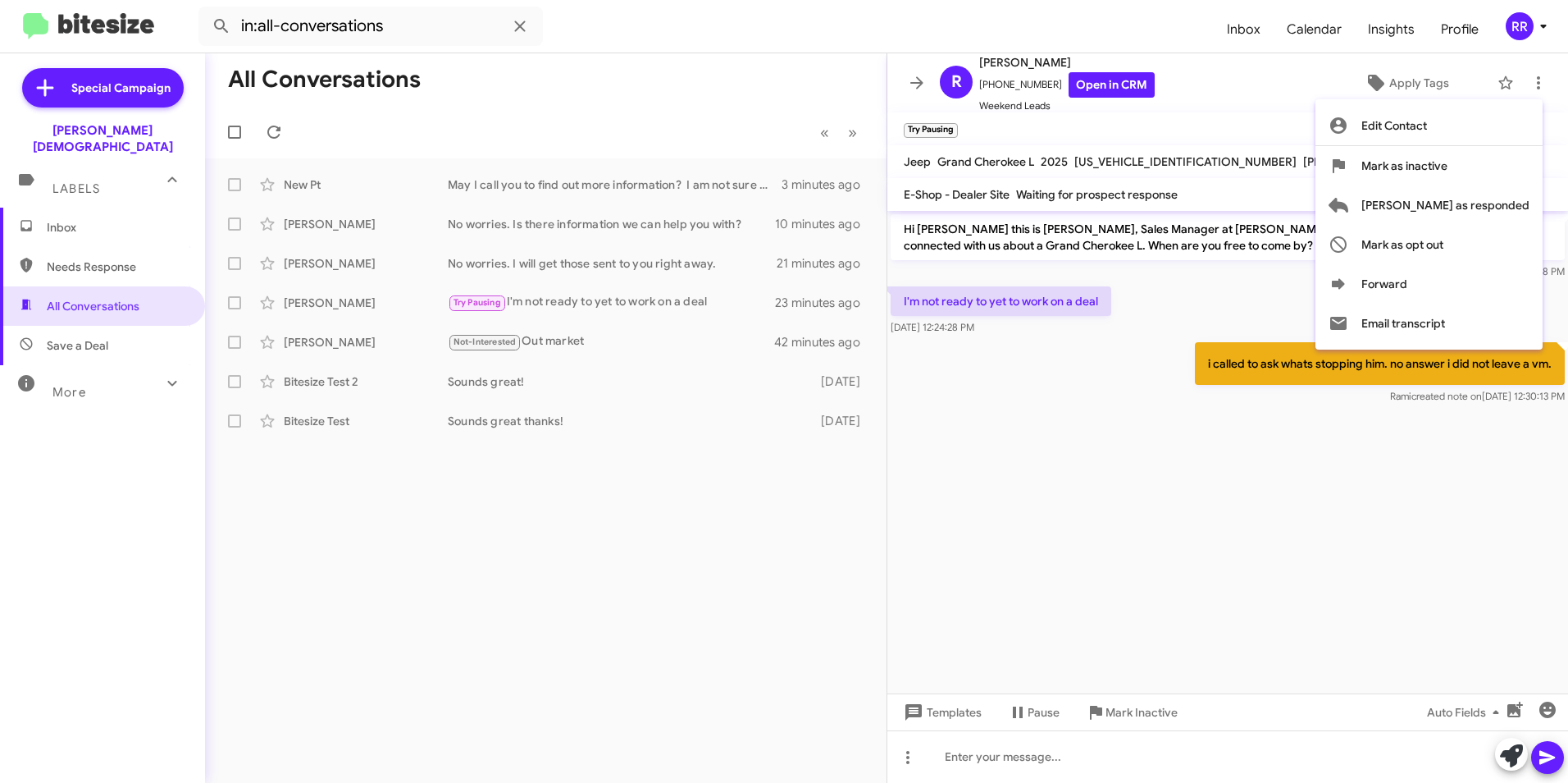
click at [1190, 390] on div at bounding box center [784, 391] width 1568 height 783
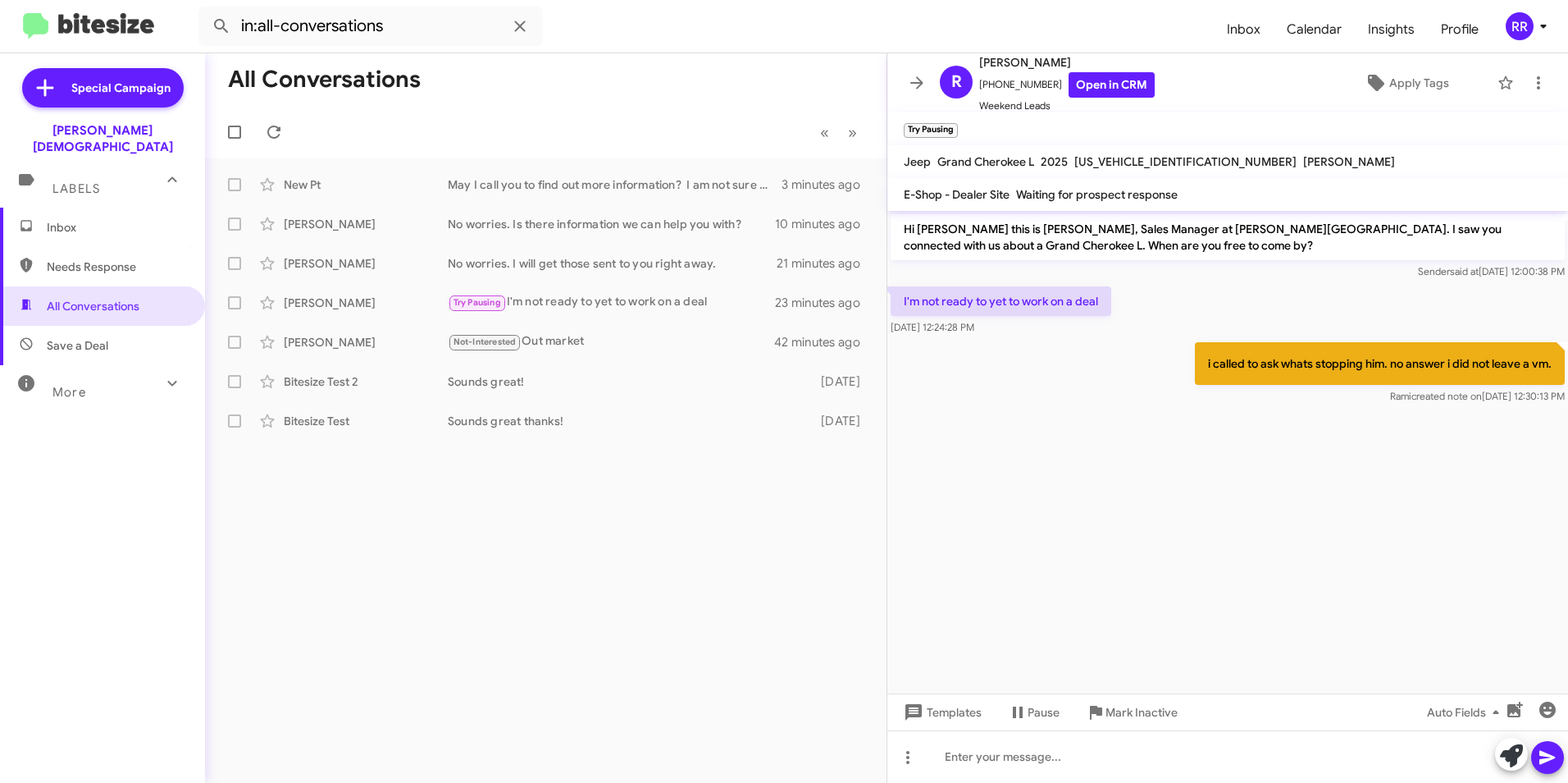
click at [650, 508] on div "All Conversations « Previous » Next New Pt May I call you to find out more info…" at bounding box center [545, 418] width 681 height 730
click at [528, 339] on div "Not-Interested Out market" at bounding box center [627, 341] width 360 height 19
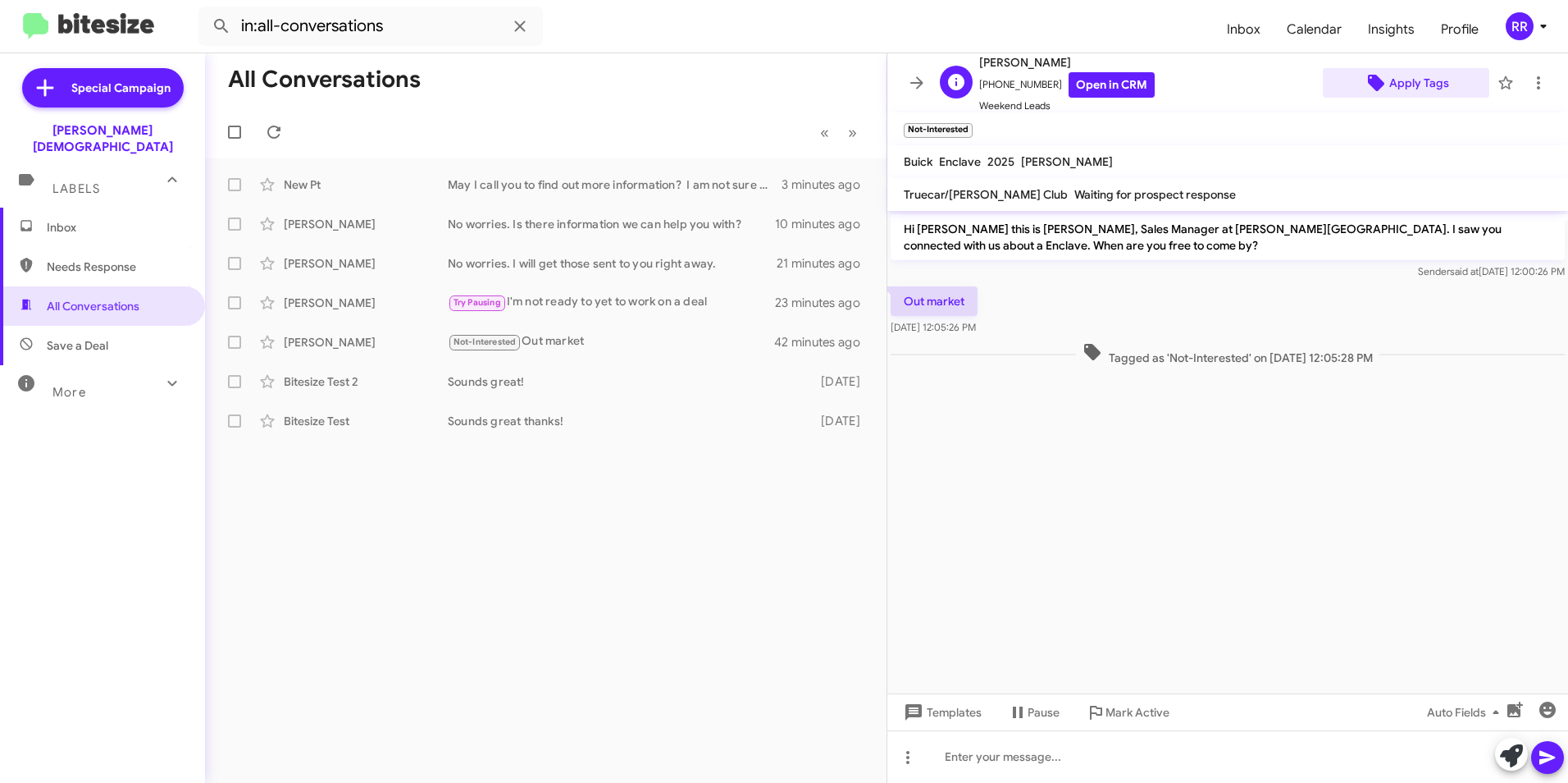
click at [1397, 88] on span "Apply Tags" at bounding box center [1418, 83] width 60 height 29
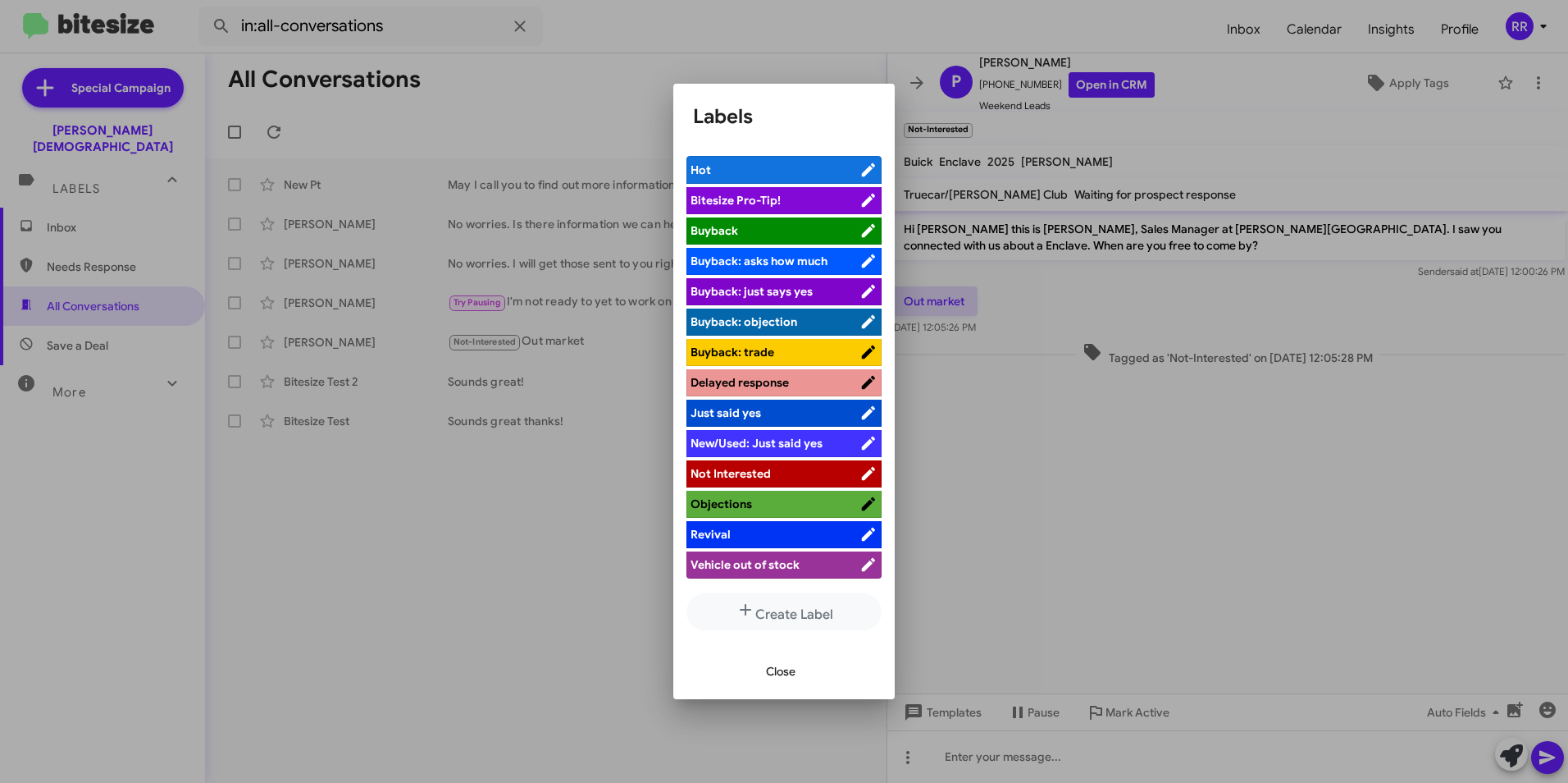
click at [544, 535] on div at bounding box center [784, 391] width 1568 height 783
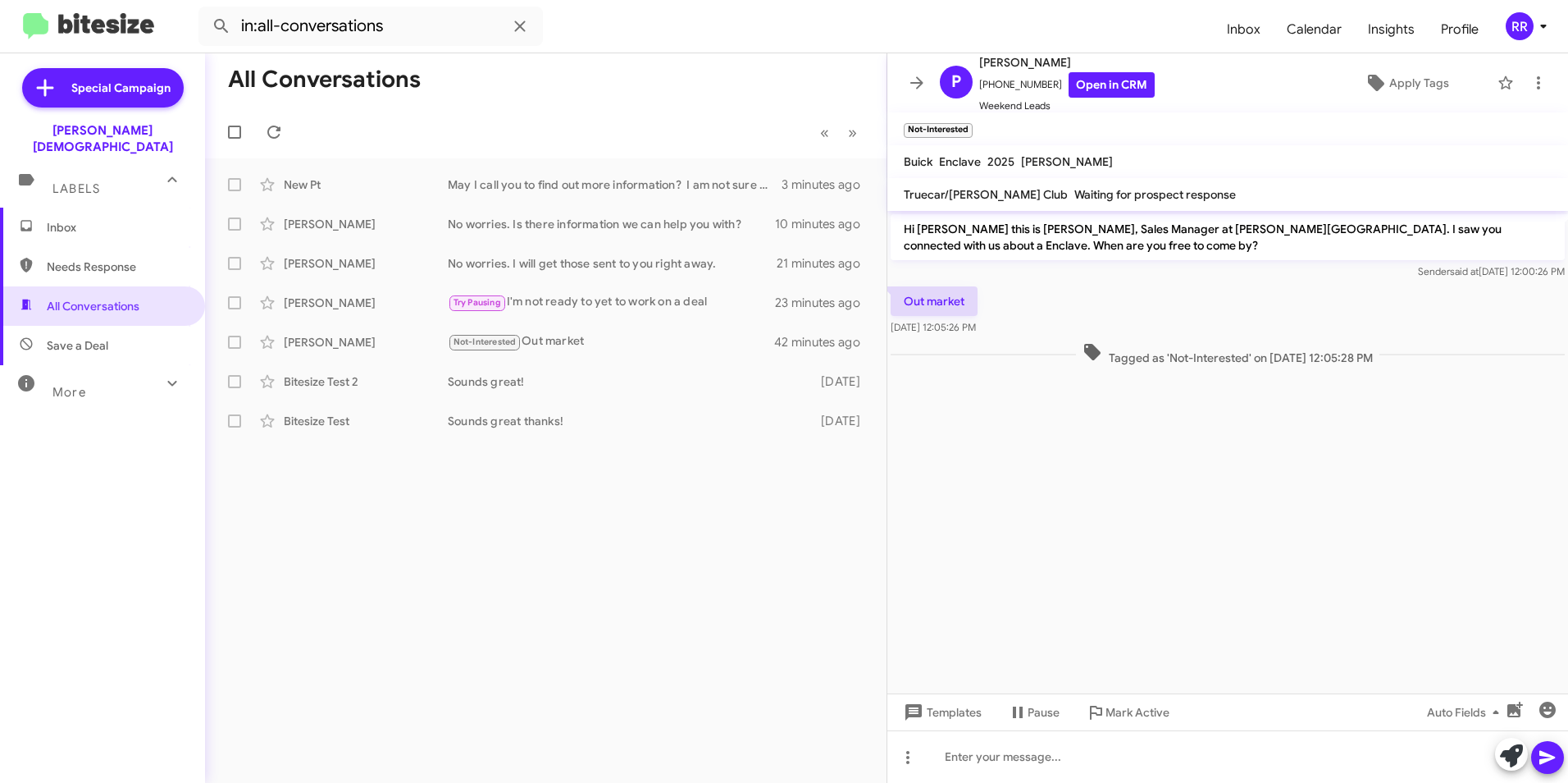
click at [624, 521] on div "All Conversations « Previous » Next New Pt May I call you to find out more info…" at bounding box center [545, 418] width 681 height 730
click at [87, 259] on span "Needs Response" at bounding box center [117, 267] width 140 height 17
type input "in:needs-response"
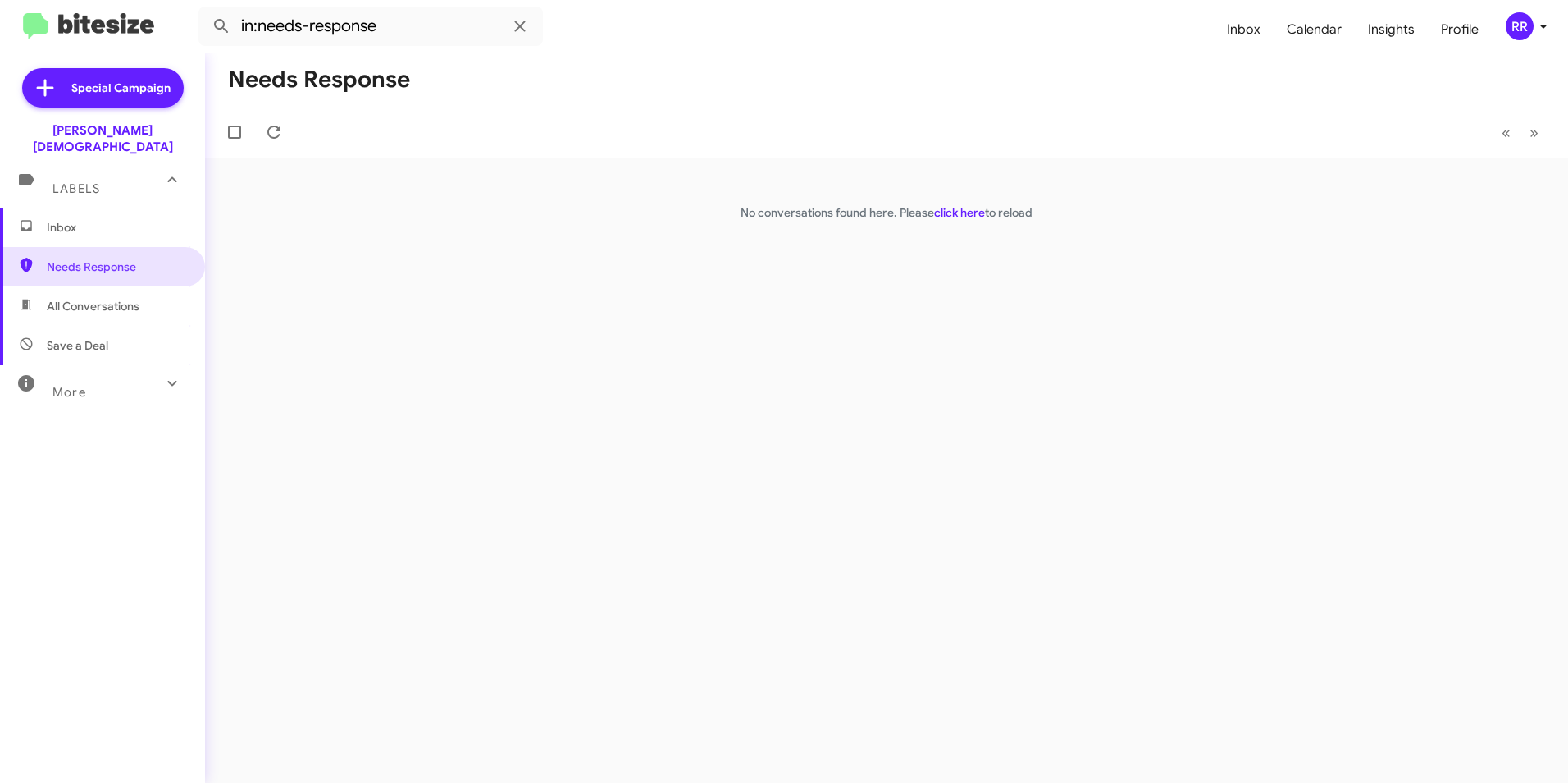
click at [73, 219] on span "Inbox" at bounding box center [117, 227] width 140 height 17
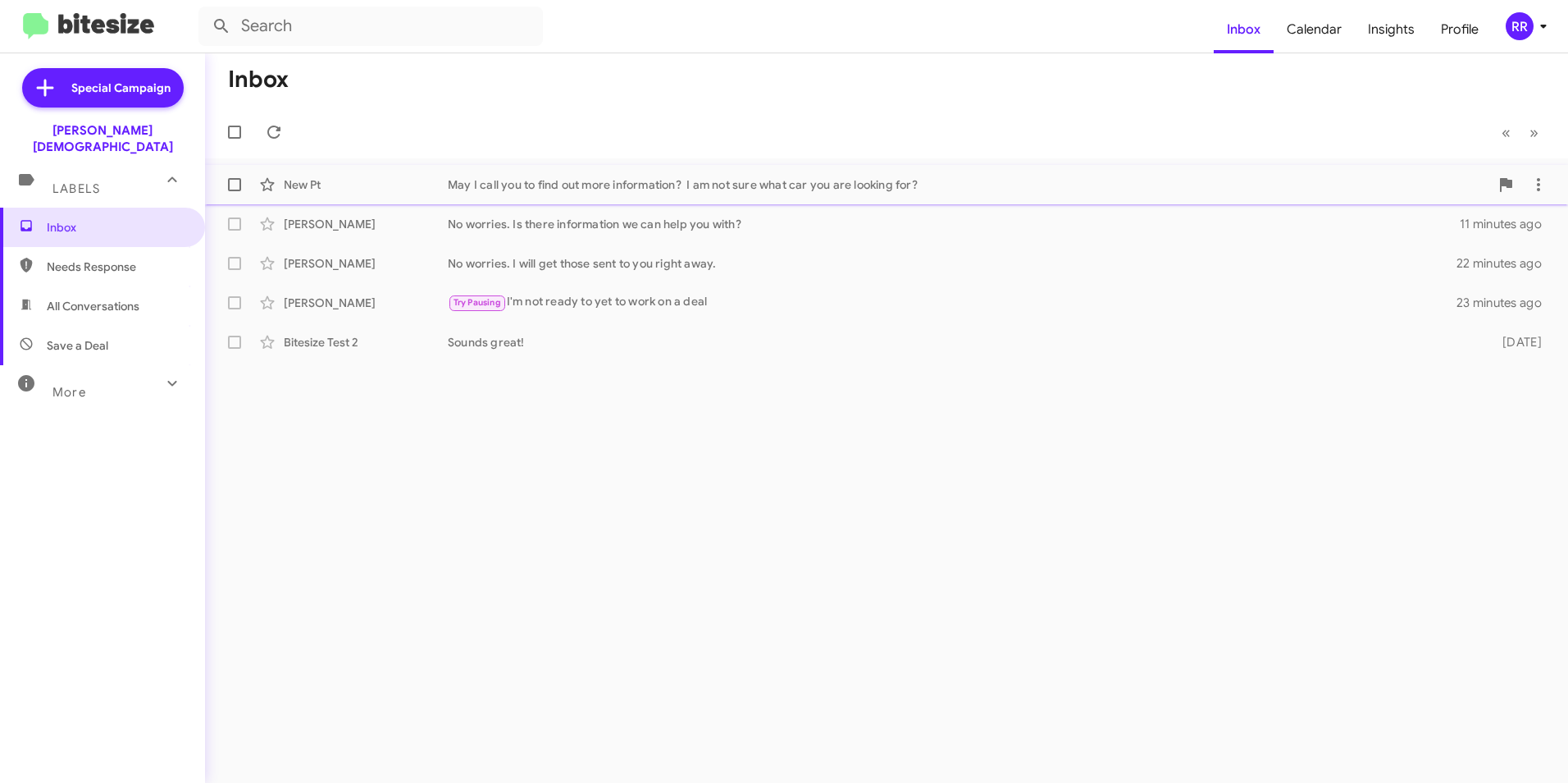
click at [544, 180] on div "May I call you to find out more information? I am not sure what car you are loo…" at bounding box center [968, 185] width 1041 height 17
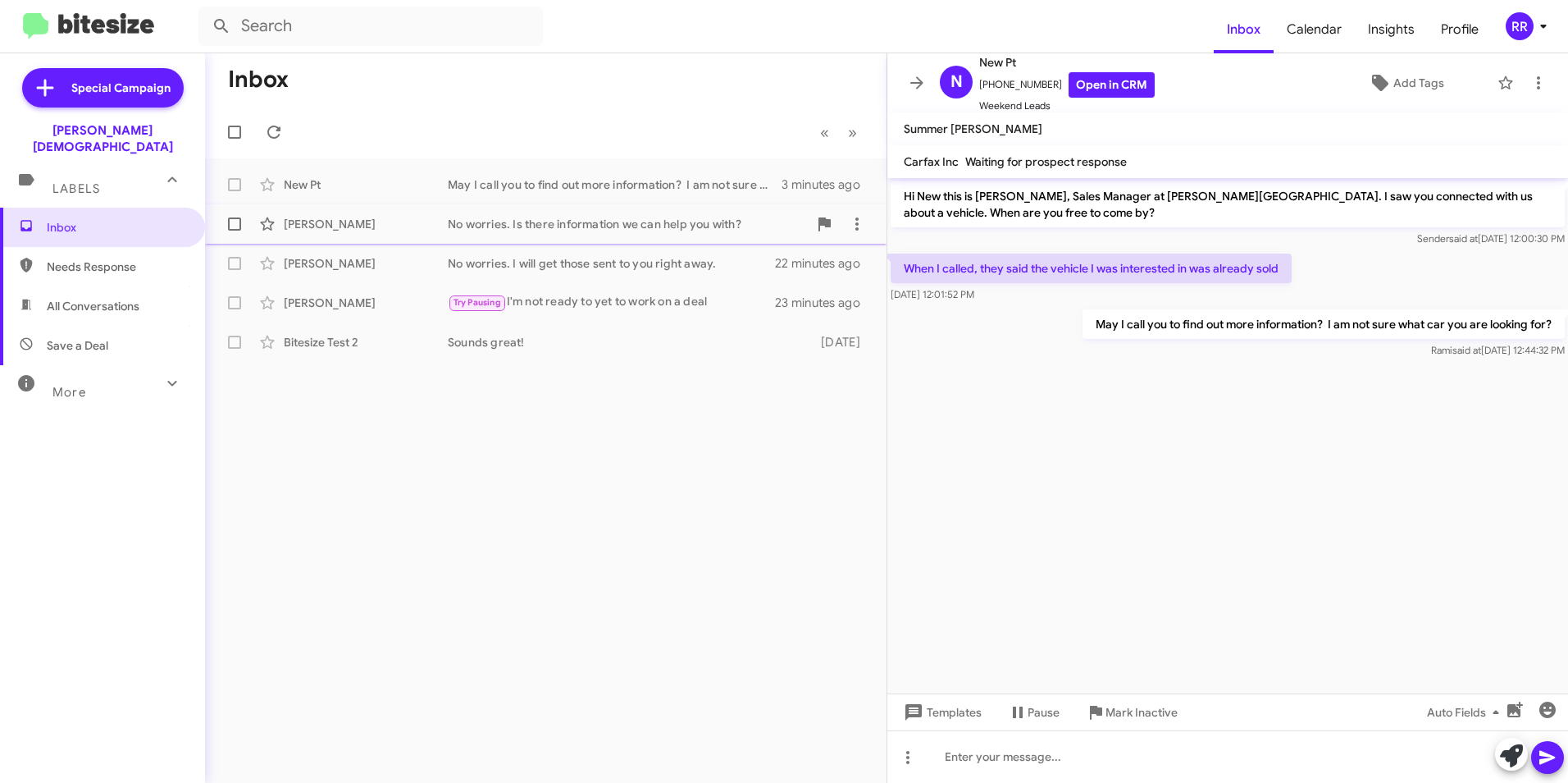
click at [560, 224] on div "No worries. Is there information we can help you with?" at bounding box center [627, 224] width 360 height 17
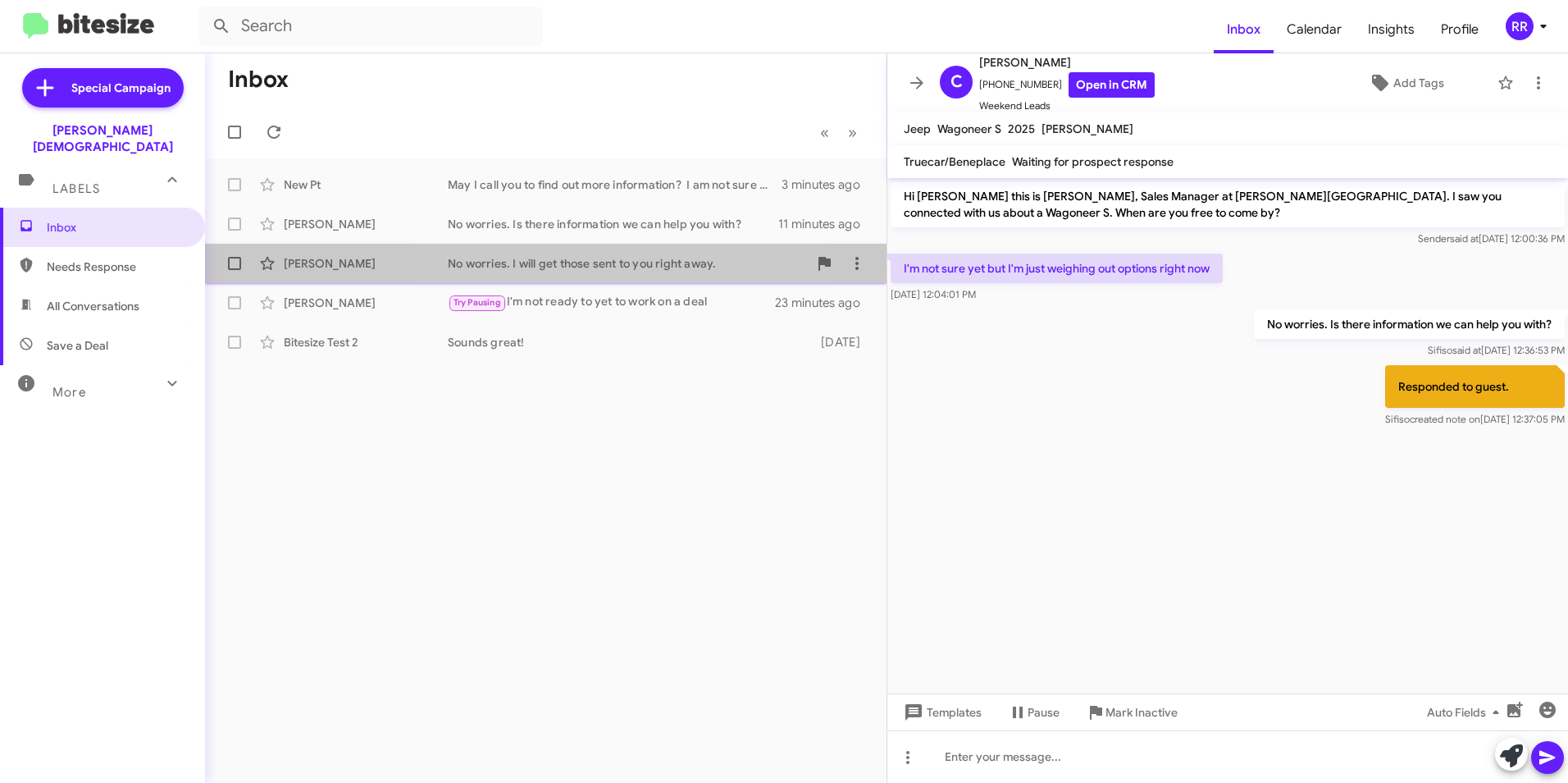
click at [571, 260] on div "No worries. I will get those sent to you right away." at bounding box center [627, 263] width 360 height 17
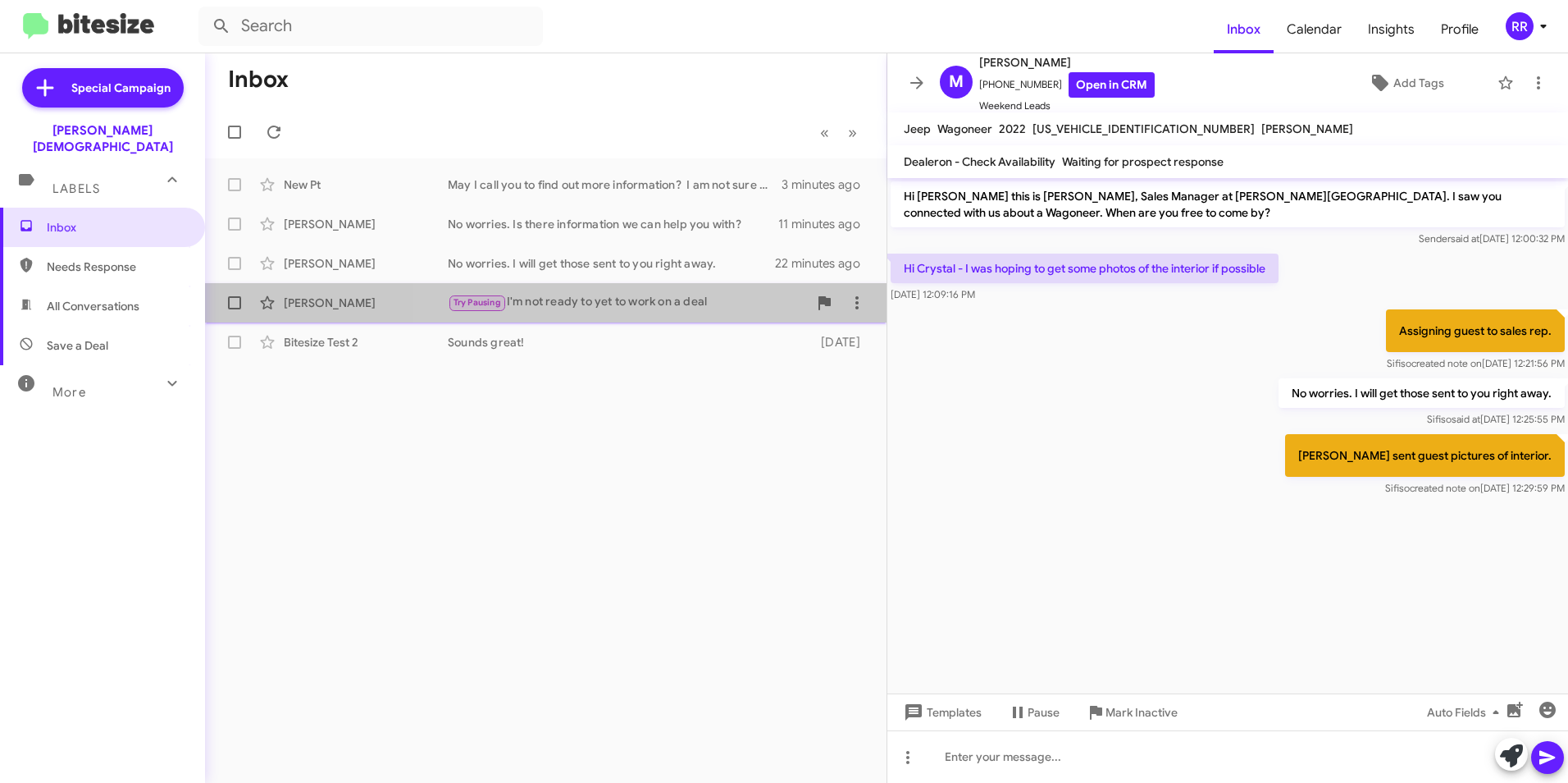
click at [571, 302] on div "Try Pausing I'm not ready to yet to work on a deal" at bounding box center [627, 302] width 360 height 19
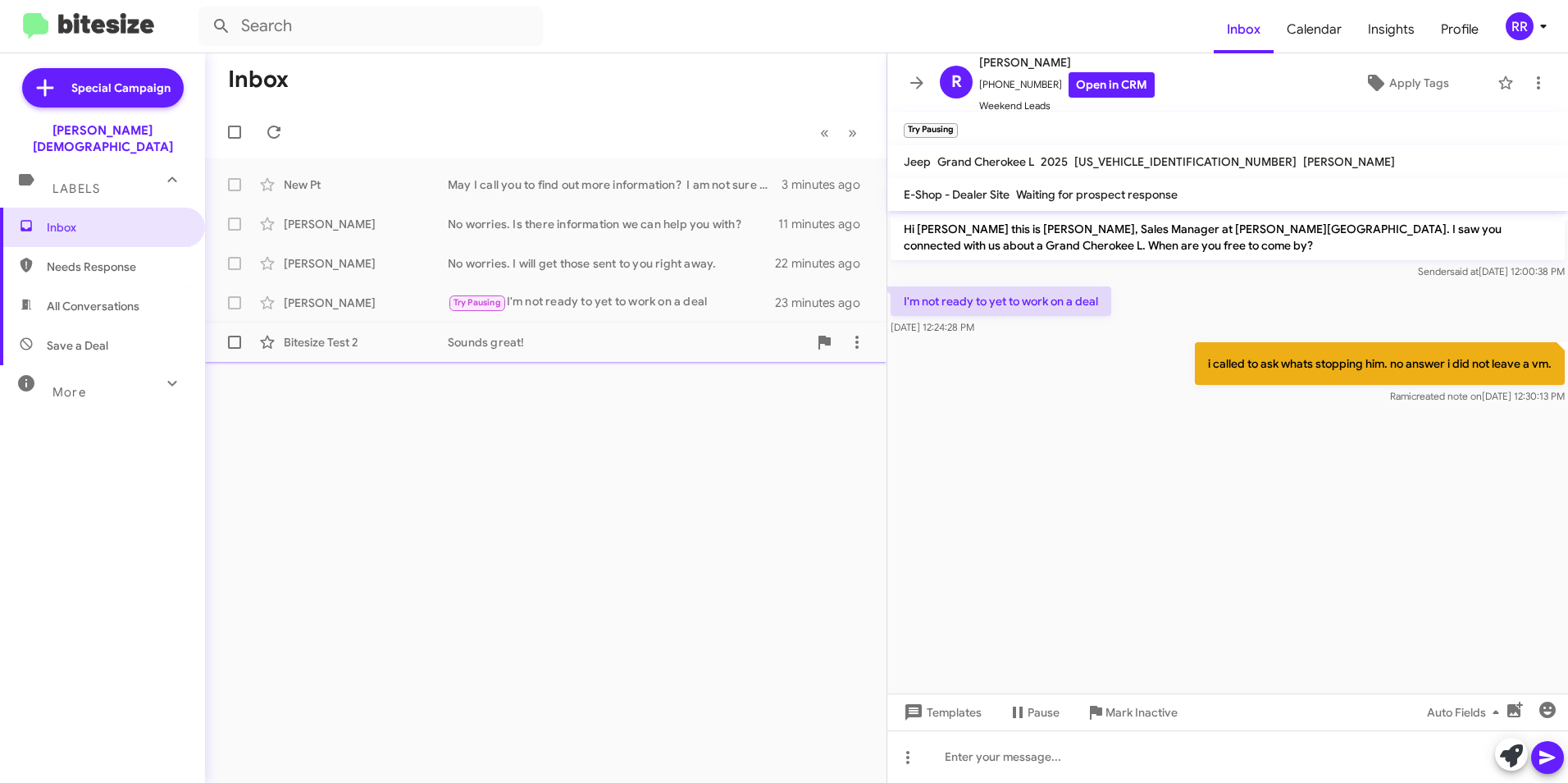
click at [609, 348] on div "Sounds great!" at bounding box center [627, 342] width 360 height 17
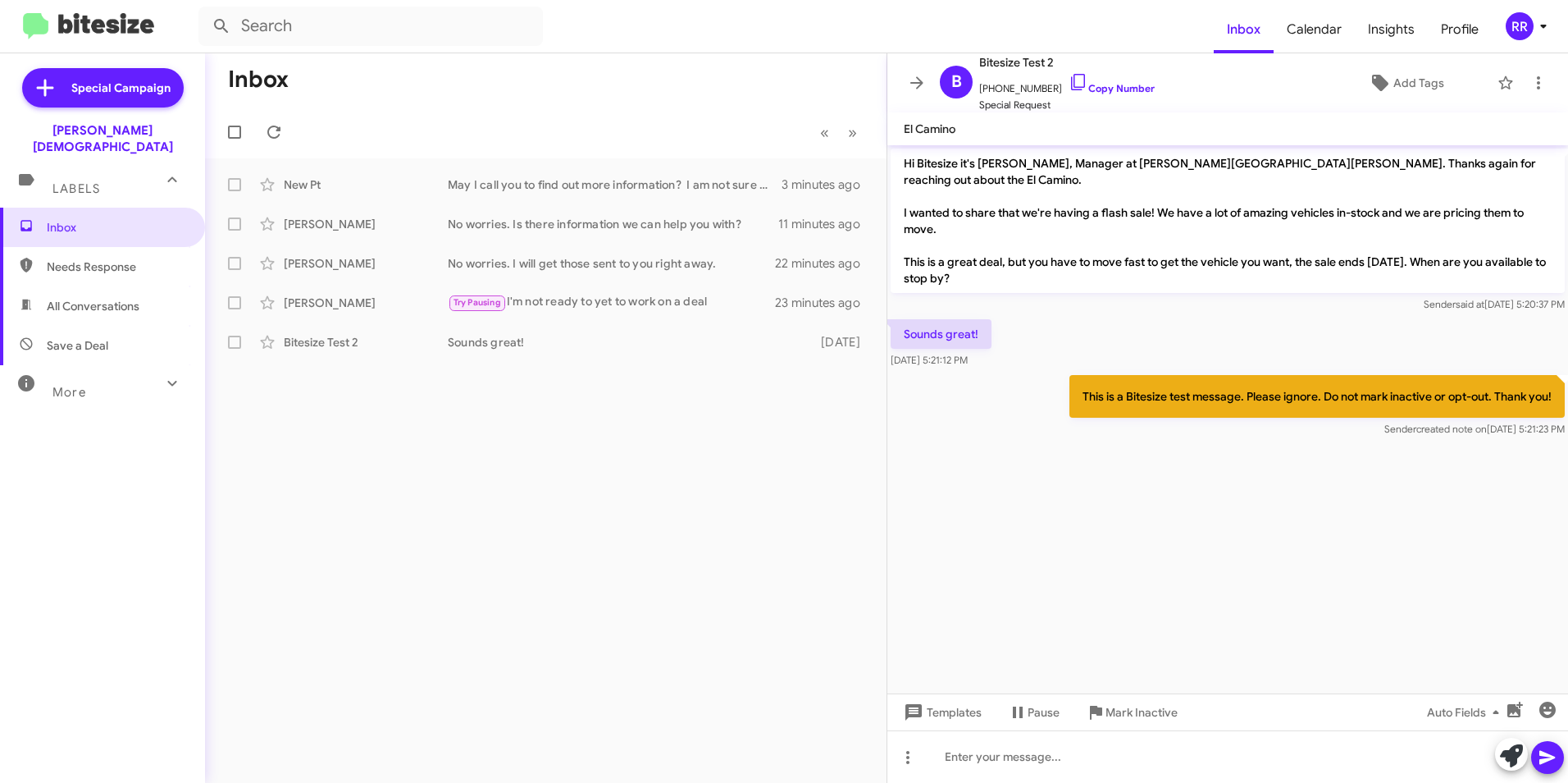
click at [80, 259] on span "Needs Response" at bounding box center [117, 267] width 140 height 17
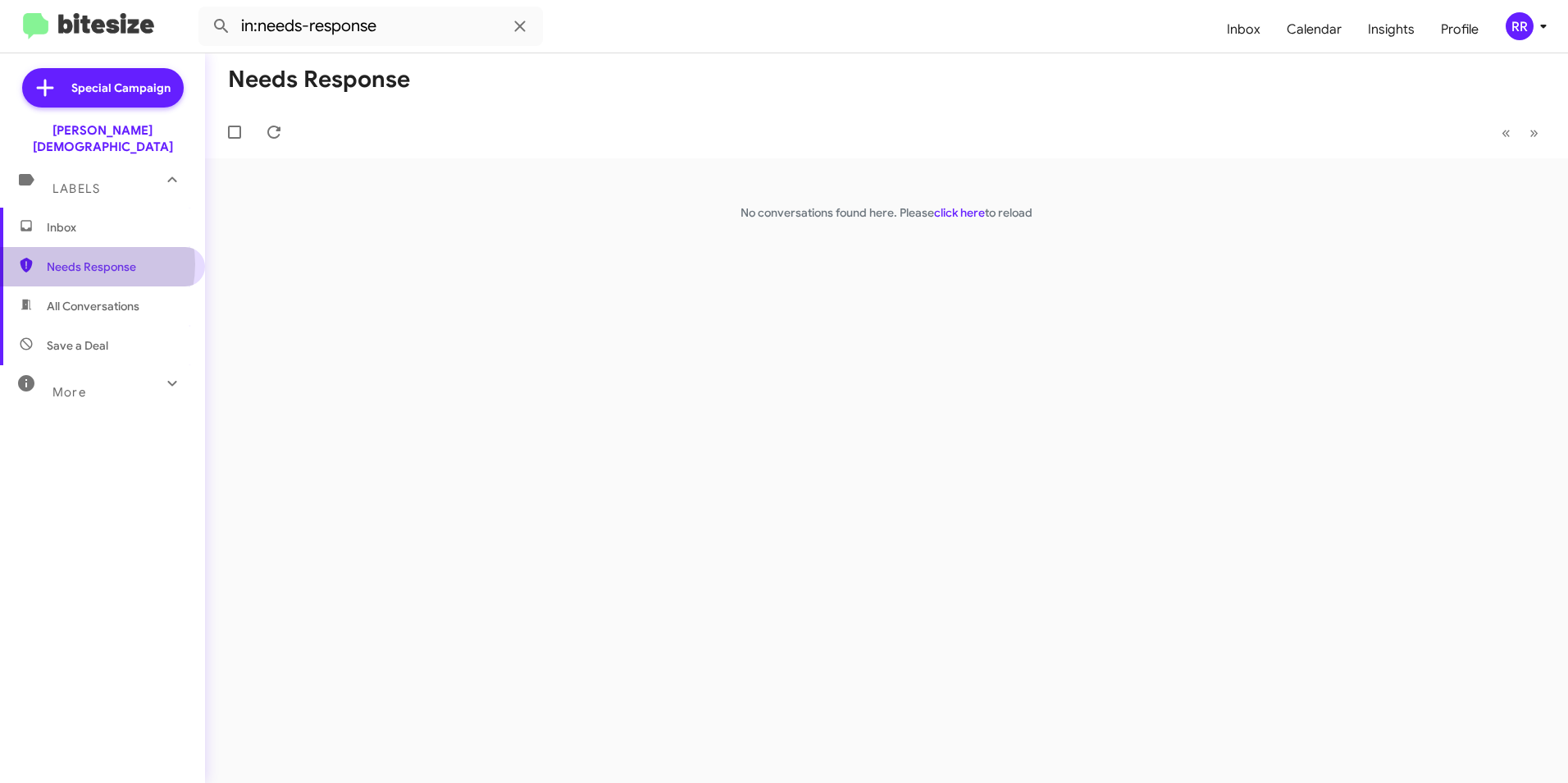
click at [79, 259] on span "Needs Response" at bounding box center [117, 267] width 140 height 17
click at [101, 286] on span "All Conversations" at bounding box center [102, 305] width 205 height 40
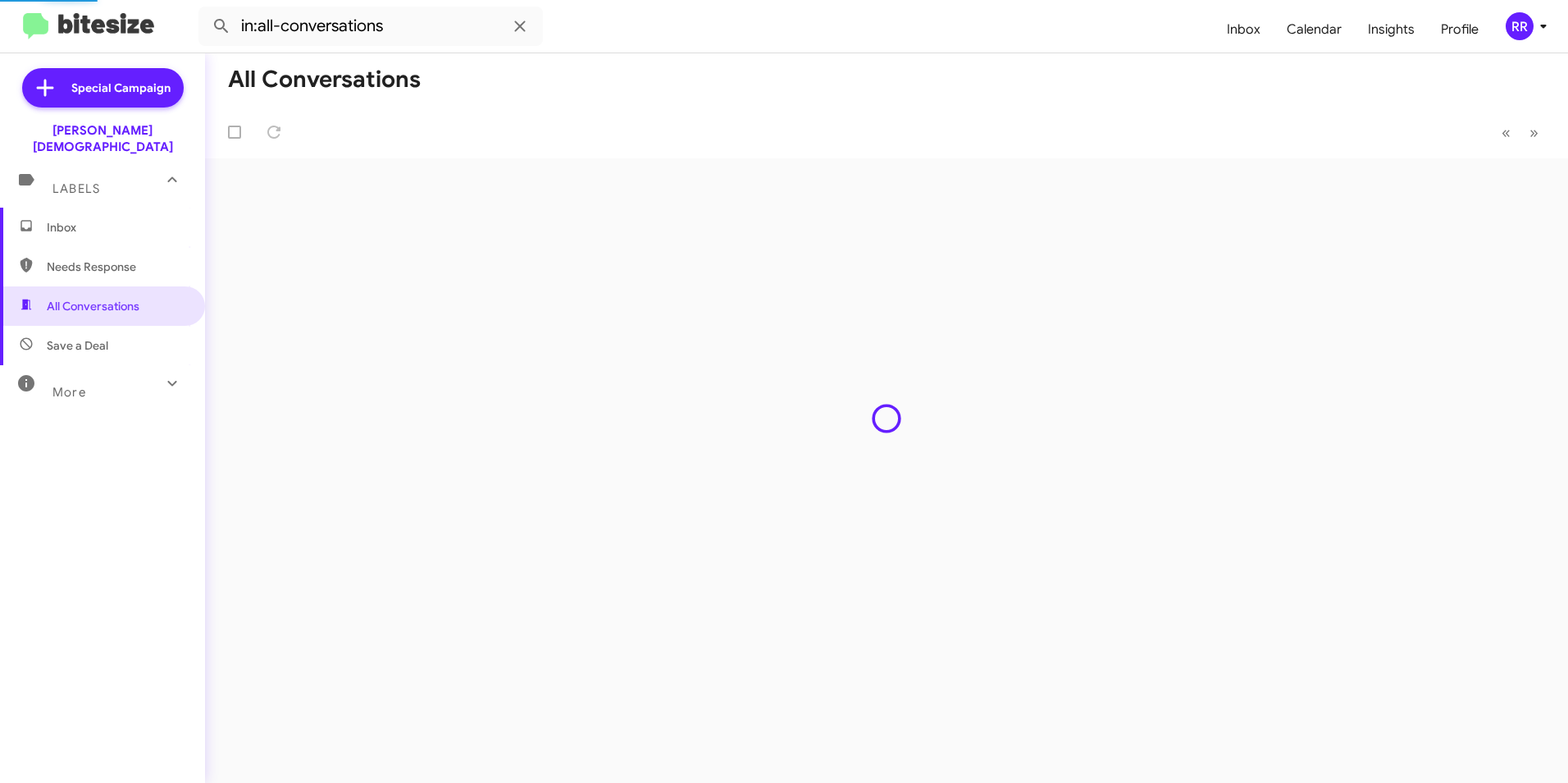
click at [89, 259] on span "Needs Response" at bounding box center [117, 267] width 140 height 17
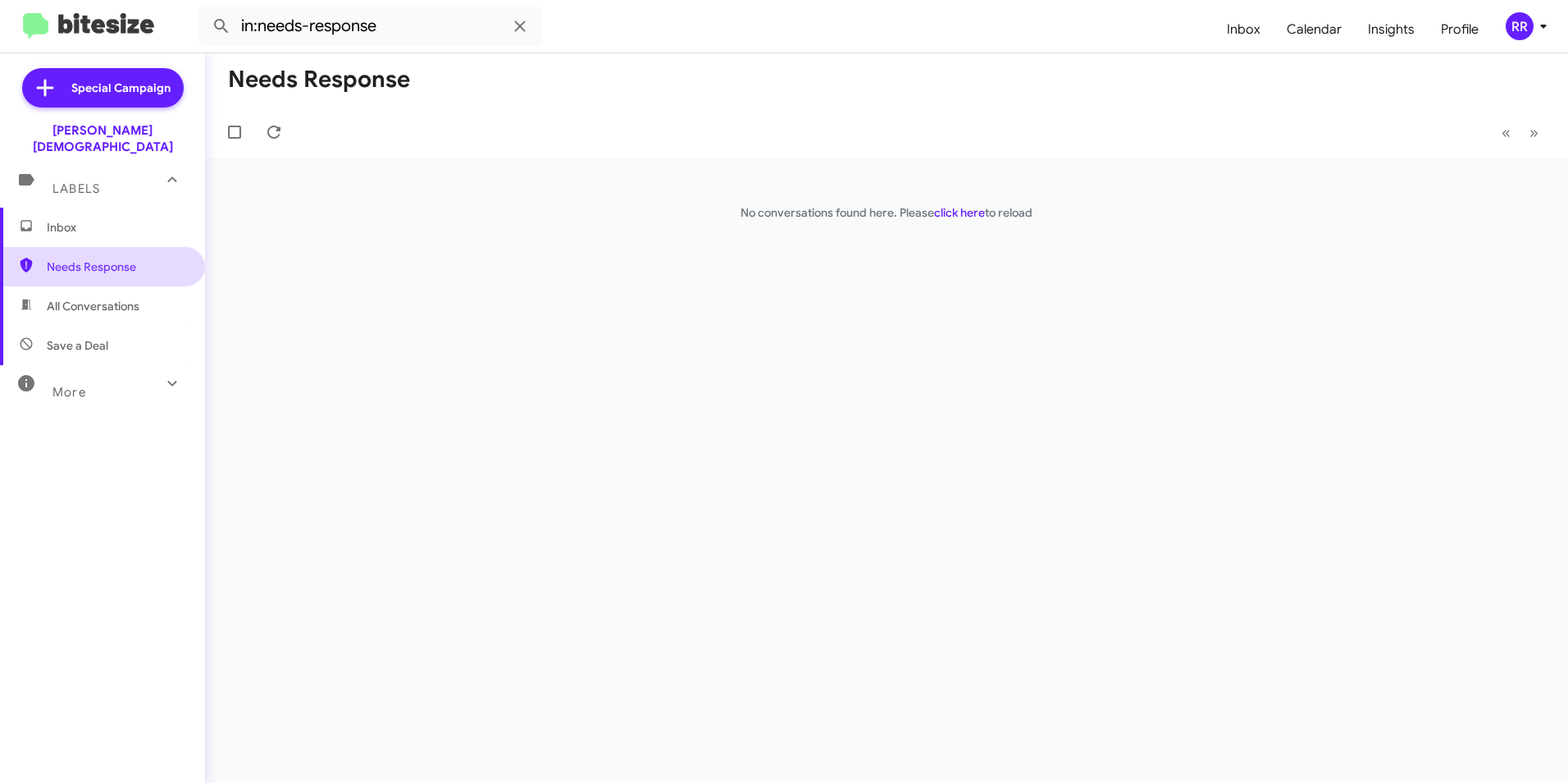
click at [121, 259] on span "Needs Response" at bounding box center [117, 267] width 140 height 17
click at [134, 298] on span "All Conversations" at bounding box center [93, 306] width 93 height 17
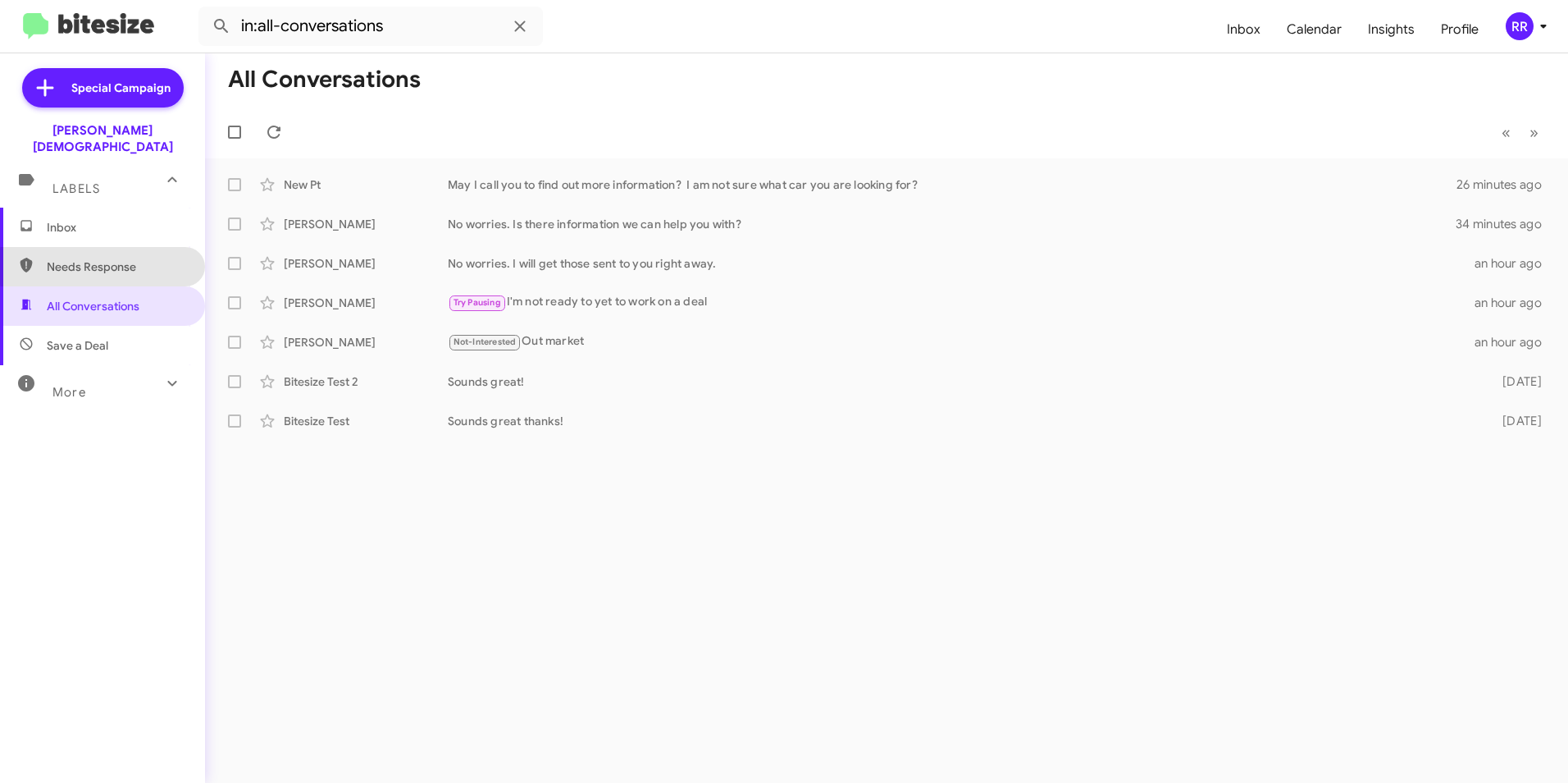
click at [109, 259] on span "Needs Response" at bounding box center [117, 267] width 140 height 17
type input "in:needs-response"
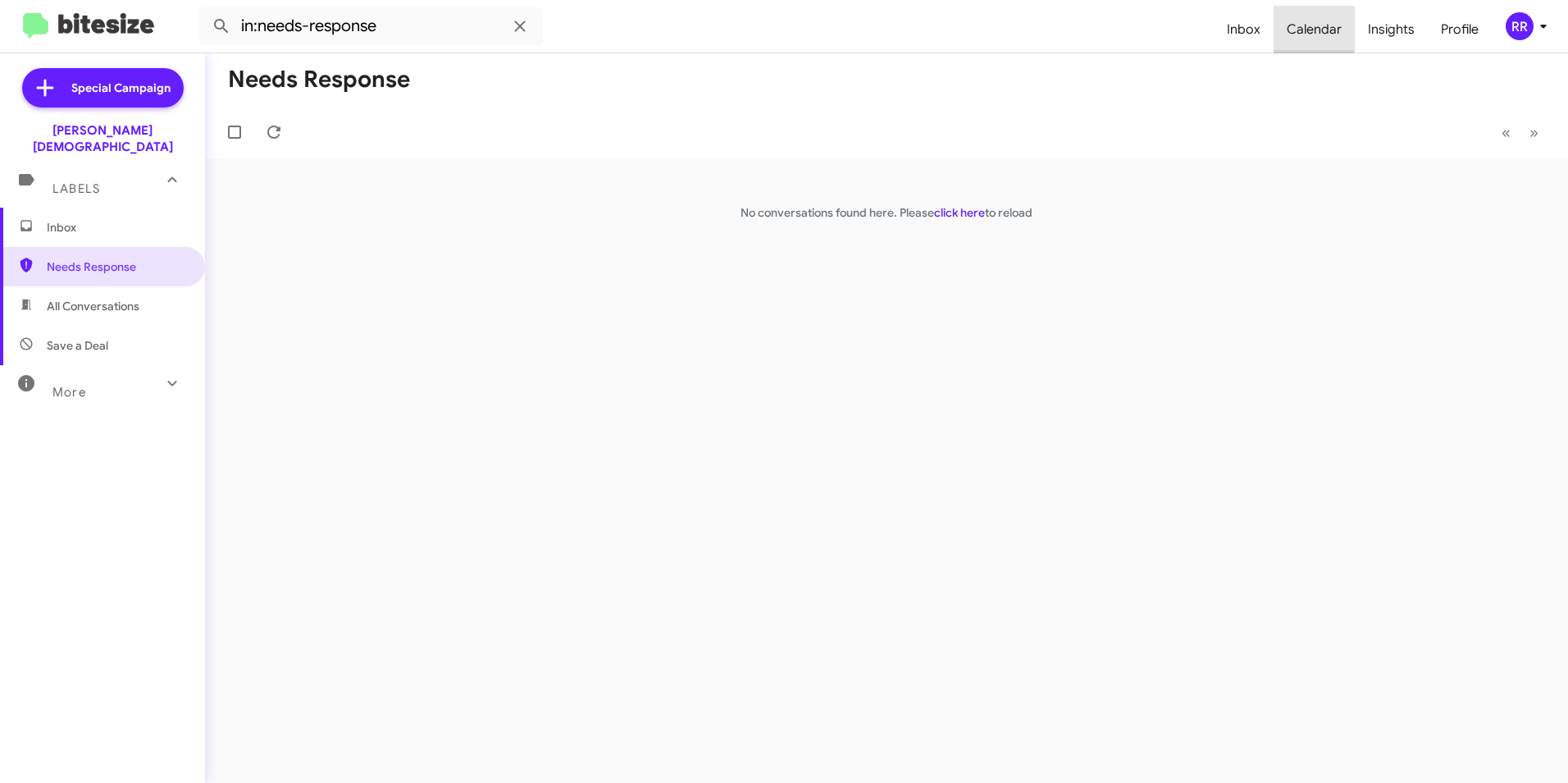
click at [1303, 29] on span "Calendar" at bounding box center [1314, 29] width 81 height 48
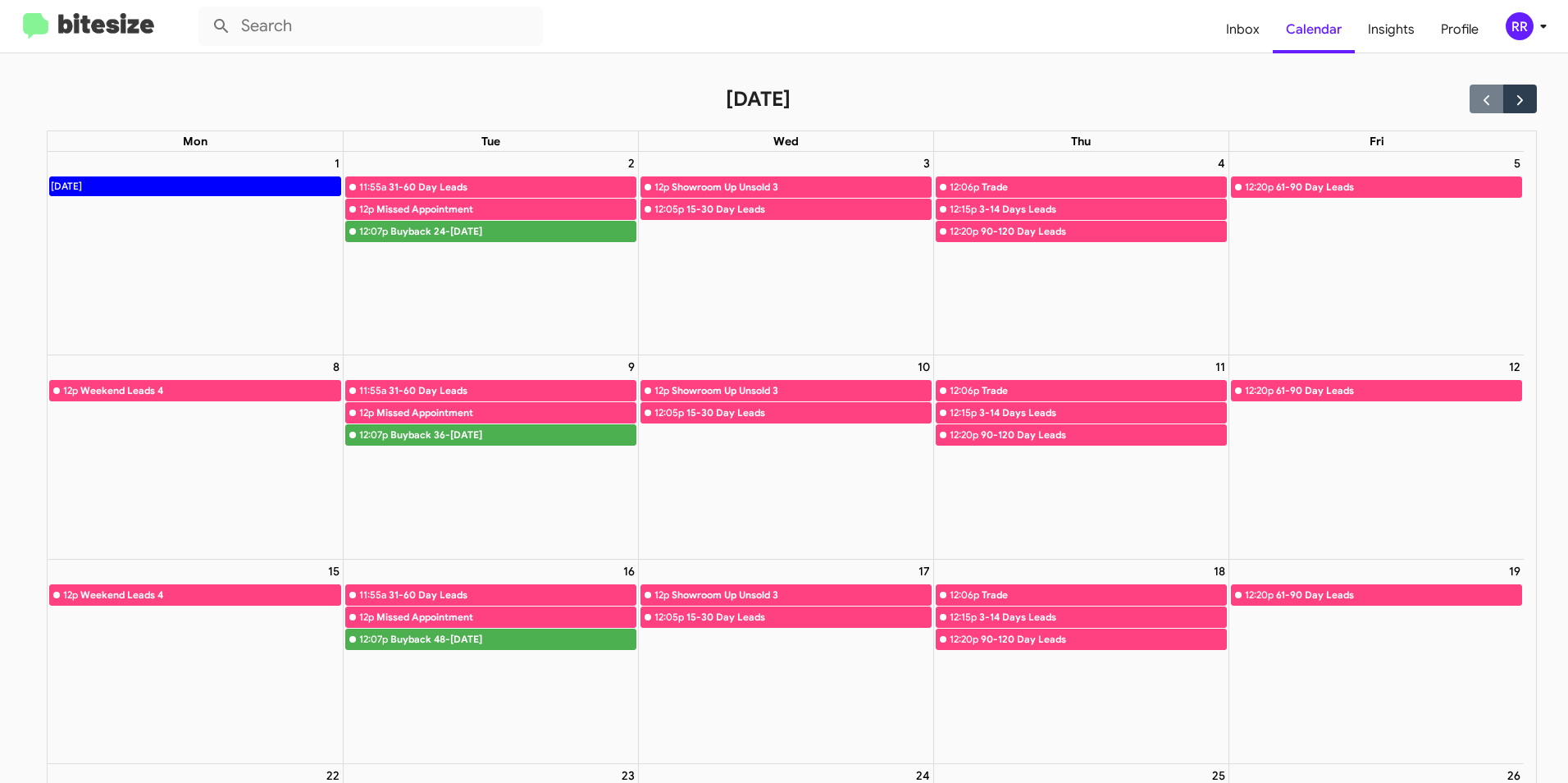
click at [79, 22] on img at bounding box center [88, 26] width 132 height 27
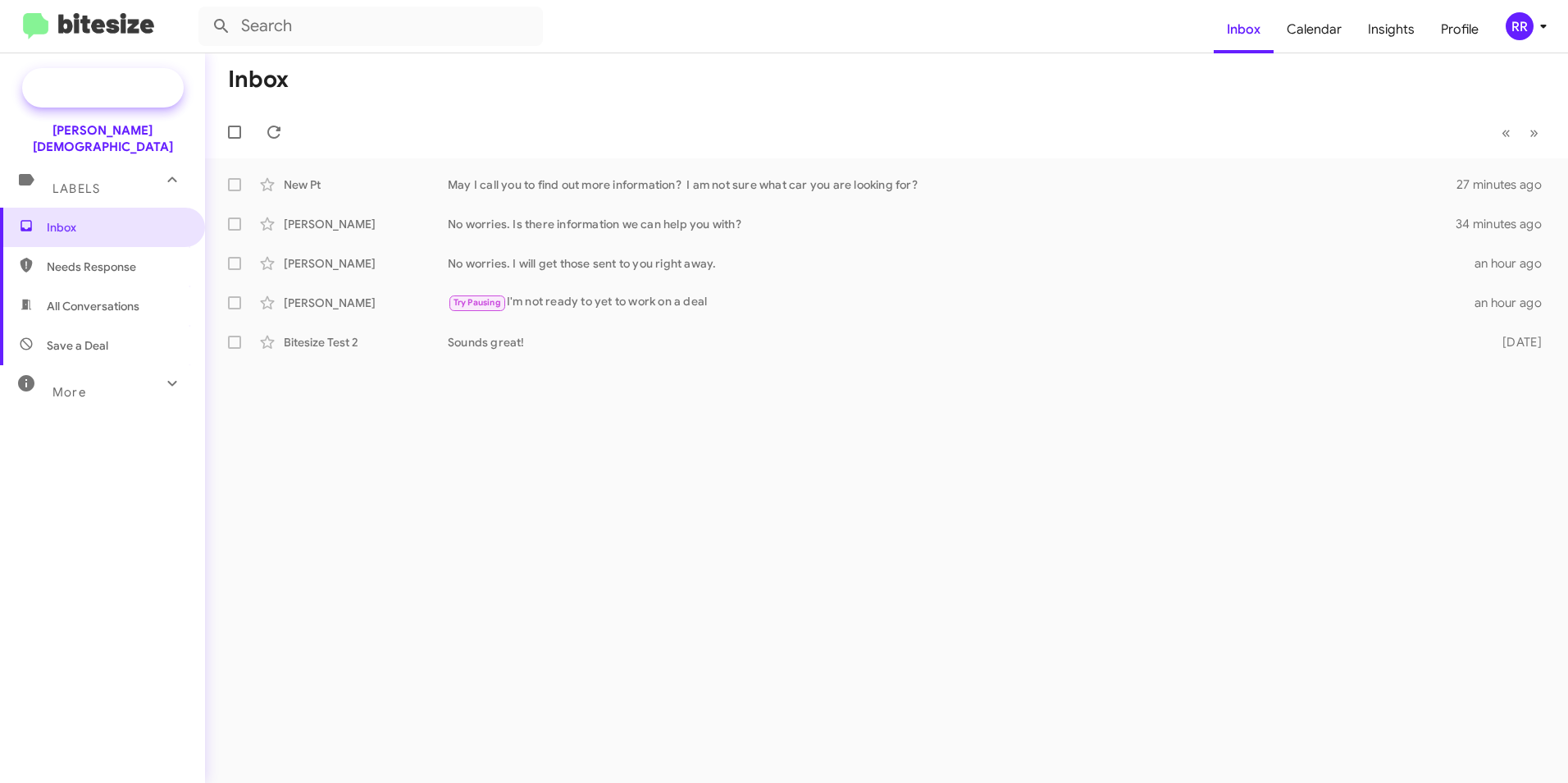
click at [94, 88] on span "Special Campaign" at bounding box center [121, 87] width 99 height 17
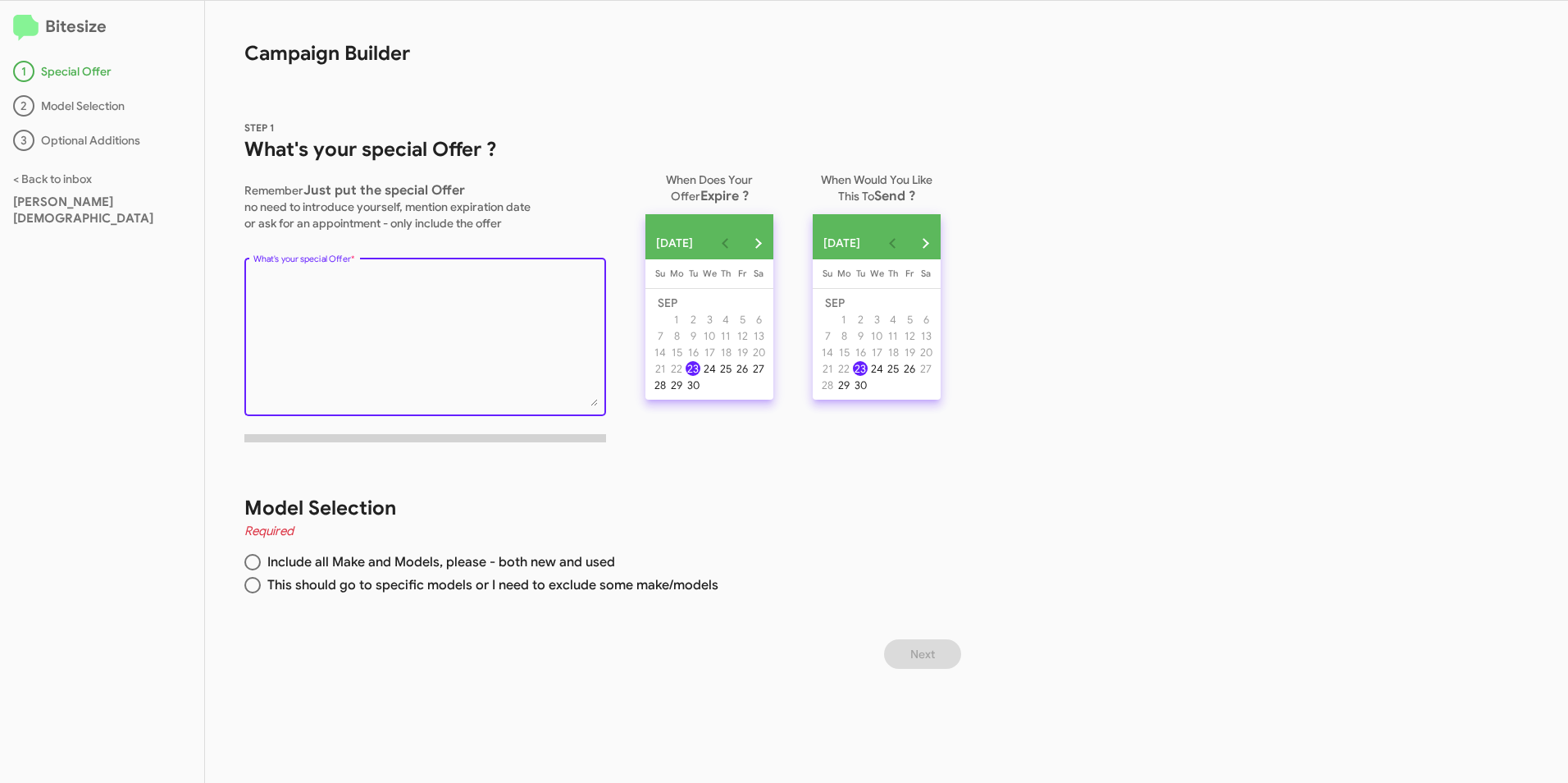
click at [367, 323] on textarea "What's your special Offer *" at bounding box center [425, 340] width 344 height 132
type textarea "gfhgfhhghg"
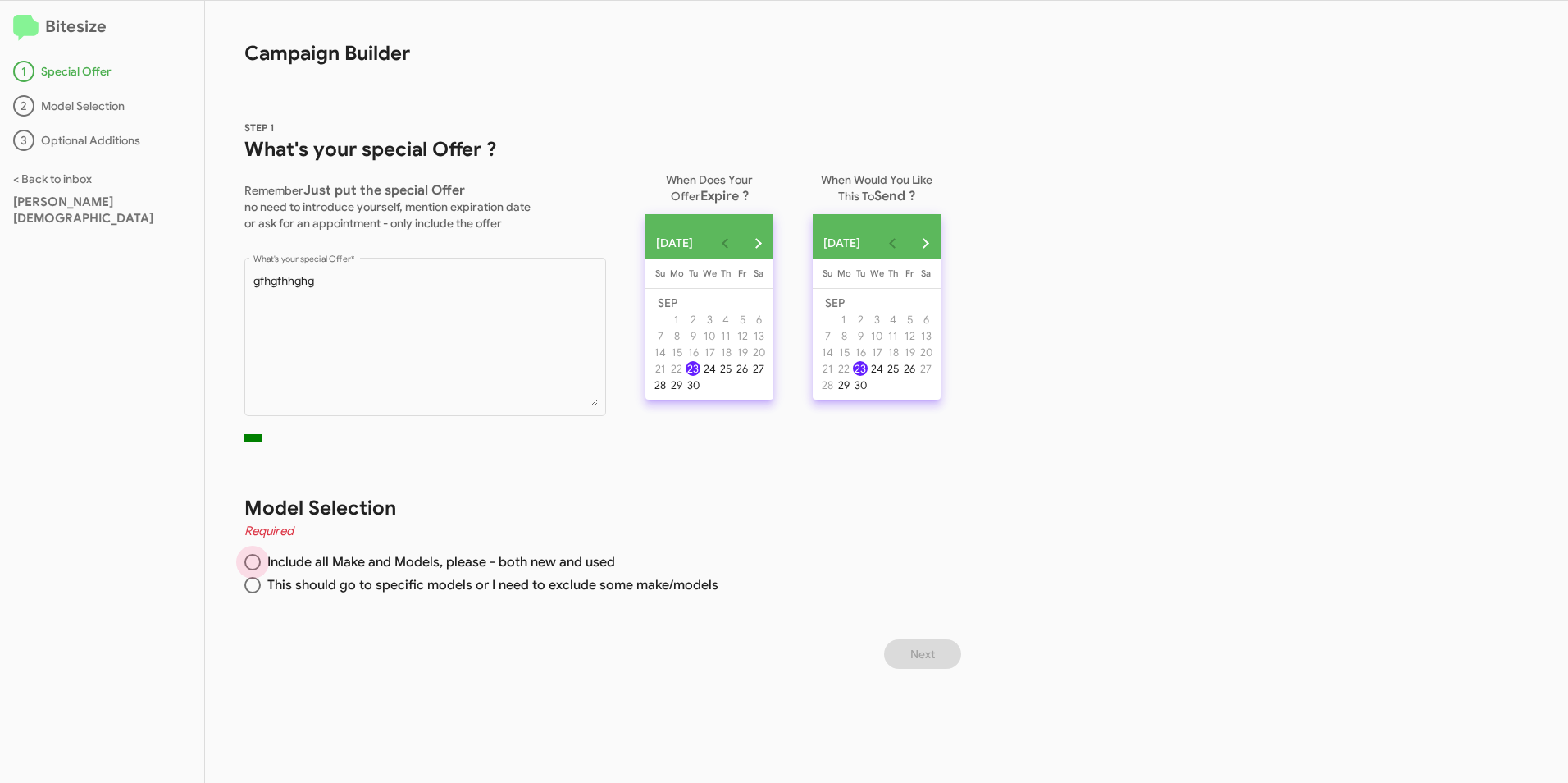
click at [253, 558] on span at bounding box center [253, 562] width 17 height 17
click at [253, 558] on input "Include all Make and Models, please - both new and used" at bounding box center [253, 562] width 17 height 17
radio input "true"
click at [910, 647] on button "Next" at bounding box center [922, 654] width 77 height 29
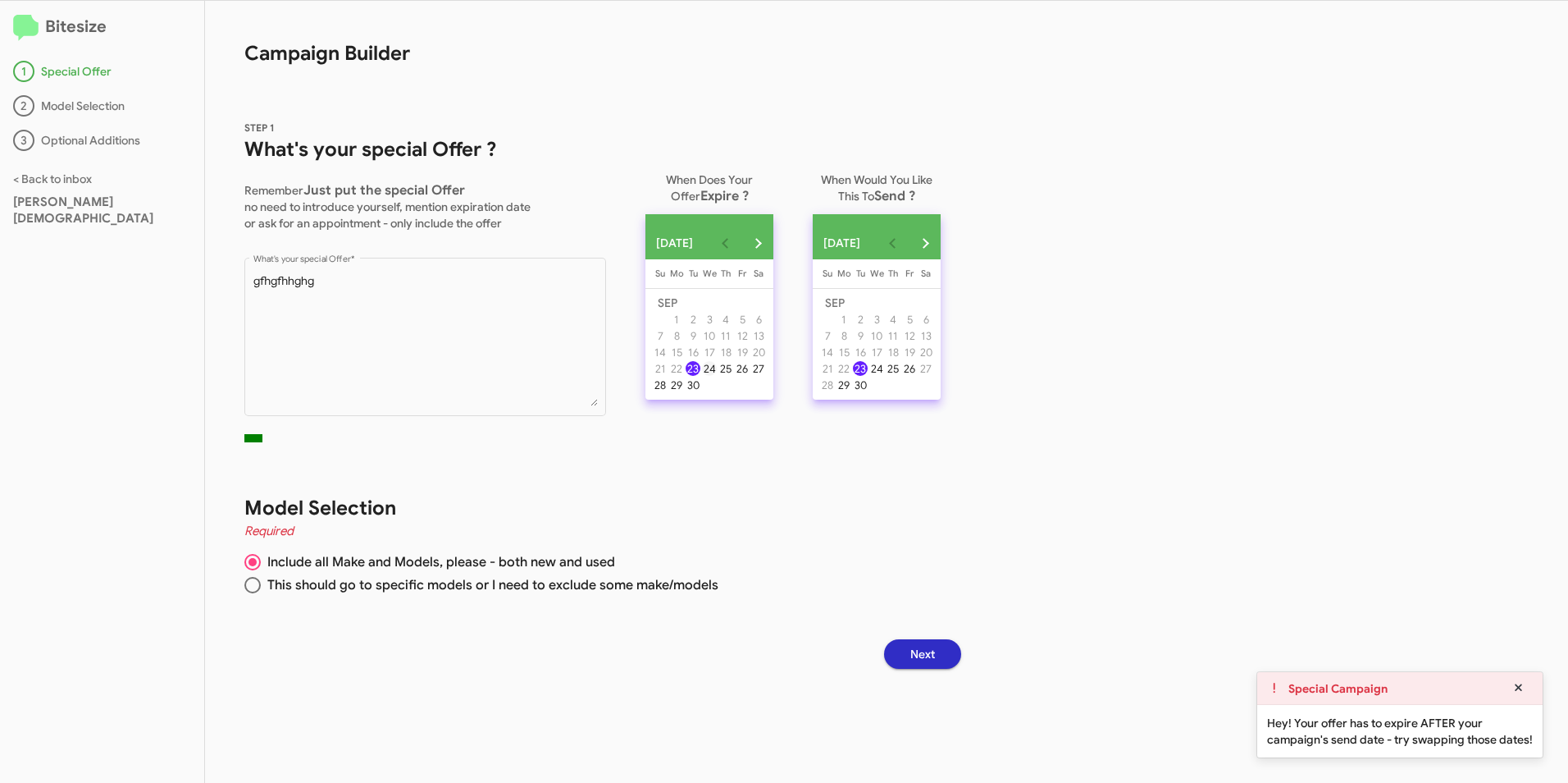
click at [716, 375] on div "24" at bounding box center [709, 368] width 15 height 15
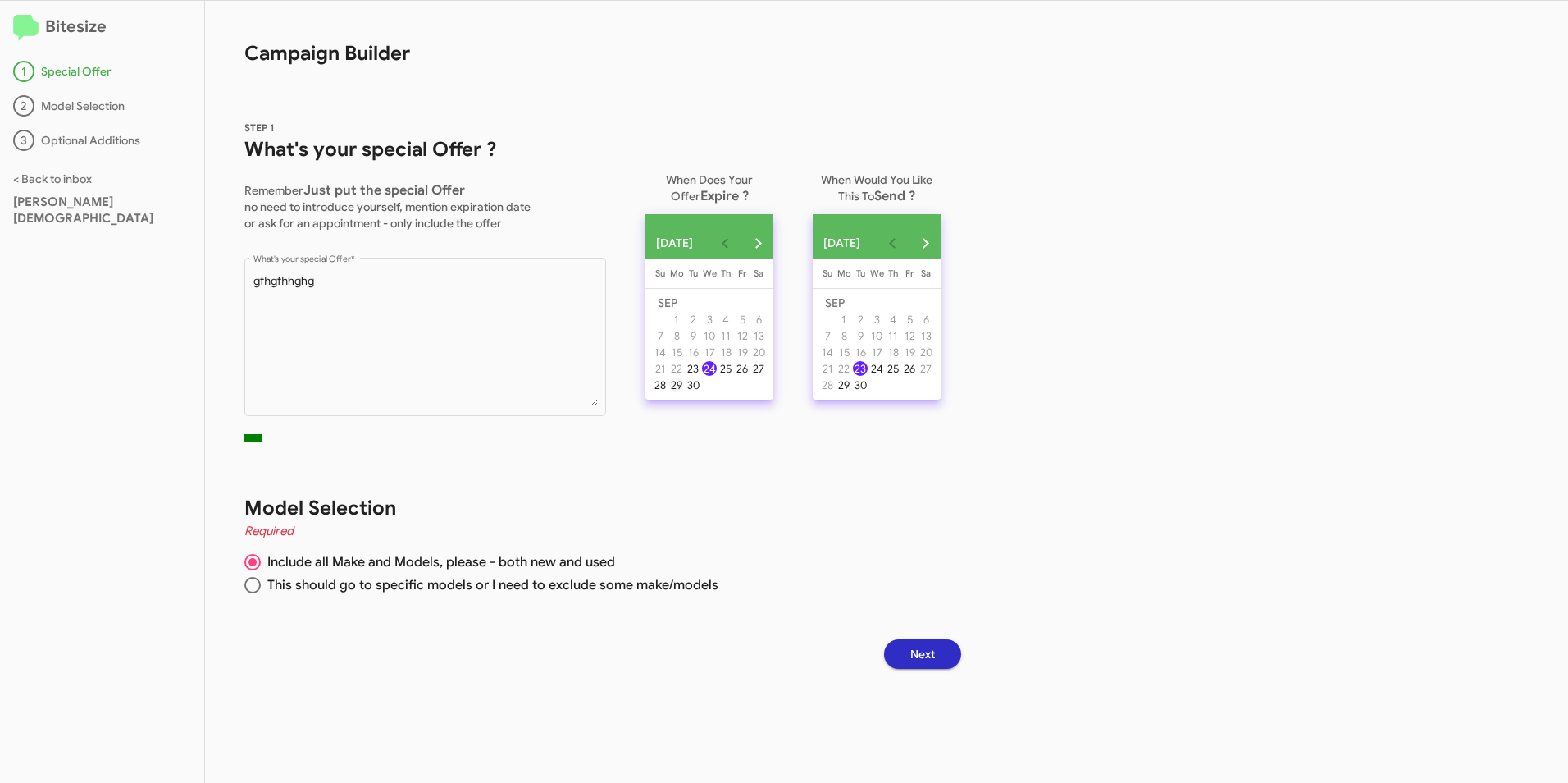
click at [684, 392] on div "29" at bounding box center [677, 385] width 15 height 15
click at [716, 374] on div "24" at bounding box center [709, 368] width 15 height 15
click at [933, 662] on span "Next" at bounding box center [922, 654] width 25 height 29
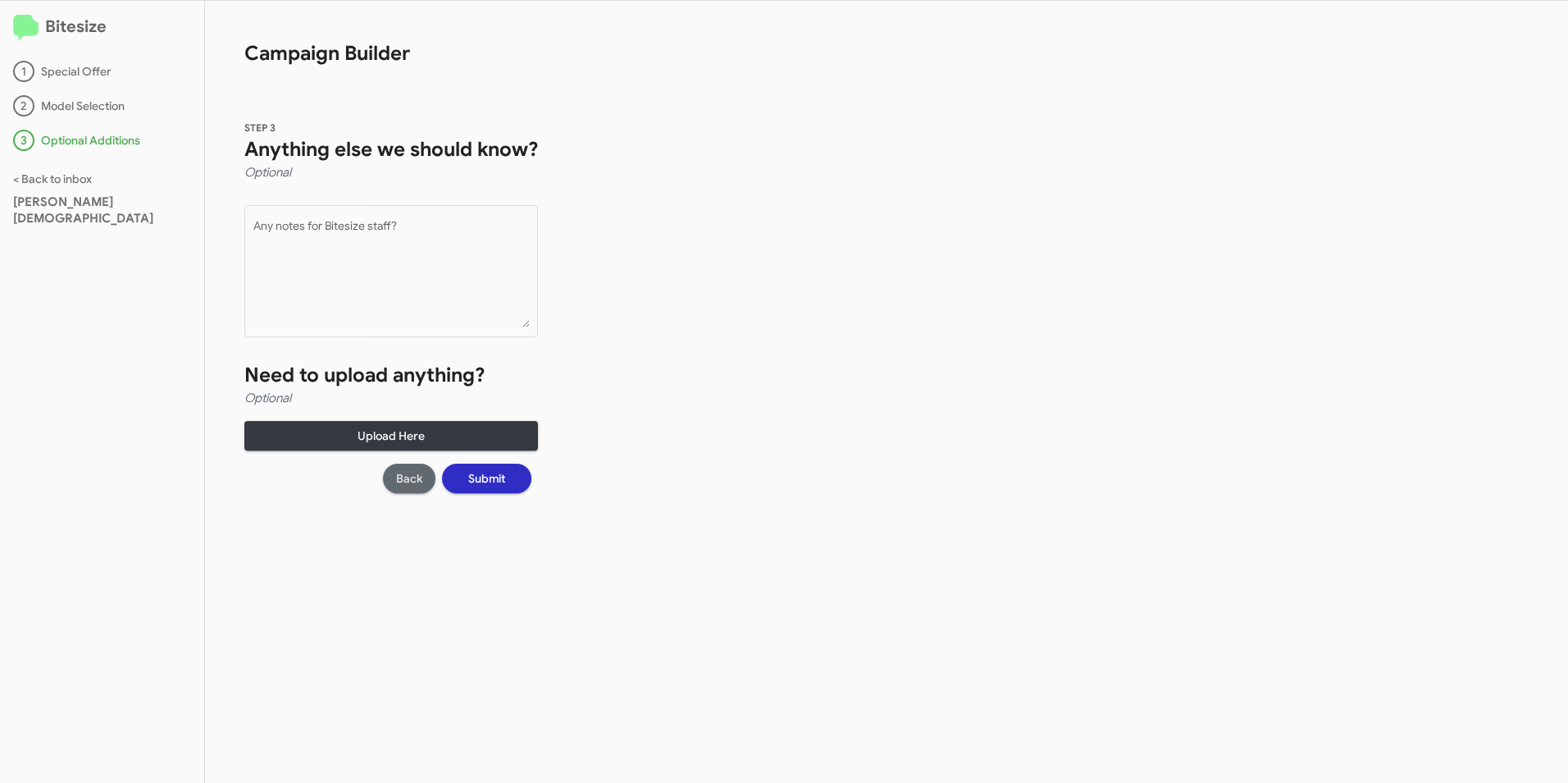
click at [405, 480] on span "Back" at bounding box center [409, 478] width 27 height 29
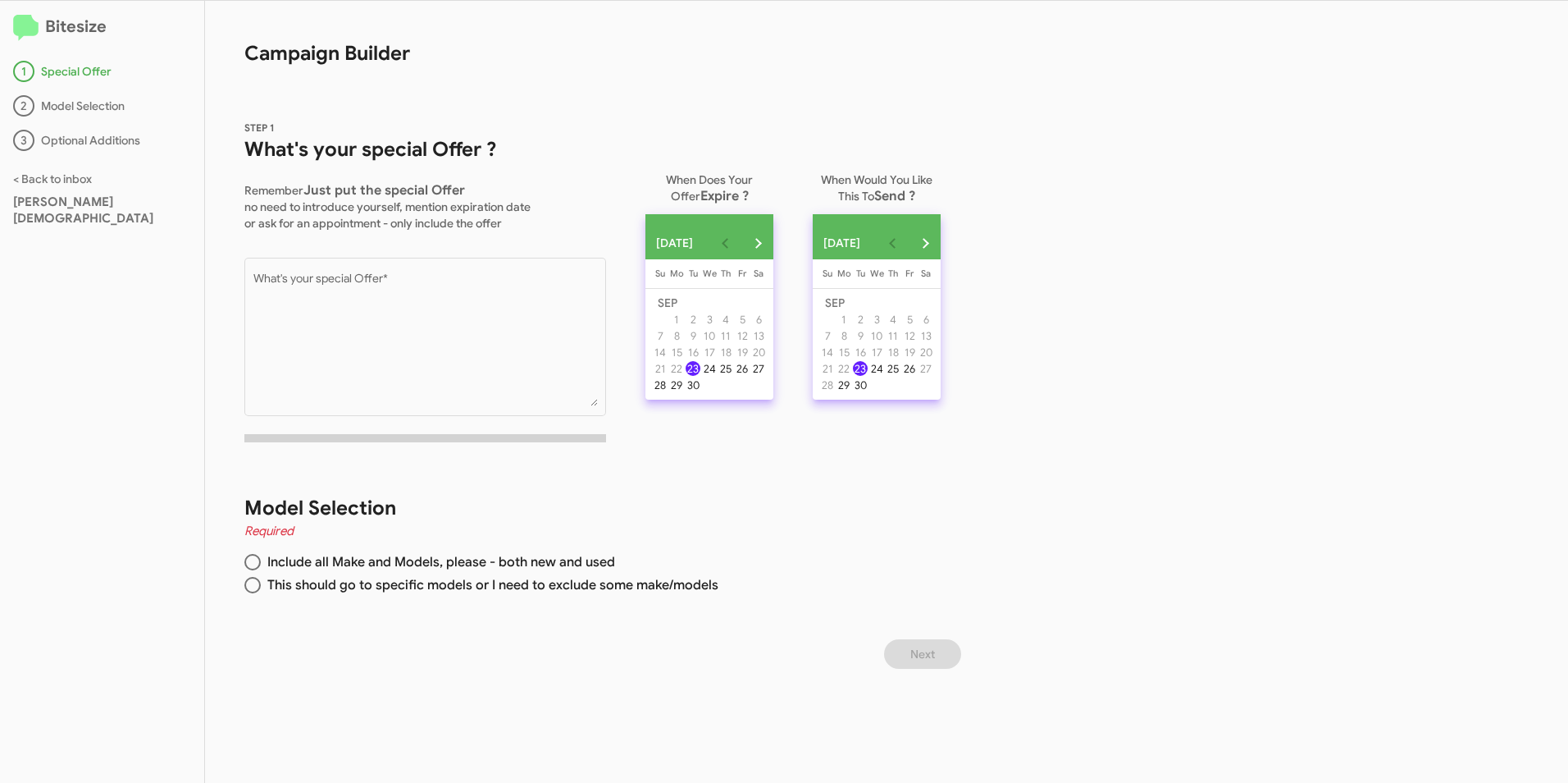
click at [25, 27] on img at bounding box center [26, 28] width 26 height 27
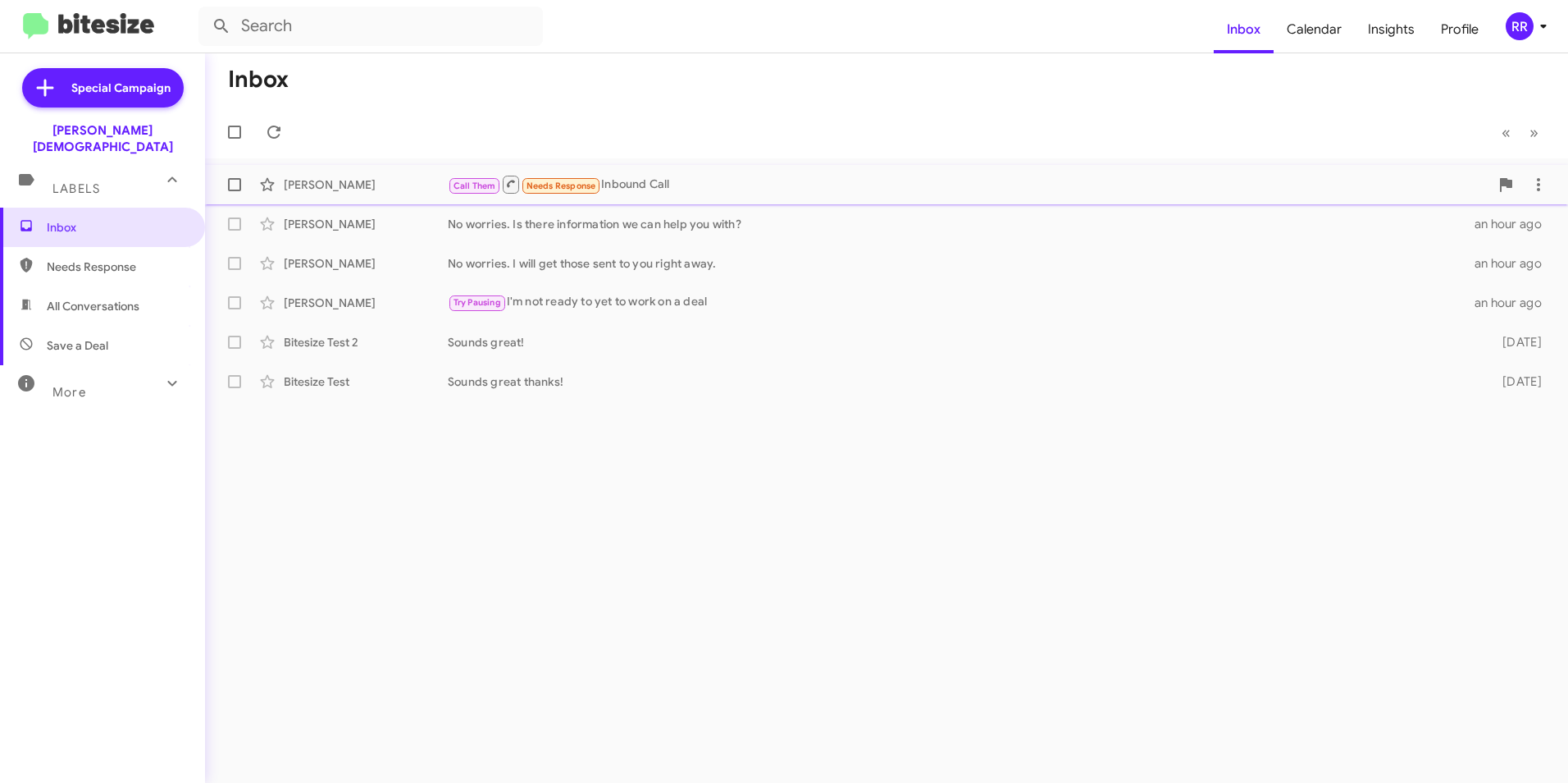
click at [315, 190] on div "Guy Stone" at bounding box center [365, 185] width 164 height 17
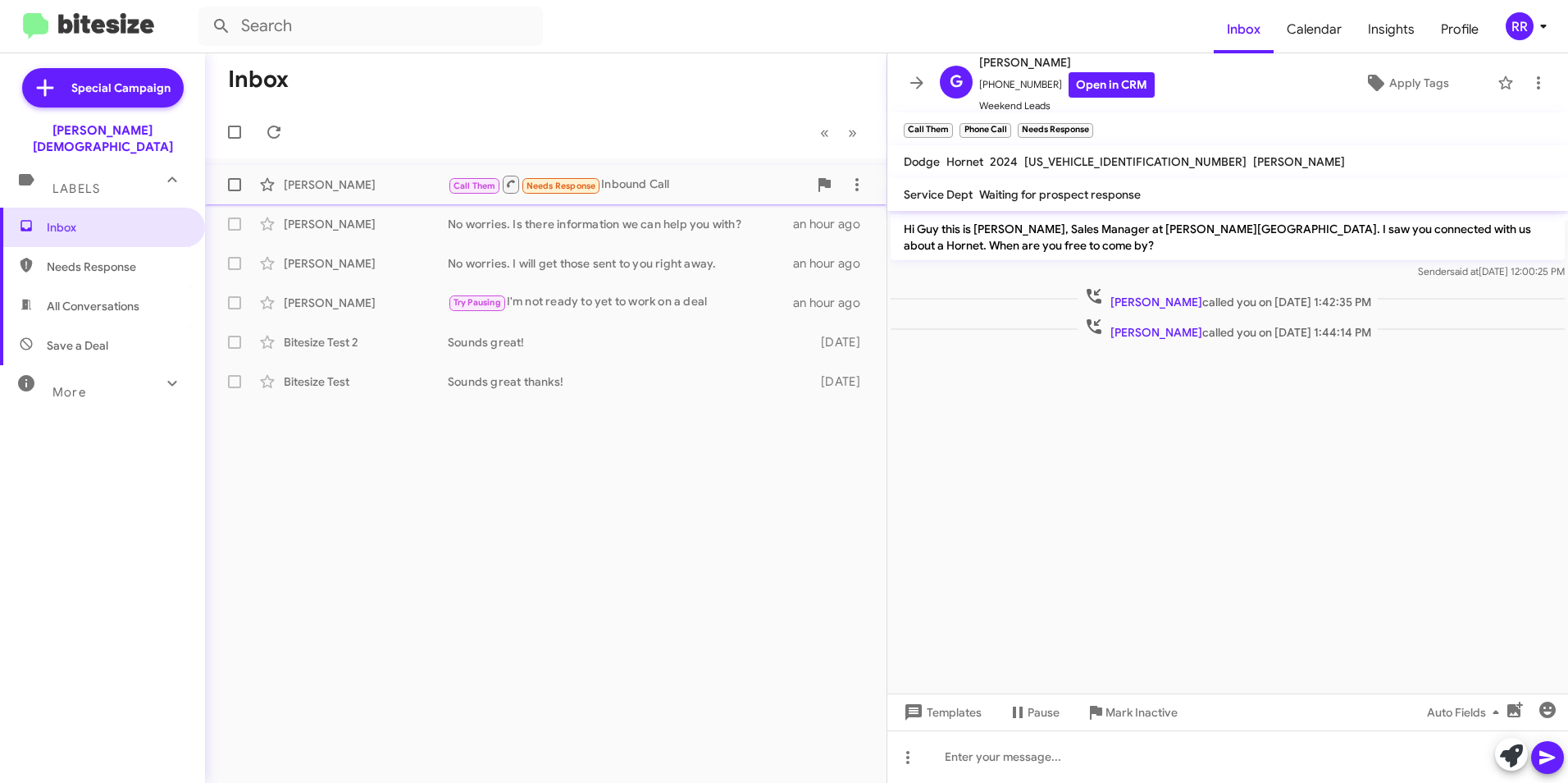
click at [310, 181] on div "Guy Stone" at bounding box center [365, 185] width 164 height 17
click at [79, 259] on span "Needs Response" at bounding box center [117, 267] width 140 height 17
type input "in:needs-response"
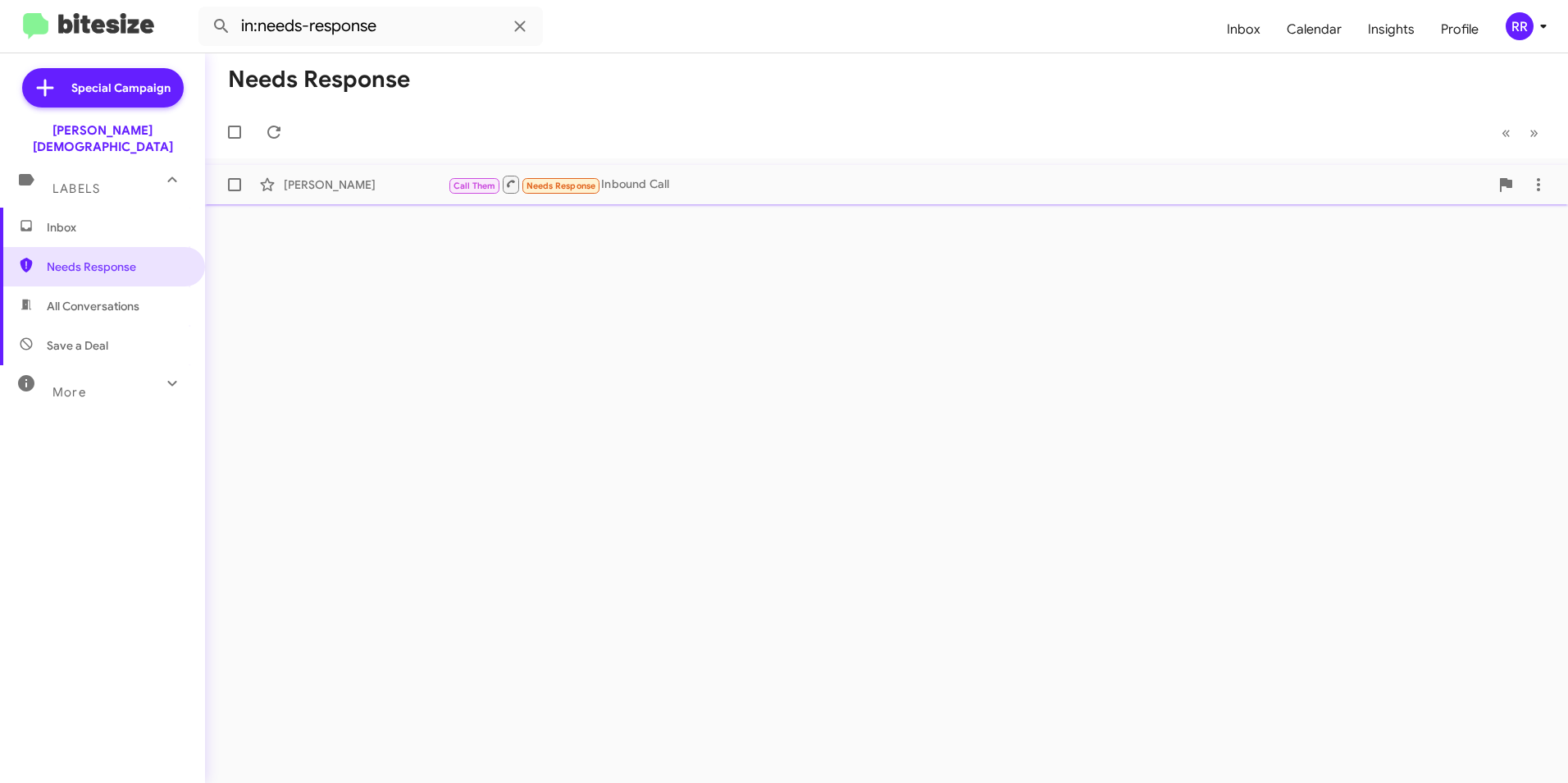
click at [305, 187] on div "Guy Stone" at bounding box center [365, 185] width 164 height 17
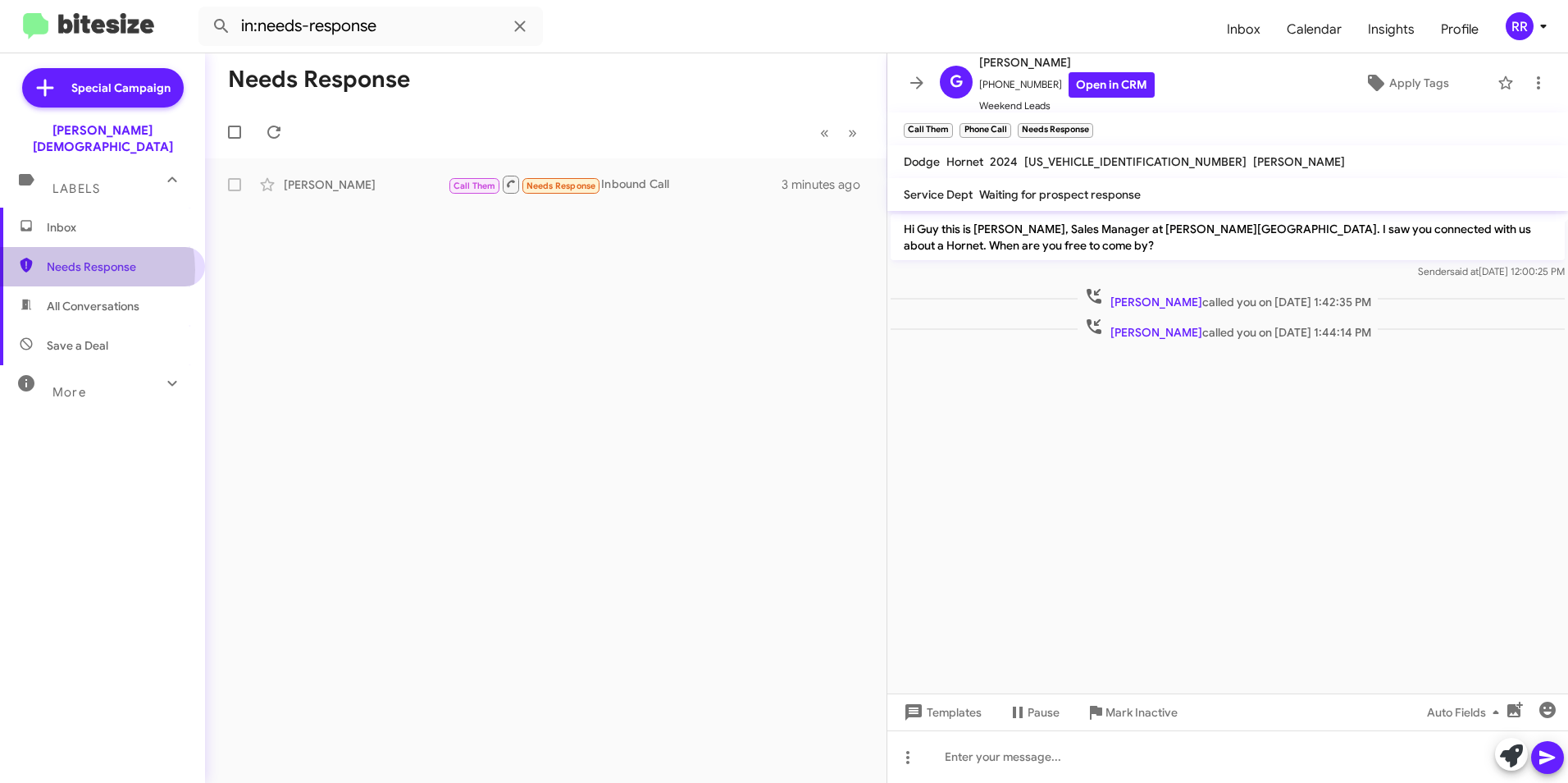
click at [73, 259] on span "Needs Response" at bounding box center [117, 267] width 140 height 17
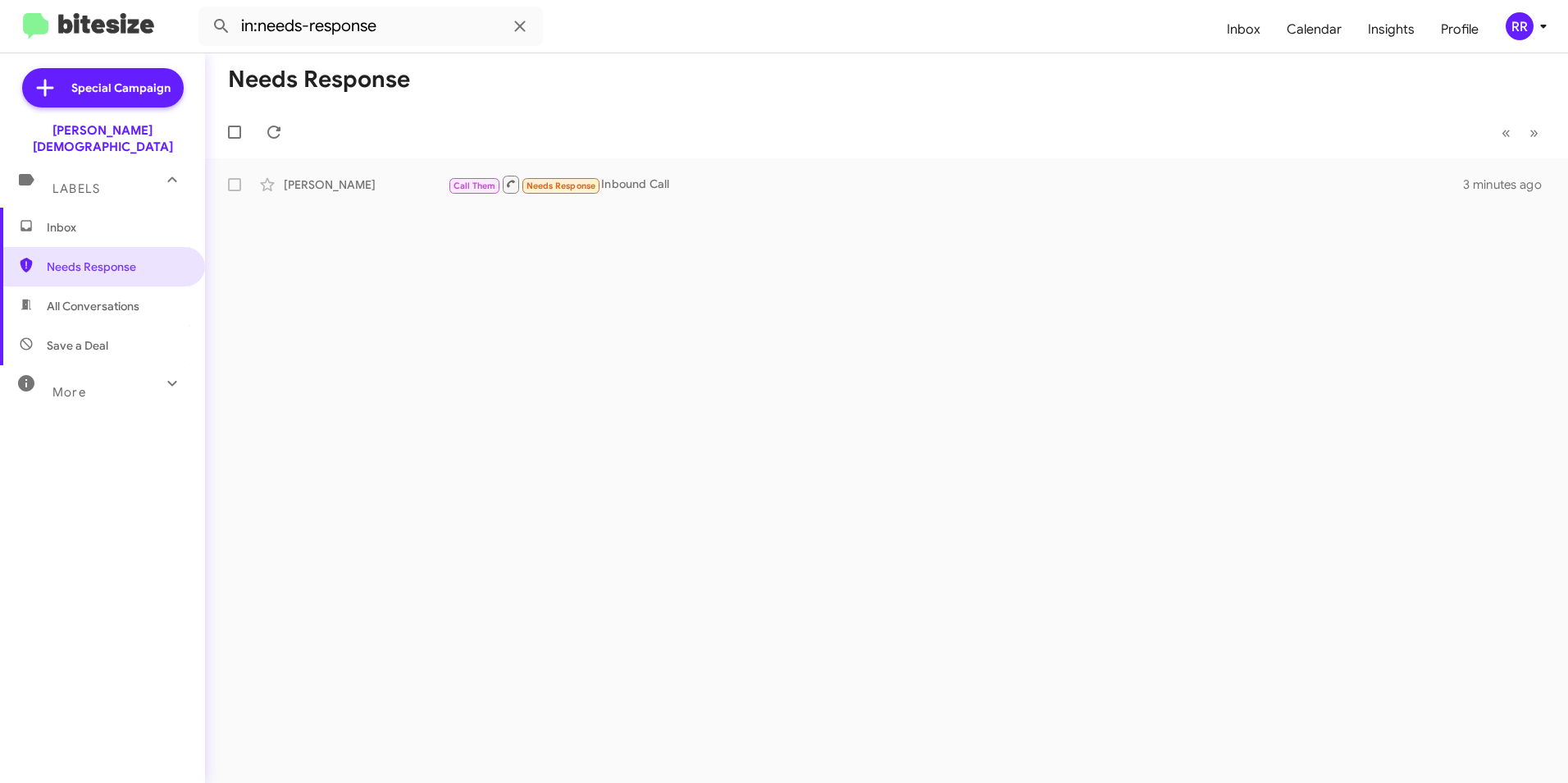
click at [66, 219] on span "Inbox" at bounding box center [117, 227] width 140 height 17
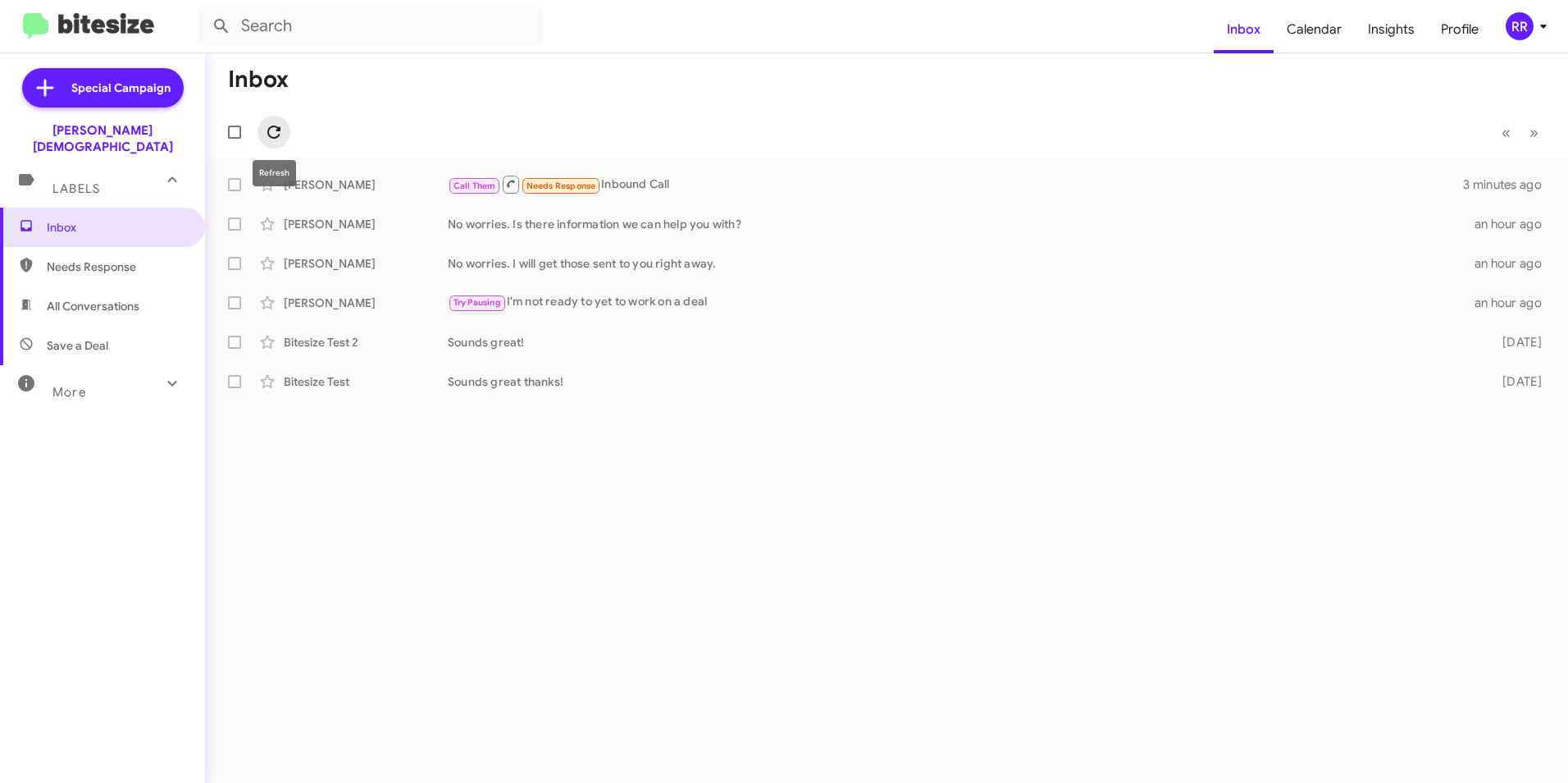
click at [276, 132] on icon at bounding box center [273, 132] width 19 height 19
click at [323, 191] on div "Guy Stone" at bounding box center [365, 185] width 164 height 17
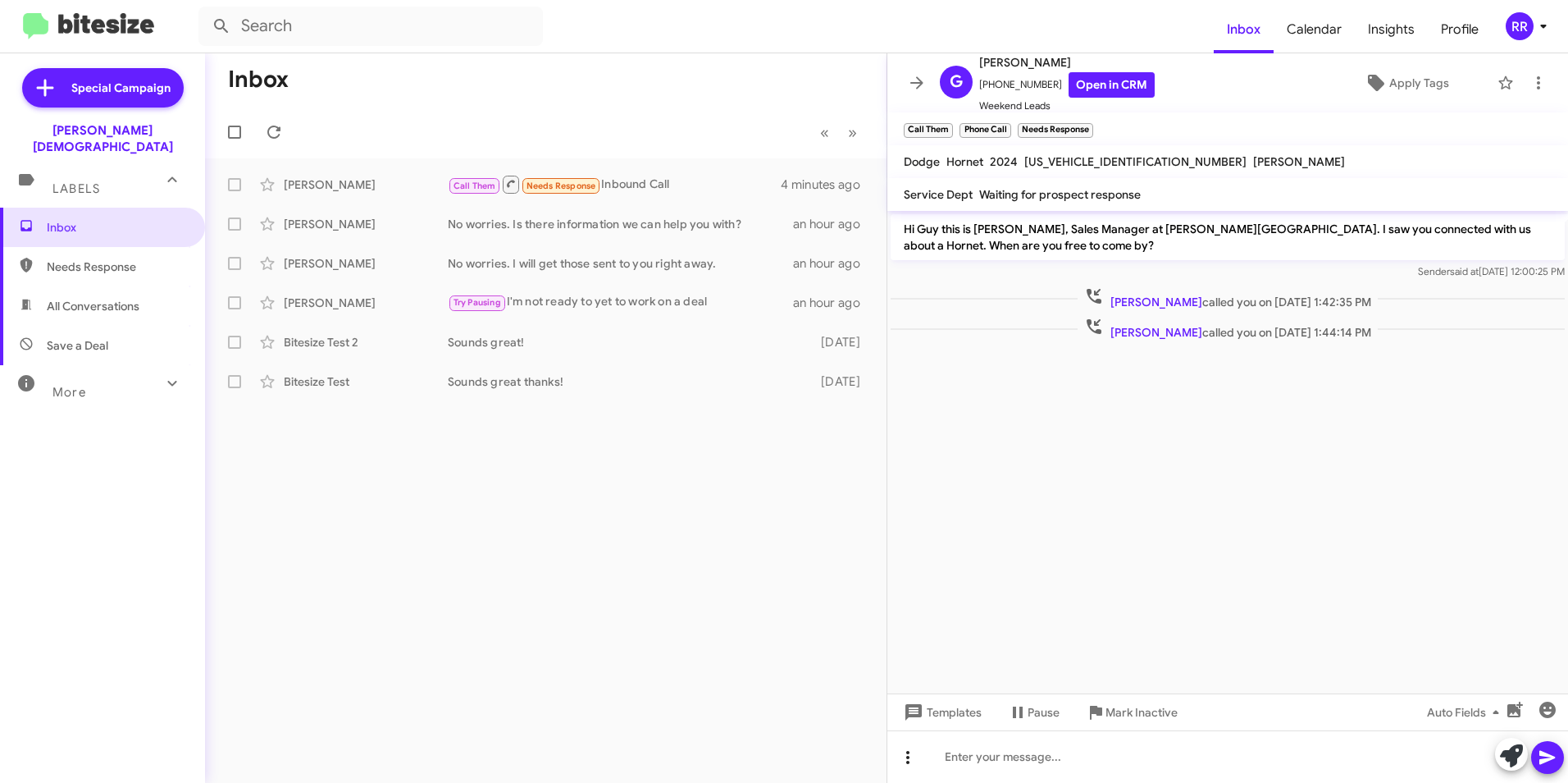
click at [907, 758] on icon at bounding box center [908, 757] width 4 height 13
drag, startPoint x: 954, startPoint y: 722, endPoint x: 961, endPoint y: 708, distance: 15.7
click at [954, 721] on button "note" at bounding box center [942, 714] width 102 height 40
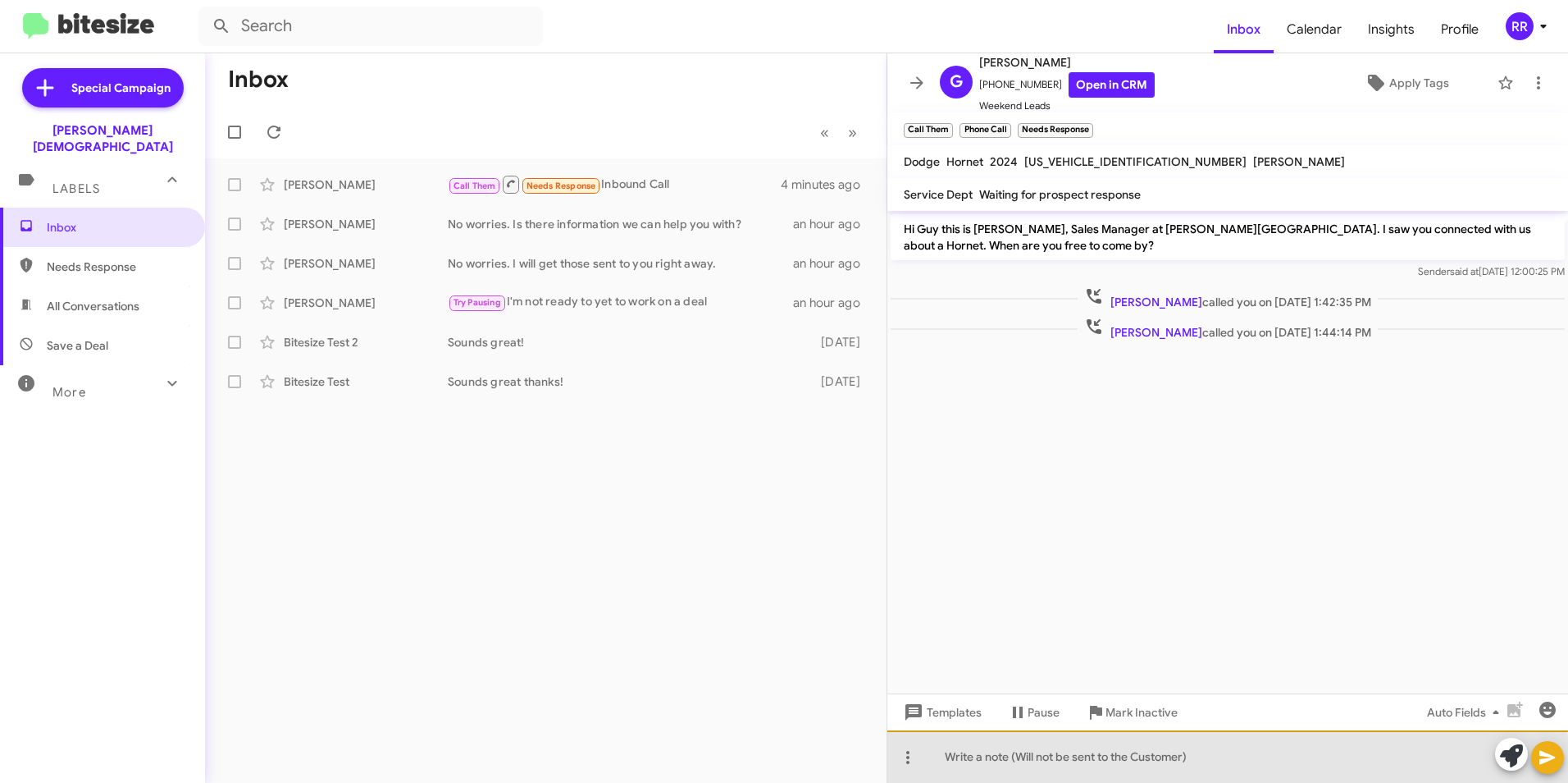
click at [999, 767] on div at bounding box center [1228, 755] width 681 height 52
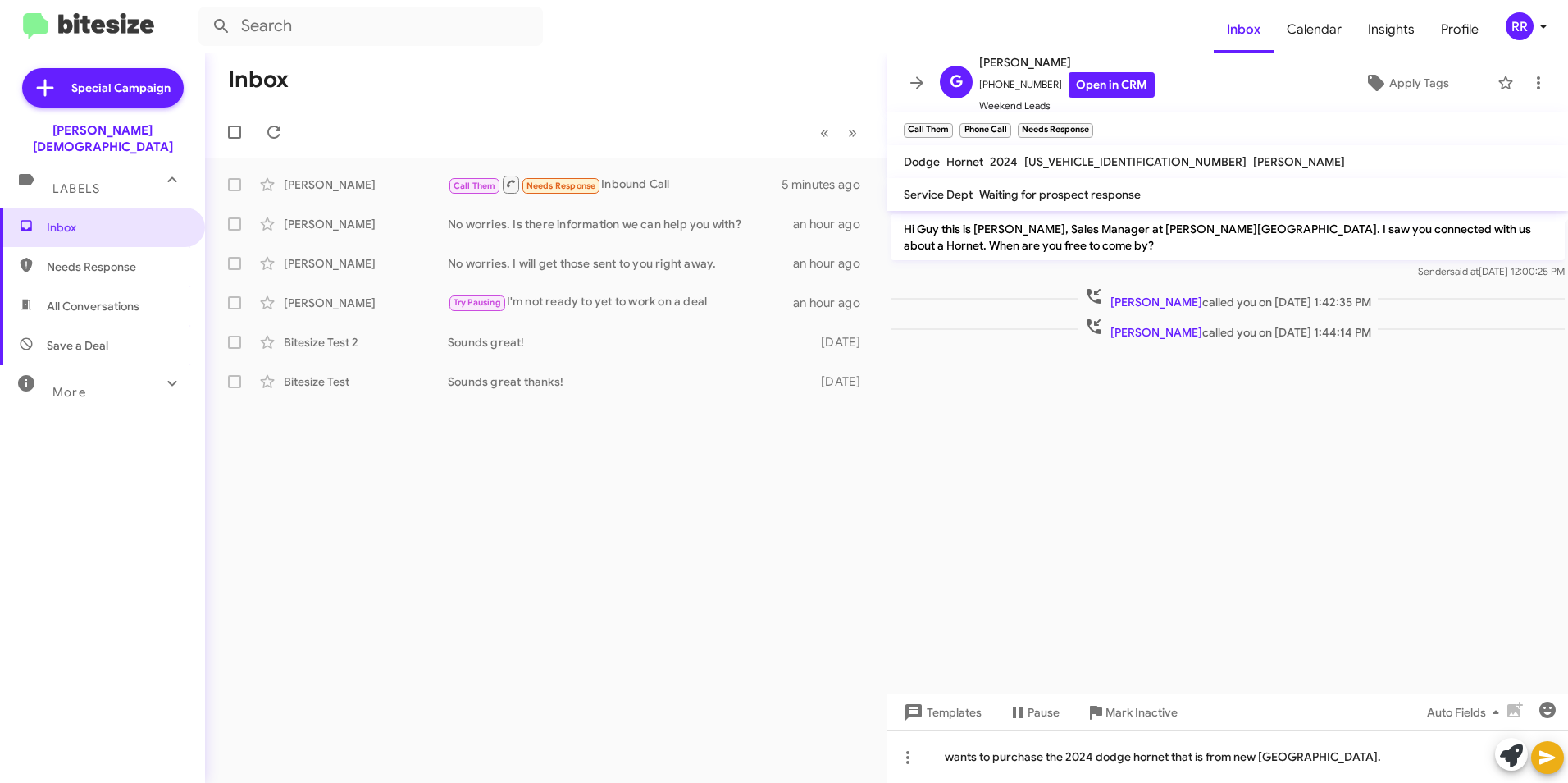
click at [1546, 754] on icon at bounding box center [1546, 757] width 16 height 14
